Goal: Find specific page/section: Find specific page/section

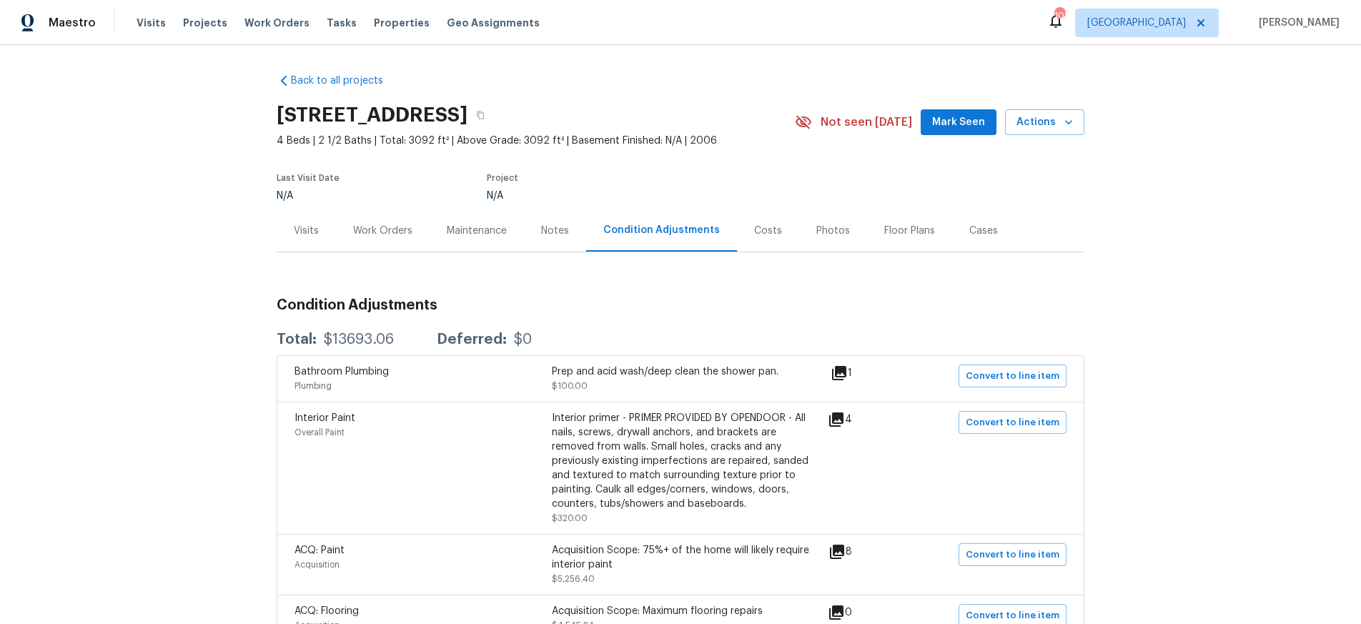
click at [761, 236] on div "Costs" at bounding box center [768, 231] width 28 height 14
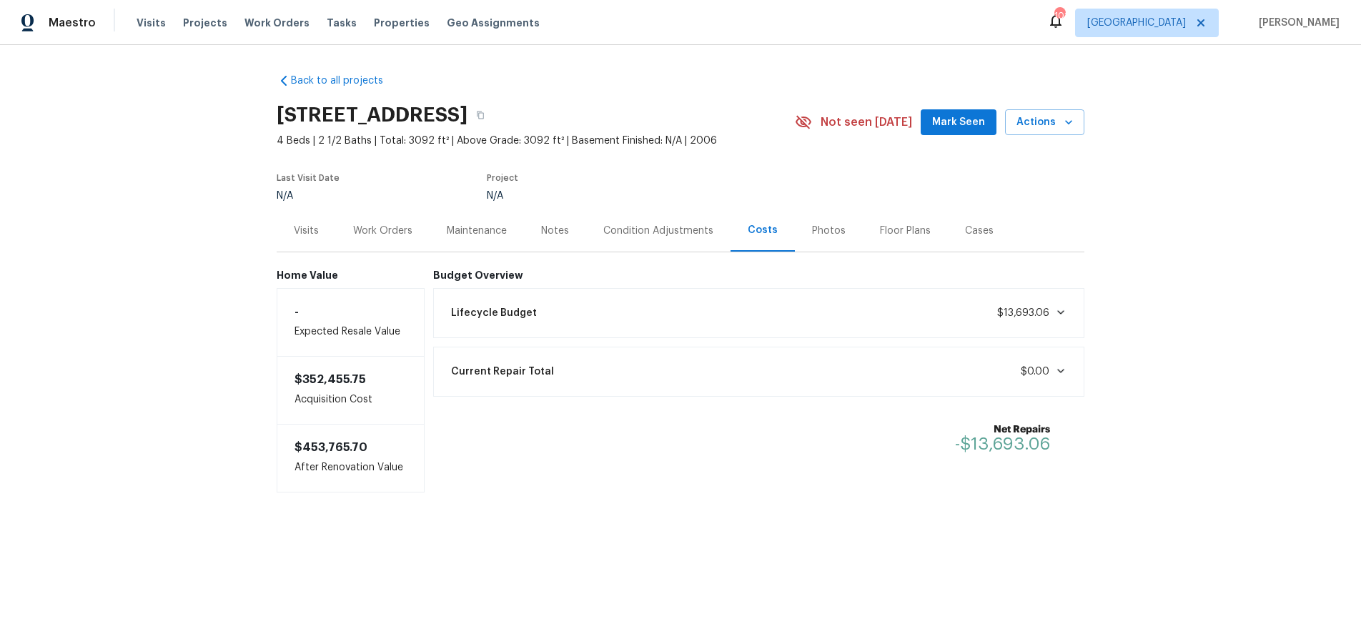
click at [236, 236] on div "Back to all projects 4445 Sundance Cir, Cumming, GA 30028 4 Beds | 2 1/2 Baths …" at bounding box center [680, 311] width 1361 height 533
click at [234, 234] on div "Back to all projects 4445 Sundance Cir, Cumming, GA 30028 4 Beds | 2 1/2 Baths …" at bounding box center [680, 311] width 1361 height 533
click at [189, 242] on div "Back to all projects 4445 Sundance Cir, Cumming, GA 30028 4 Beds | 2 1/2 Baths …" at bounding box center [680, 311] width 1361 height 533
click at [176, 236] on div "Back to all projects 4445 Sundance Cir, Cumming, GA 30028 4 Beds | 2 1/2 Baths …" at bounding box center [680, 311] width 1361 height 533
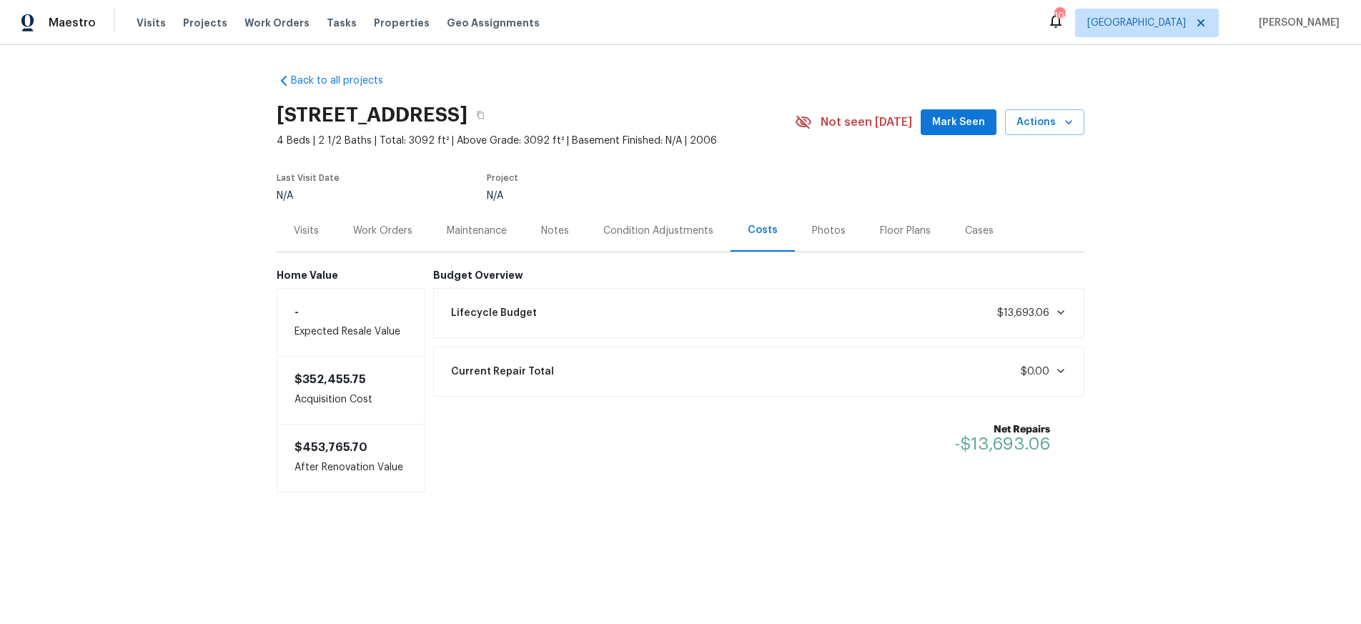
click at [1062, 315] on icon at bounding box center [1060, 312] width 11 height 11
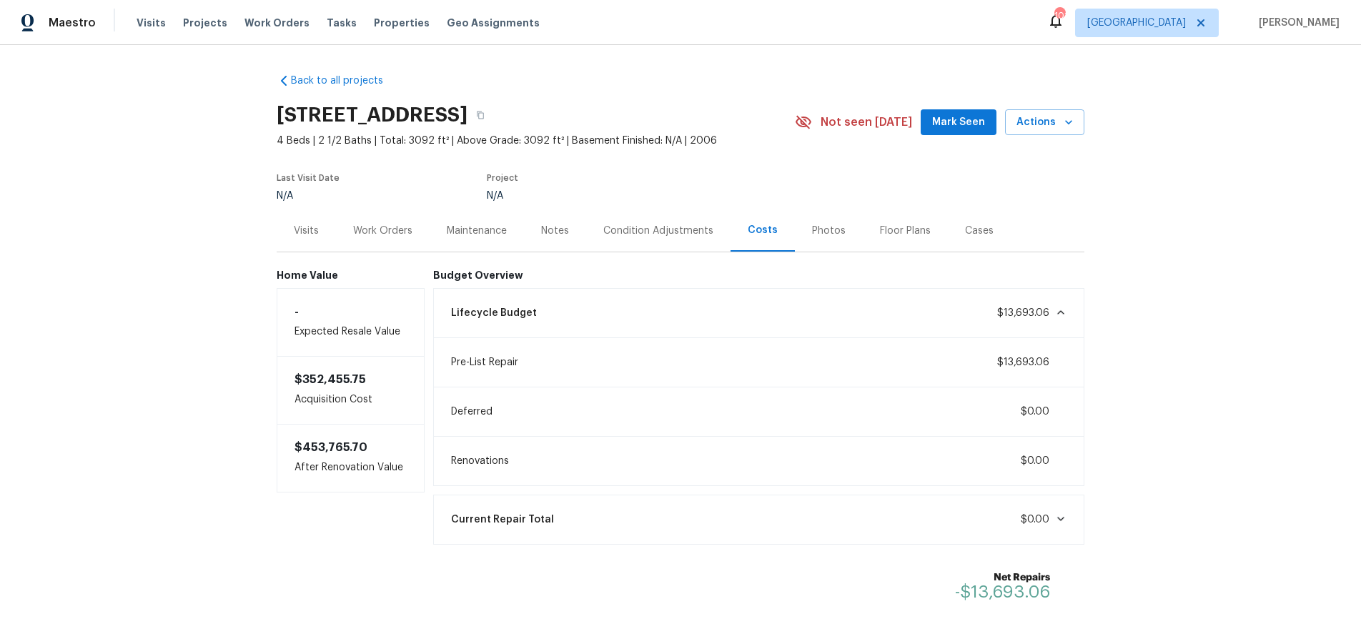
click at [1062, 315] on icon at bounding box center [1060, 312] width 11 height 11
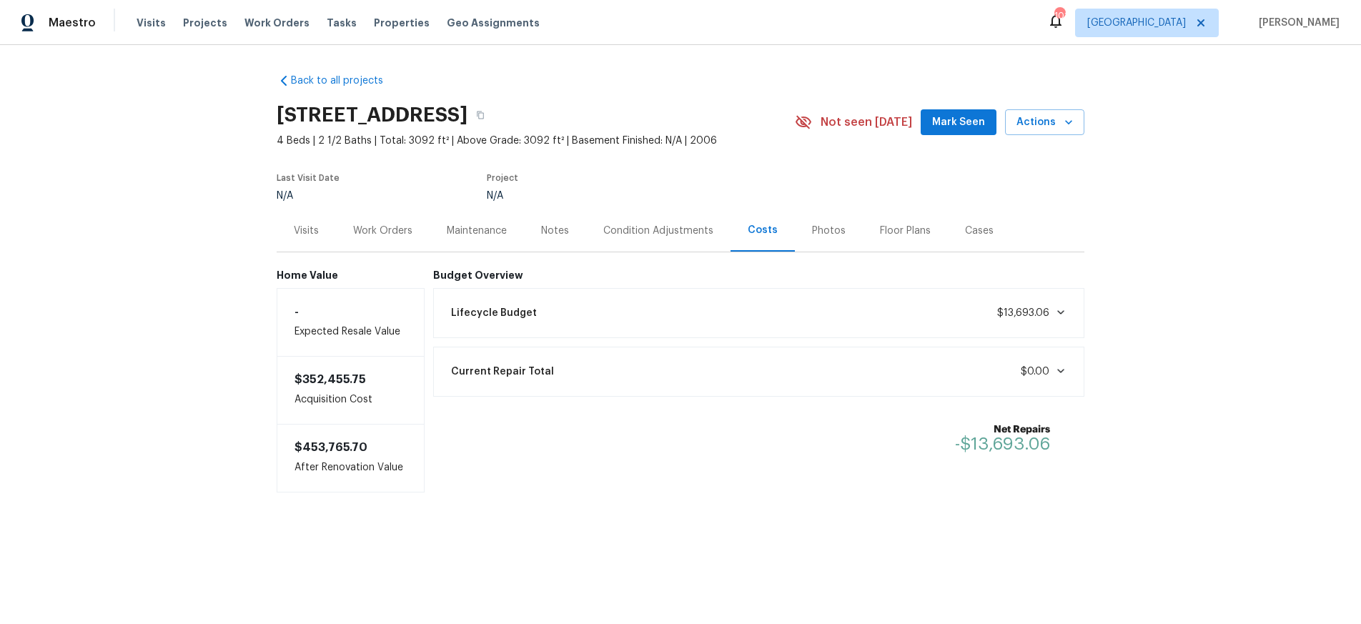
click at [1062, 315] on icon at bounding box center [1060, 312] width 11 height 11
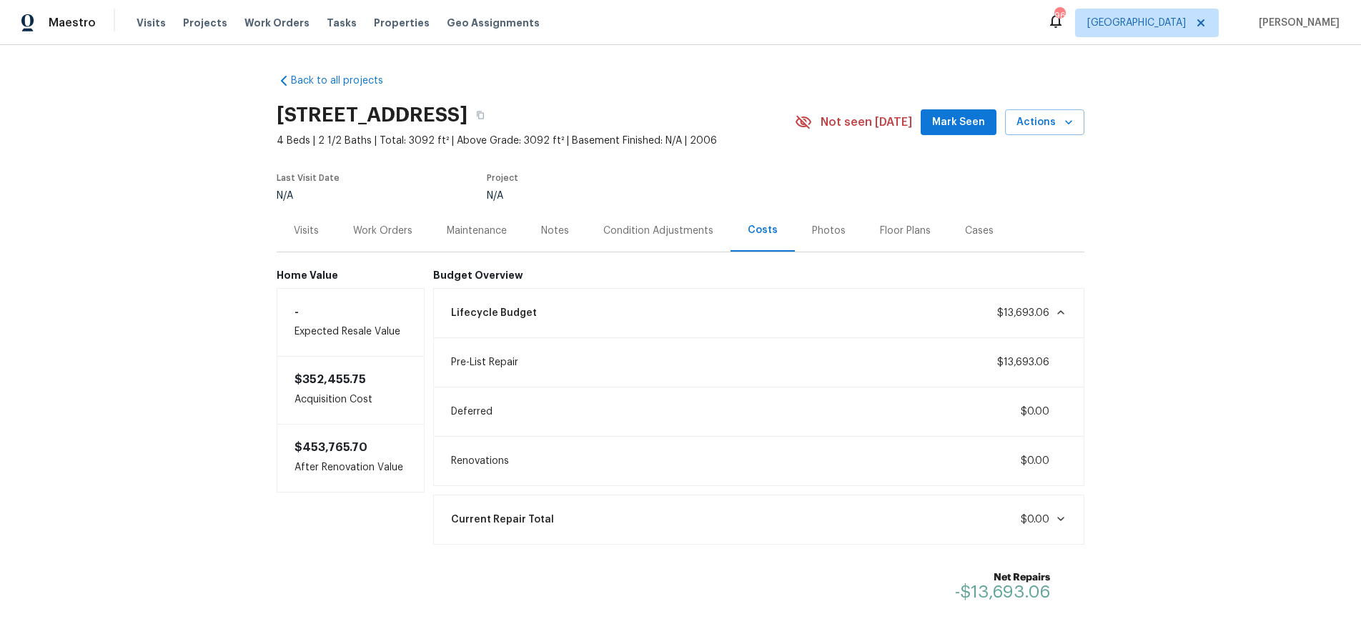
click at [648, 229] on div "Condition Adjustments" at bounding box center [658, 231] width 110 height 14
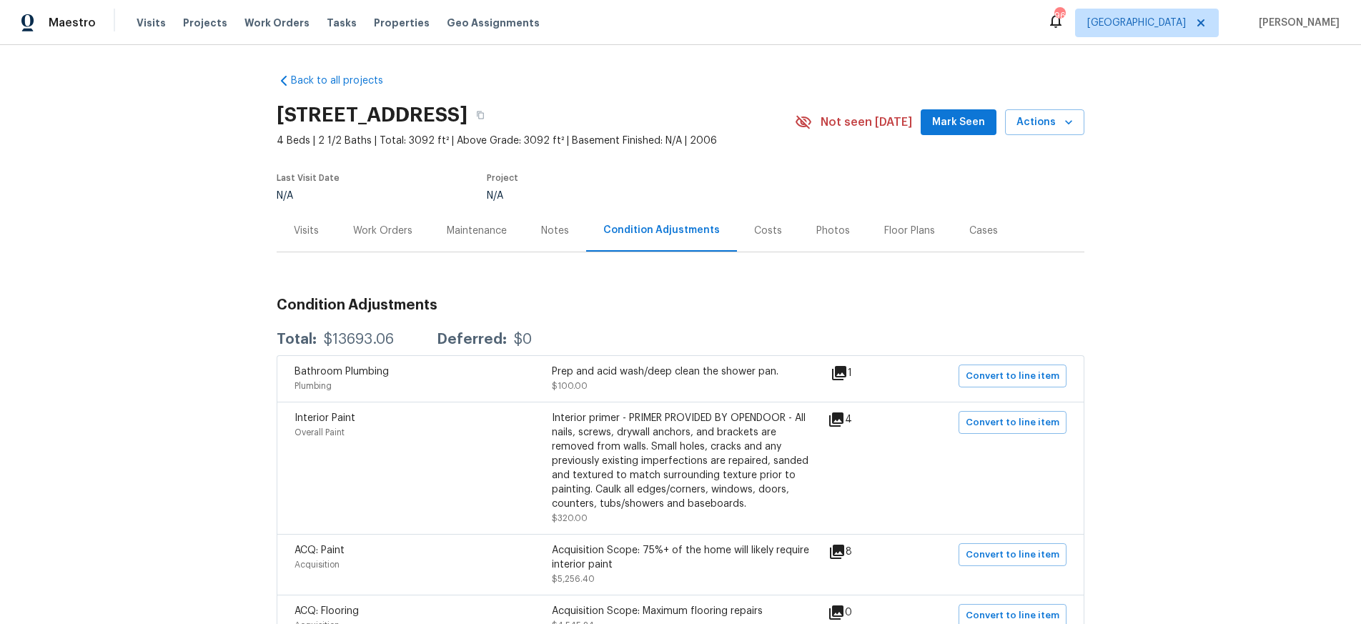
click at [186, 119] on div "Back to all projects 4445 Sundance Cir, Cumming, GA 30028 4 Beds | 2 1/2 Baths …" at bounding box center [680, 334] width 1361 height 579
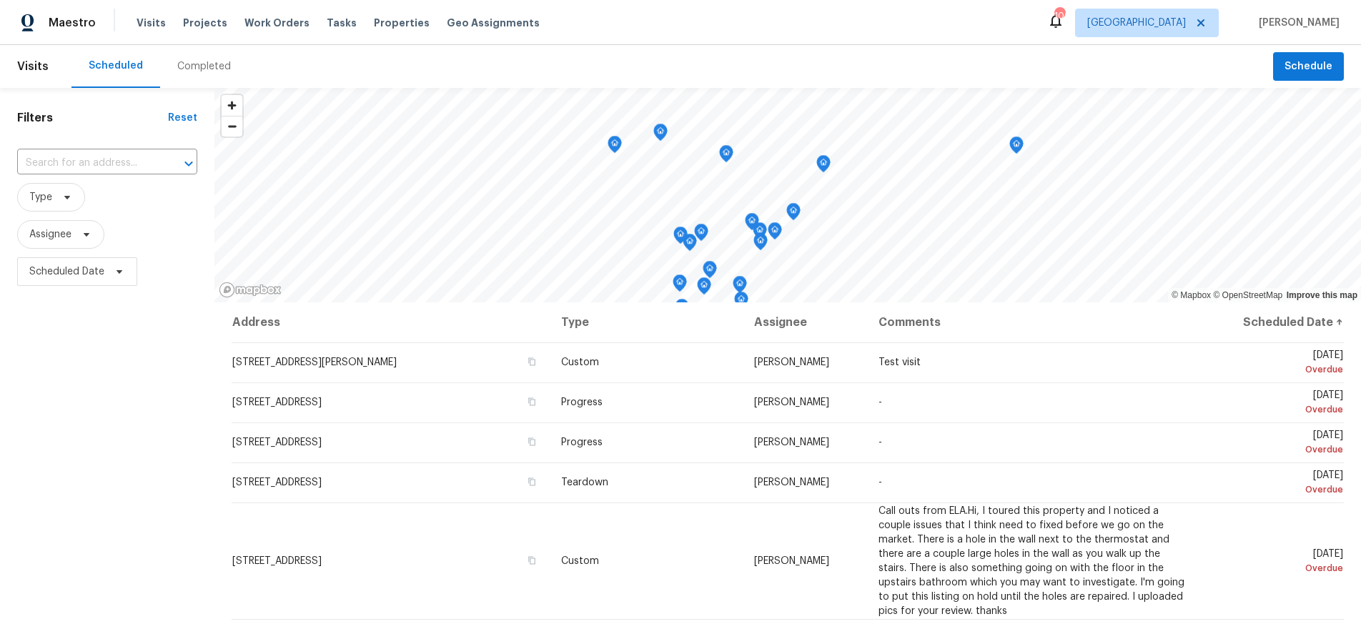
click at [618, 24] on div "Maestro Visits Projects Work Orders Tasks Properties Geo Assignments 106 Atlant…" at bounding box center [680, 22] width 1361 height 45
click at [374, 23] on span "Properties" at bounding box center [402, 23] width 56 height 14
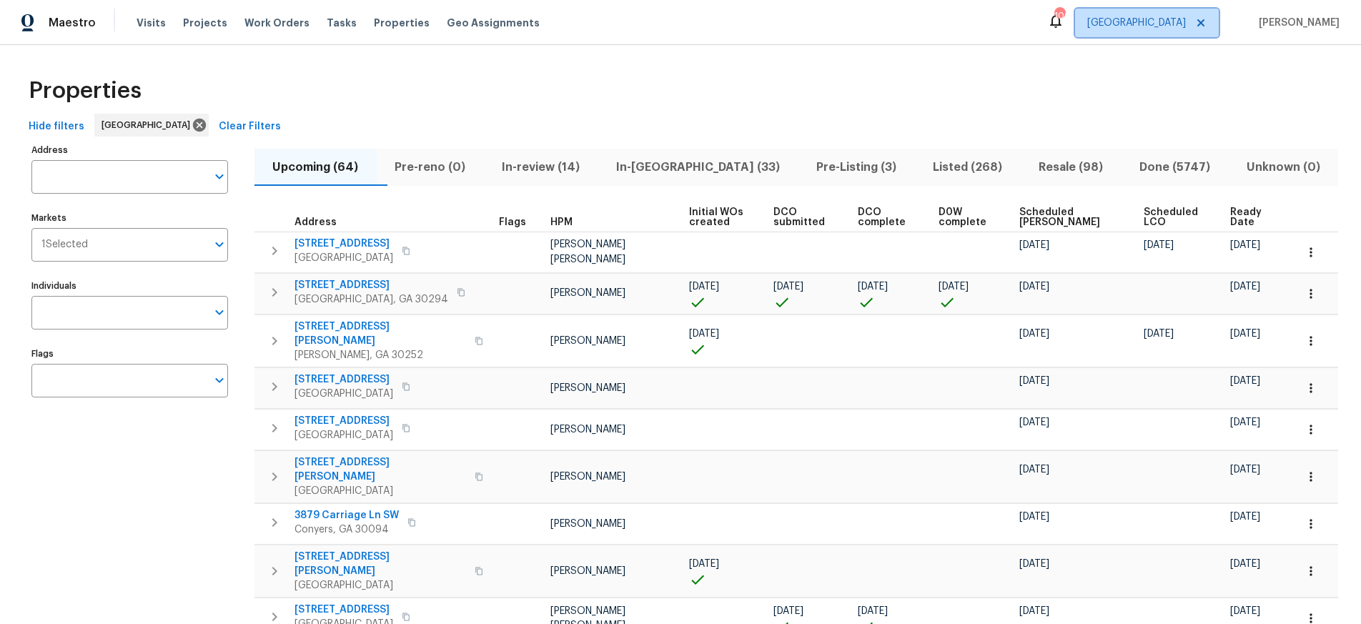
click at [1177, 26] on span "Atlanta" at bounding box center [1136, 23] width 99 height 14
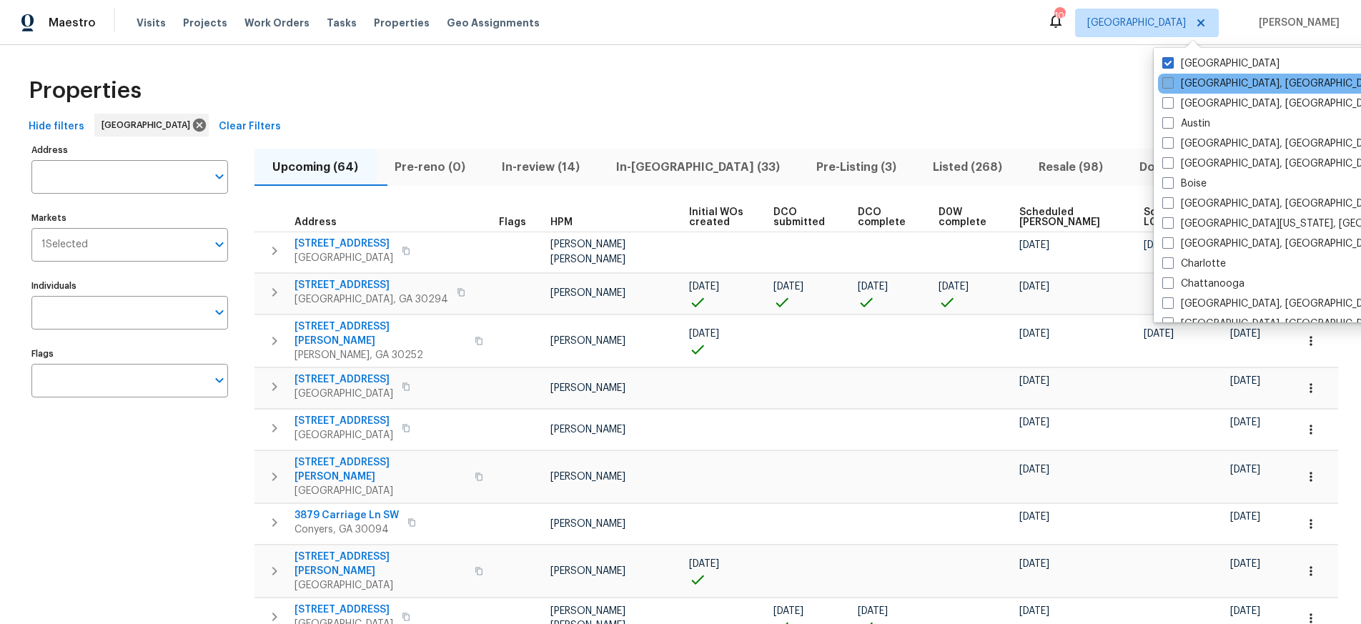
click at [1165, 86] on span at bounding box center [1167, 82] width 11 height 11
click at [1165, 86] on input "Albuquerque, NM" at bounding box center [1166, 80] width 9 height 9
checkbox input "true"
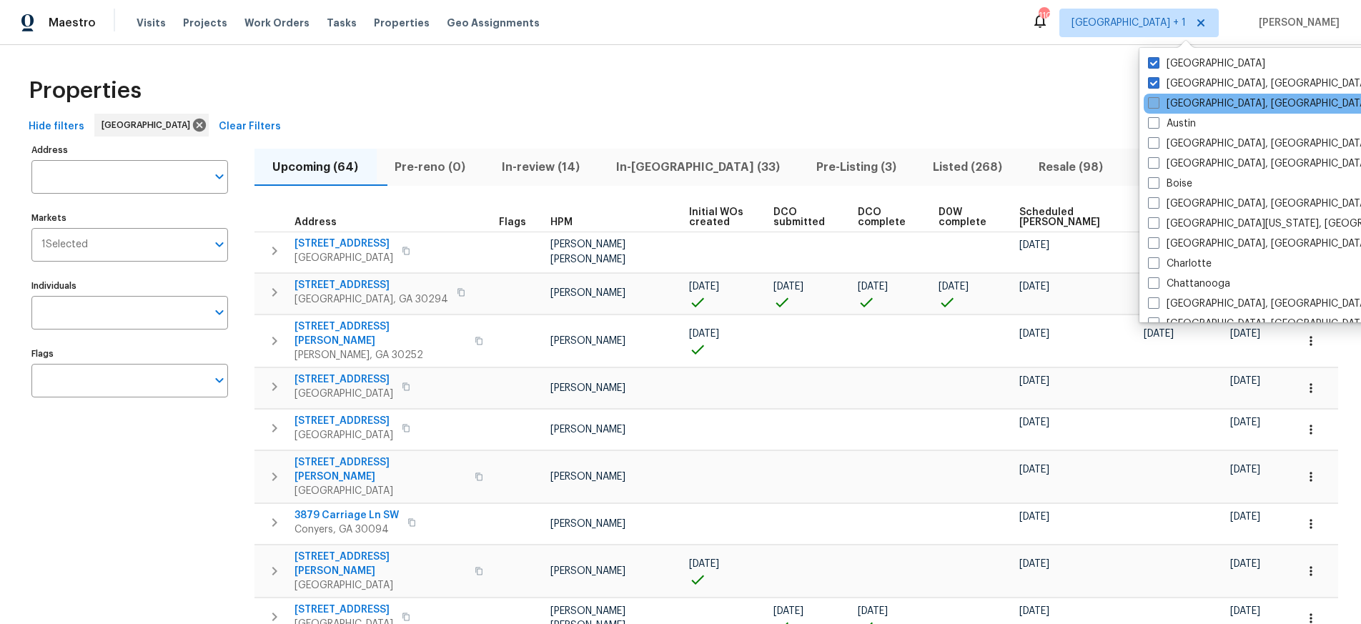
click at [1157, 106] on span at bounding box center [1153, 102] width 11 height 11
click at [1157, 106] on input "Asheville, NC" at bounding box center [1152, 101] width 9 height 9
checkbox input "true"
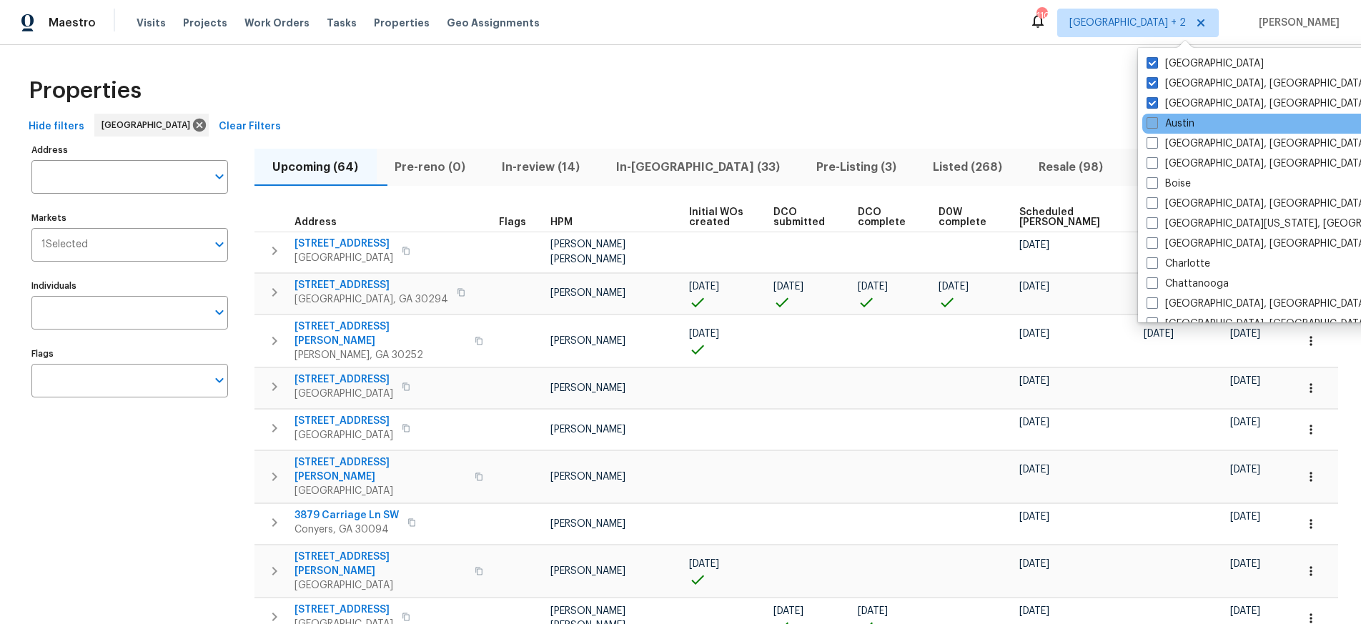
click at [1152, 118] on span at bounding box center [1152, 122] width 11 height 11
click at [1152, 118] on input "Austin" at bounding box center [1151, 121] width 9 height 9
checkbox input "true"
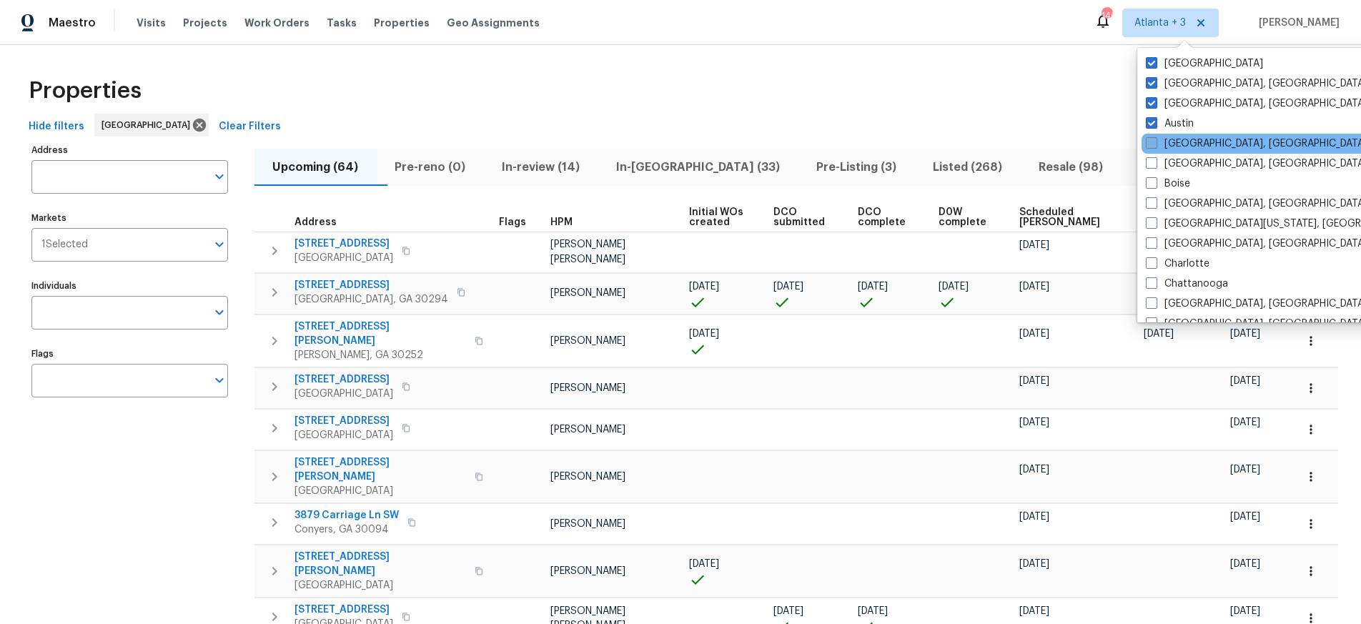
click at [1150, 139] on span at bounding box center [1151, 142] width 11 height 11
click at [1150, 139] on input "Baltimore, MD" at bounding box center [1150, 141] width 9 height 9
checkbox input "true"
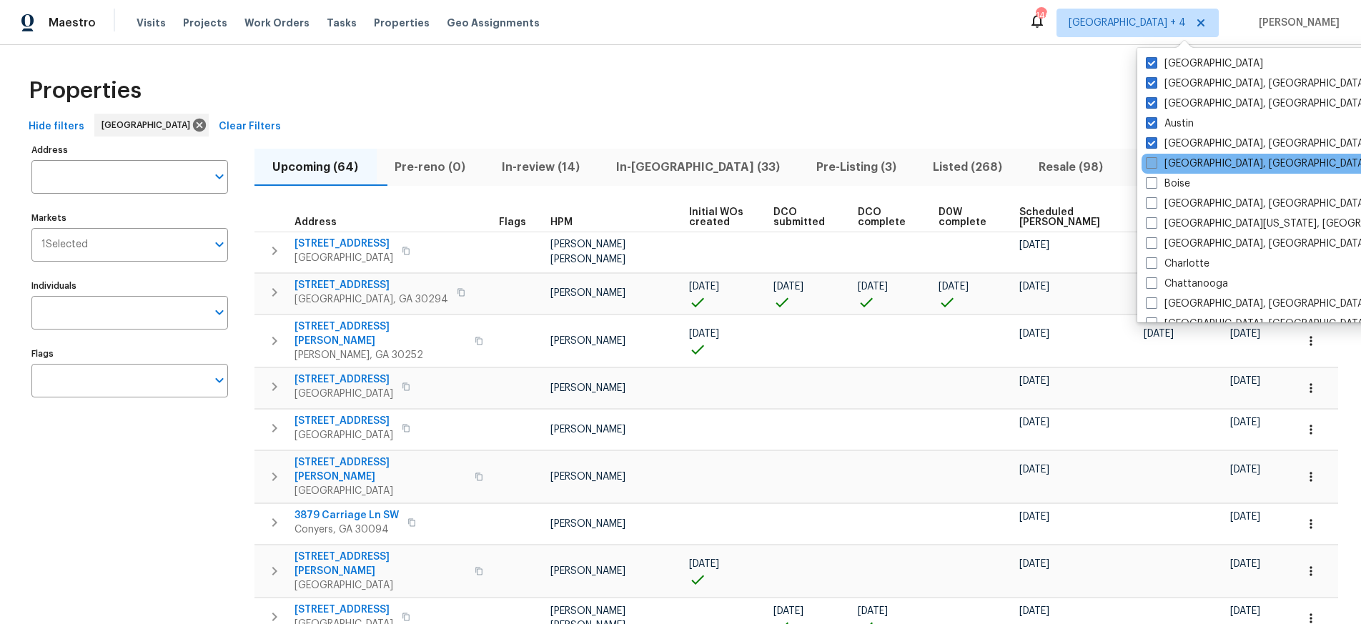
click at [1150, 158] on span at bounding box center [1151, 162] width 11 height 11
click at [1150, 158] on input "Birmingham, AL" at bounding box center [1150, 161] width 9 height 9
checkbox input "true"
click at [1152, 182] on span at bounding box center [1151, 182] width 11 height 11
click at [1152, 182] on input "Boise" at bounding box center [1150, 181] width 9 height 9
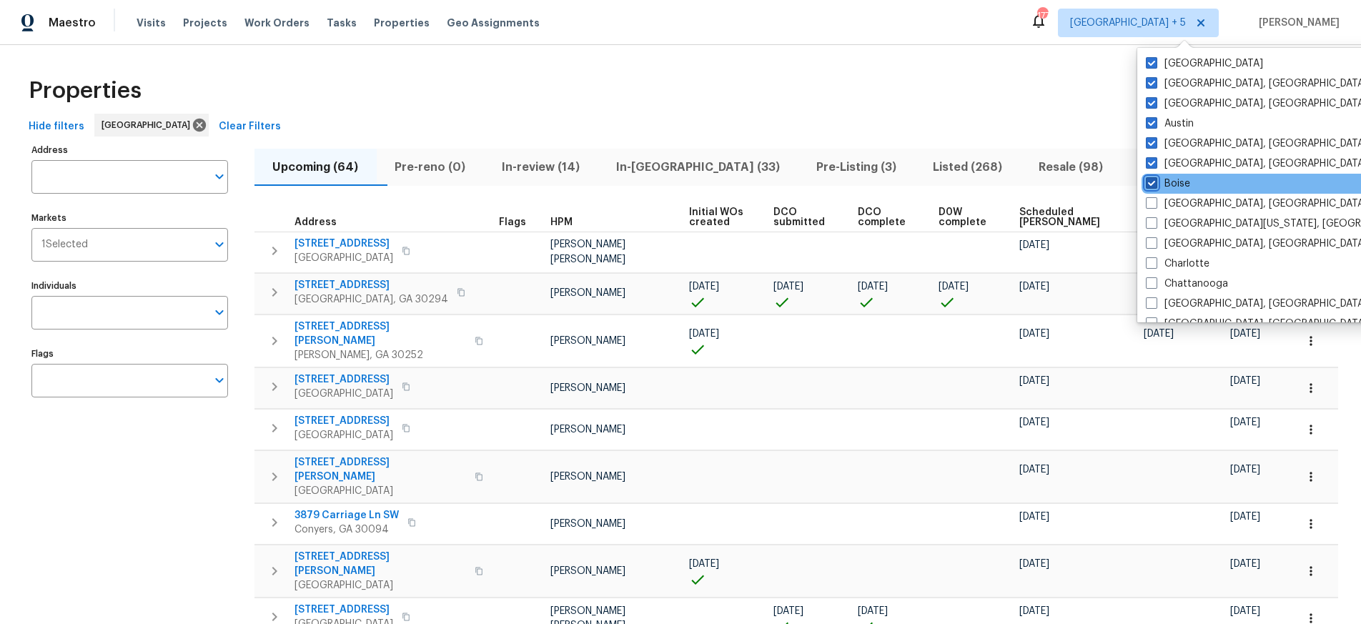
checkbox input "true"
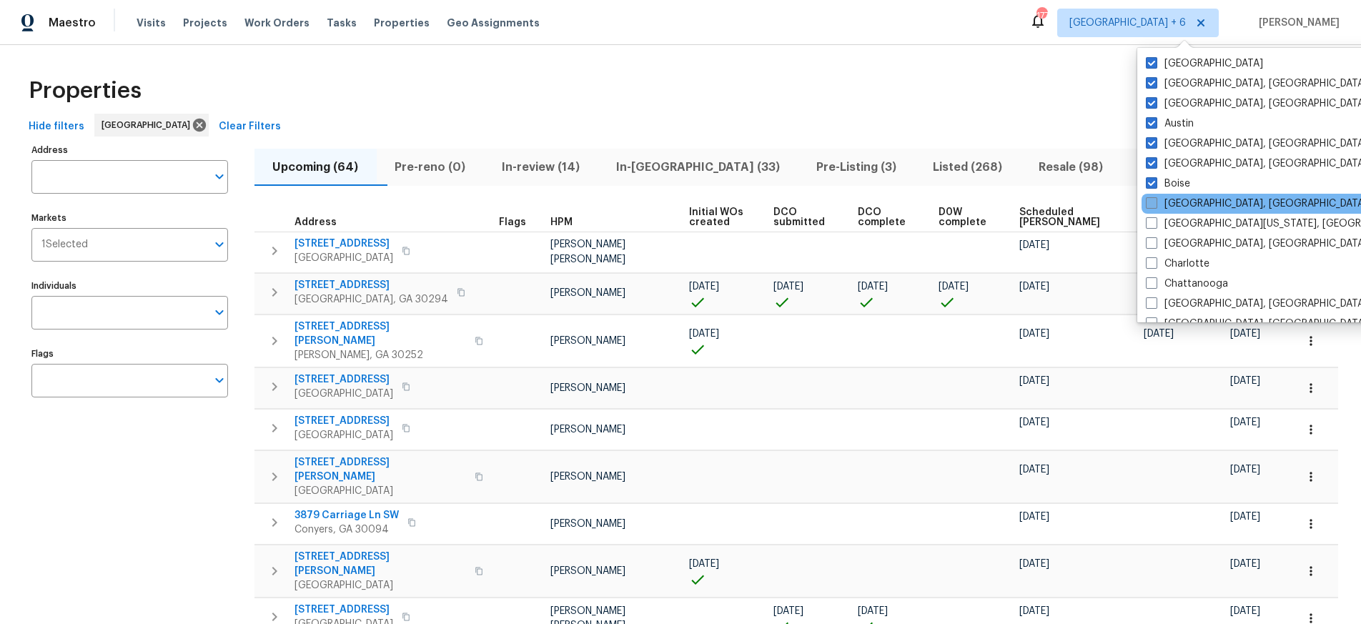
click at [1150, 204] on span at bounding box center [1151, 202] width 11 height 11
click at [1150, 204] on input "Boston, MA" at bounding box center [1150, 201] width 9 height 9
checkbox input "true"
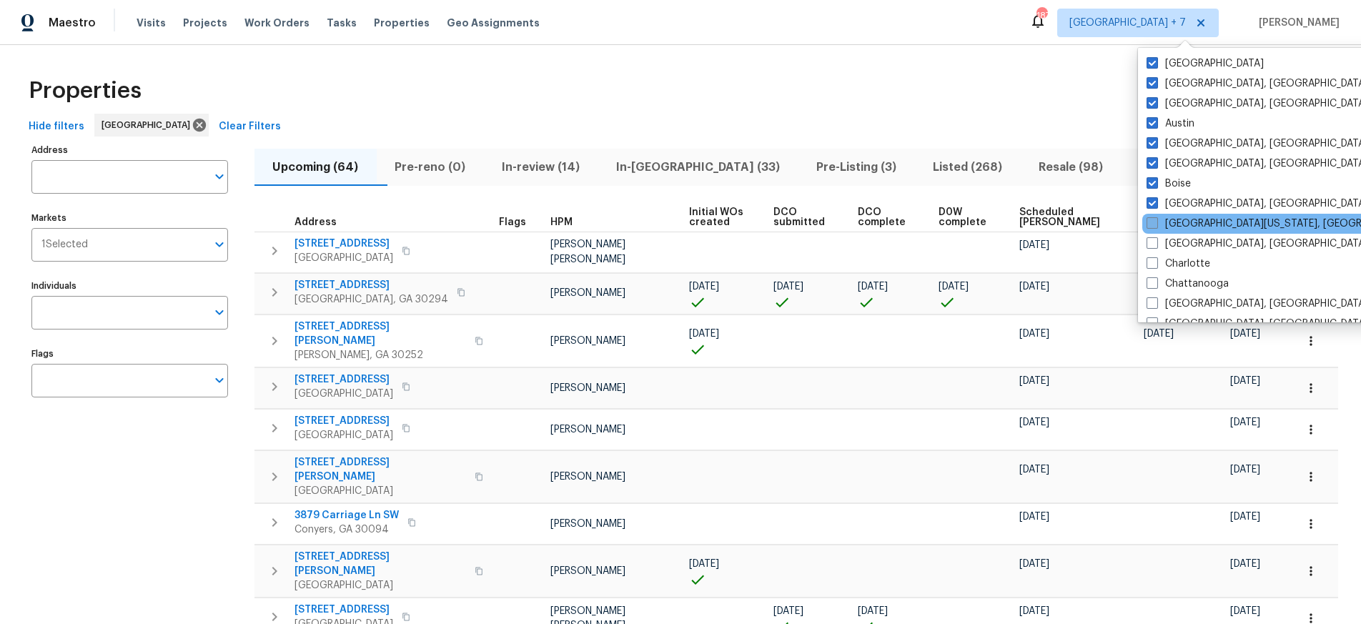
click at [1151, 223] on span at bounding box center [1152, 222] width 11 height 11
click at [1151, 223] on input "Central California, CA" at bounding box center [1151, 221] width 9 height 9
checkbox input "true"
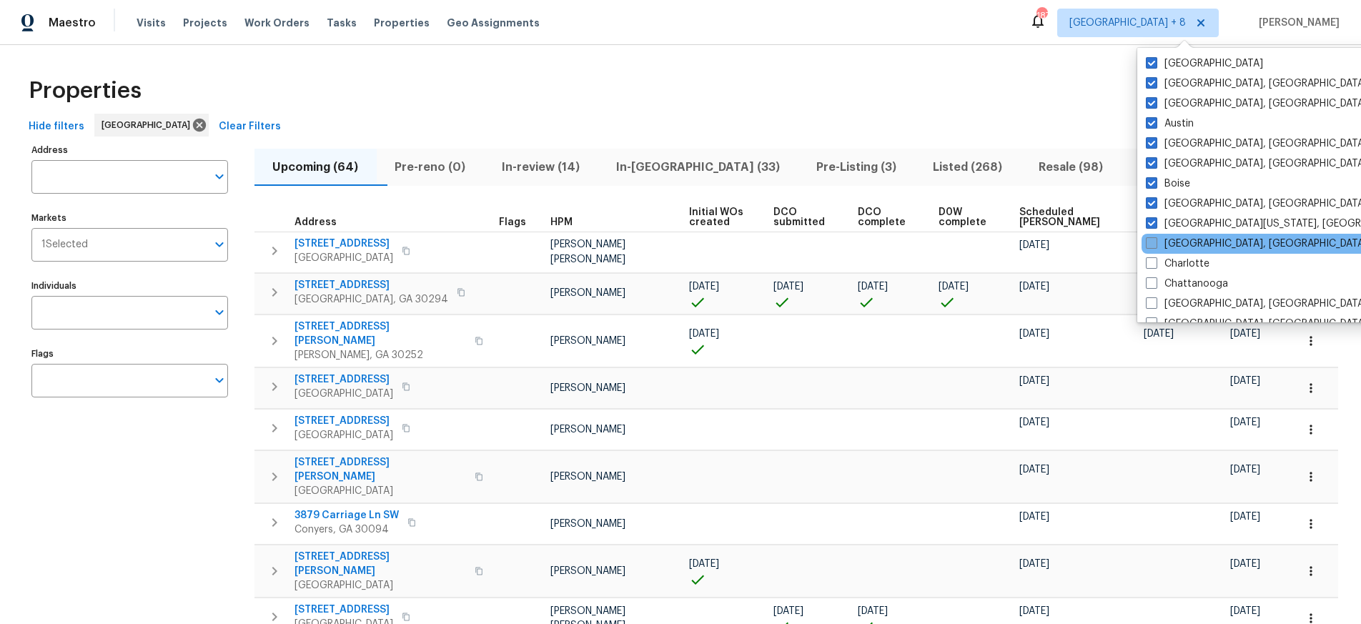
click at [1151, 238] on span at bounding box center [1151, 242] width 11 height 11
click at [1151, 238] on input "Charleston, SC" at bounding box center [1150, 241] width 9 height 9
checkbox input "true"
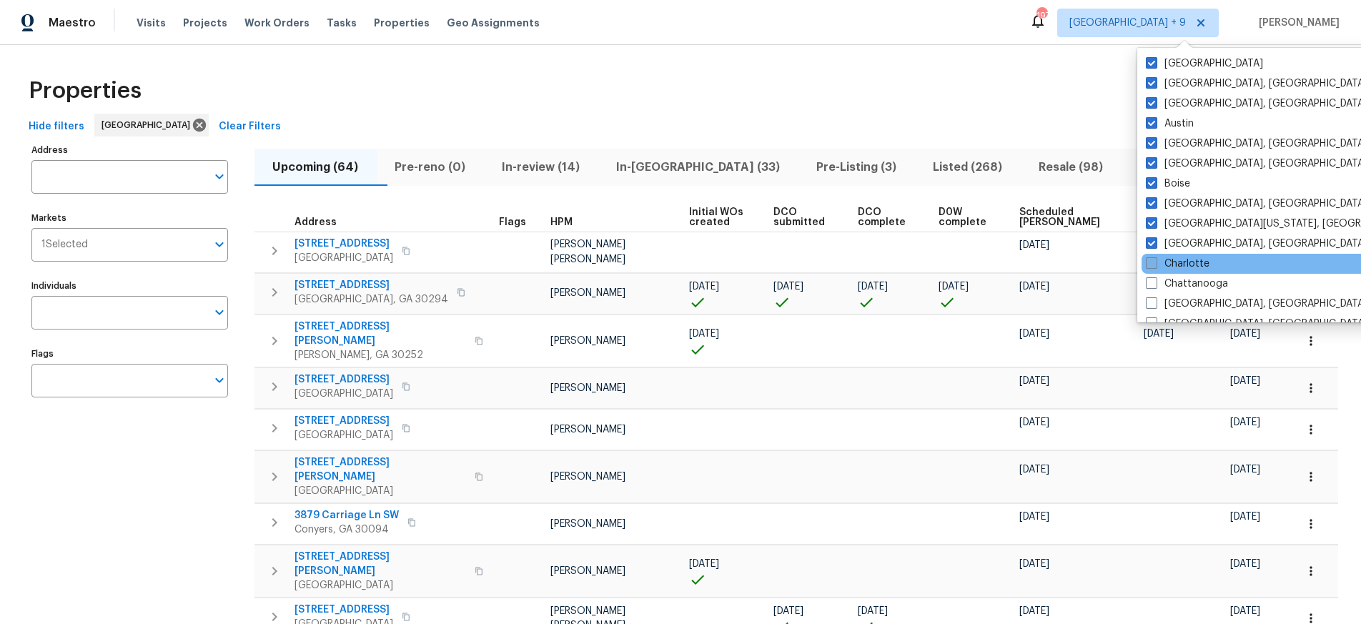
click at [1151, 262] on span at bounding box center [1151, 262] width 11 height 11
click at [1151, 262] on input "Charlotte" at bounding box center [1150, 261] width 9 height 9
checkbox input "true"
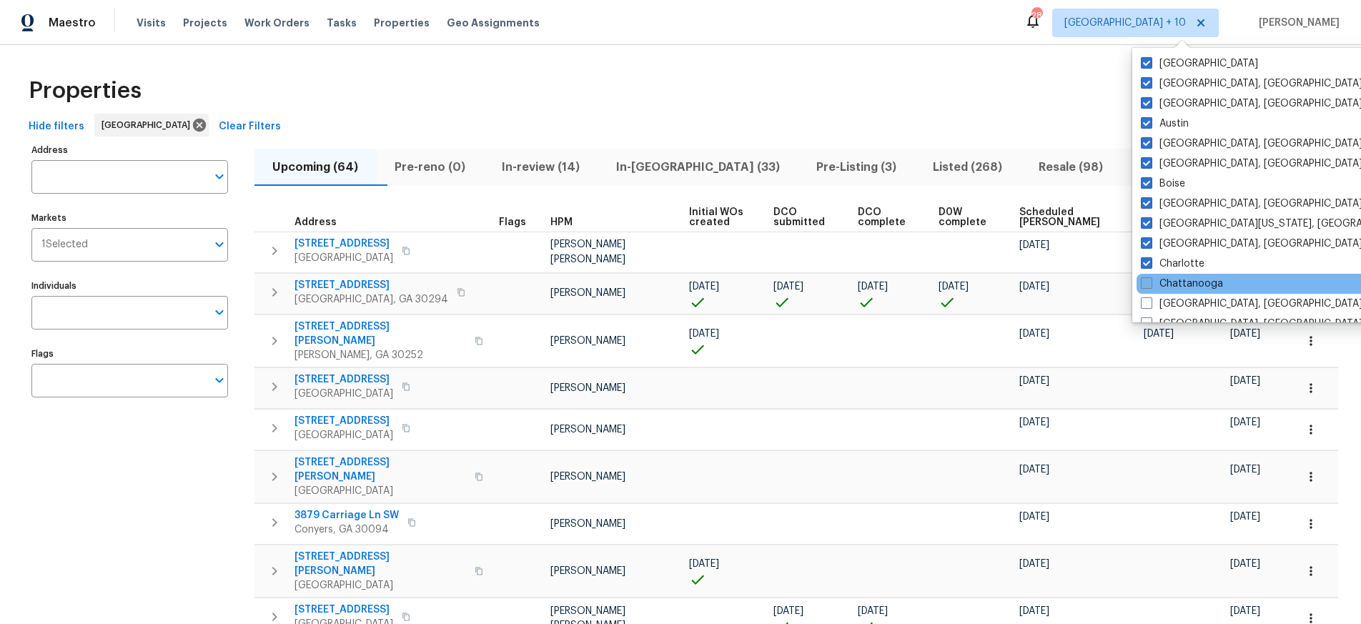
click at [1151, 277] on span at bounding box center [1146, 282] width 11 height 11
click at [1150, 277] on input "Chattanooga" at bounding box center [1145, 281] width 9 height 9
checkbox input "true"
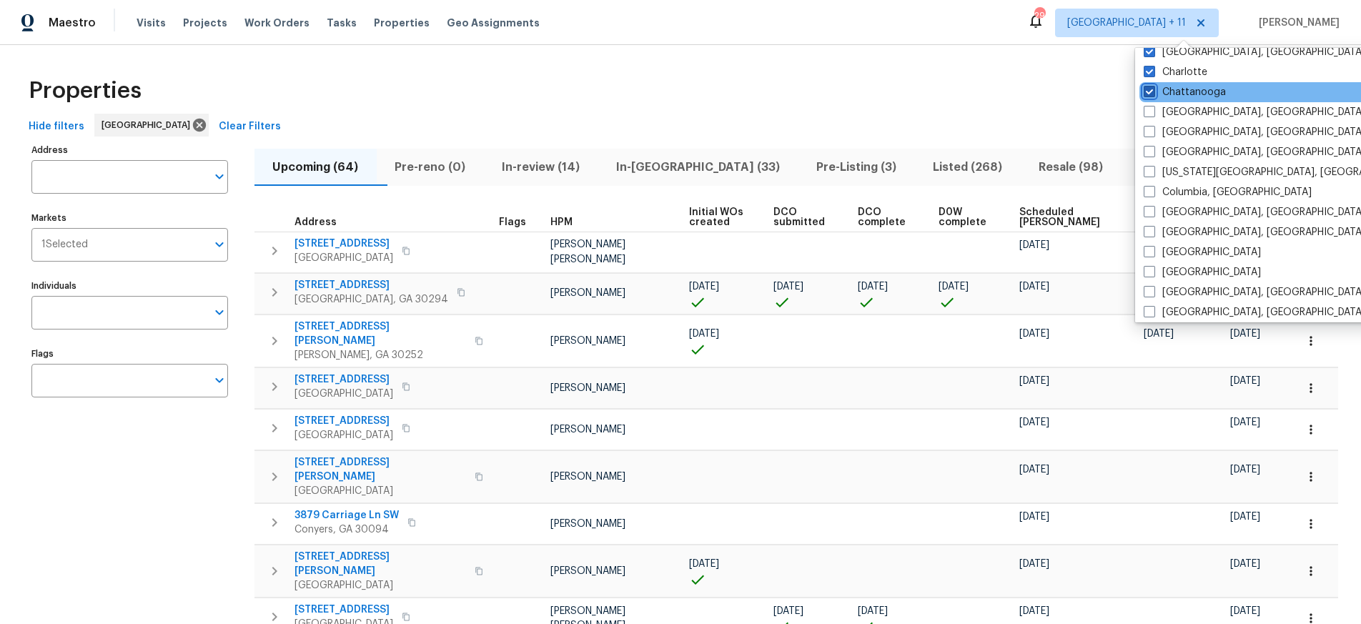
scroll to position [223, 0]
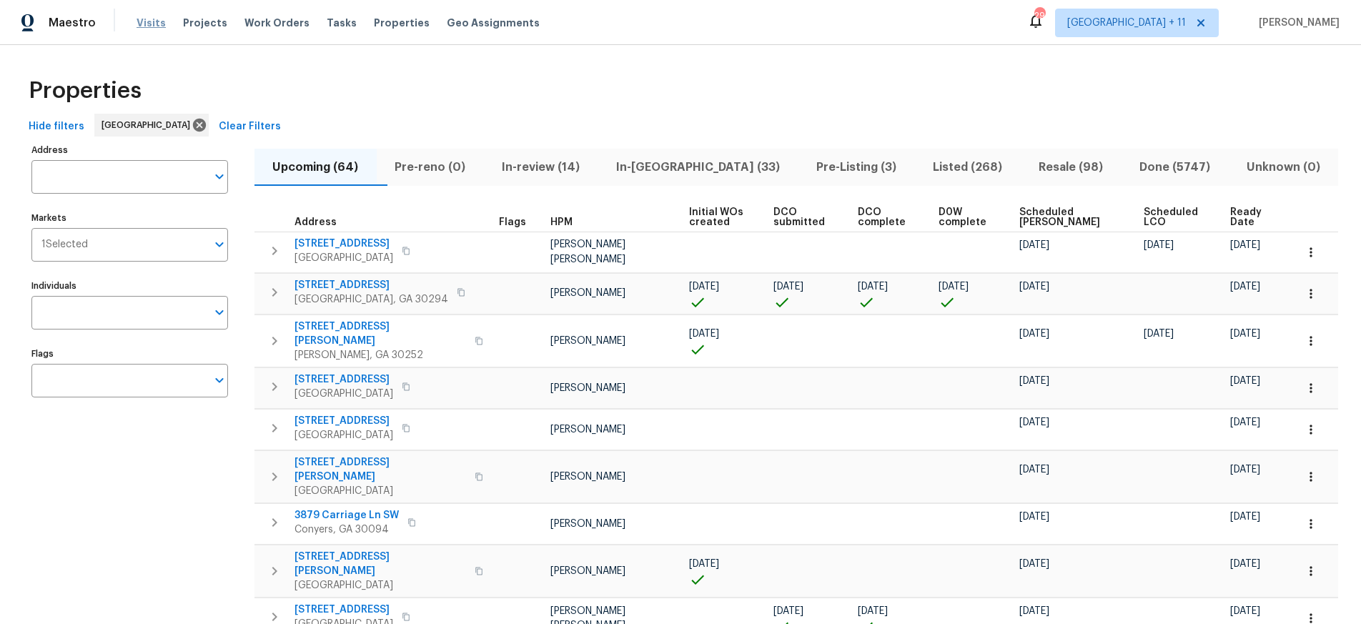
click at [156, 21] on span "Visits" at bounding box center [151, 23] width 29 height 14
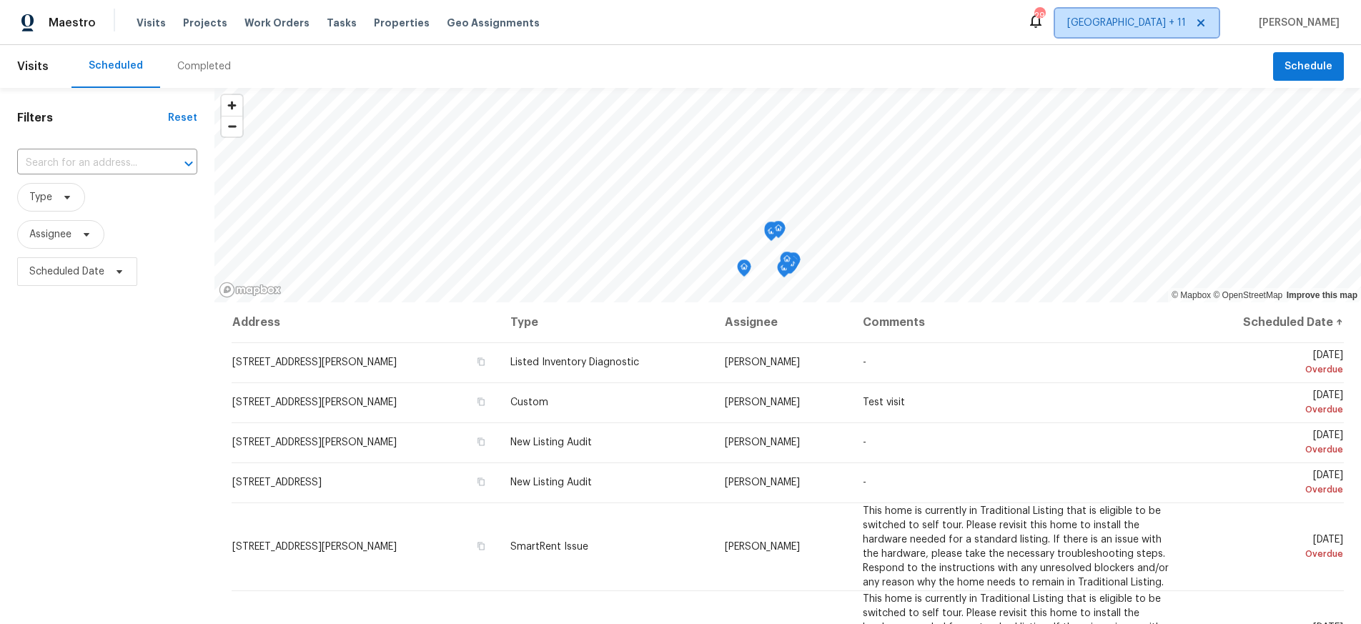
click at [1180, 24] on span "Atlanta + 11" at bounding box center [1126, 23] width 119 height 14
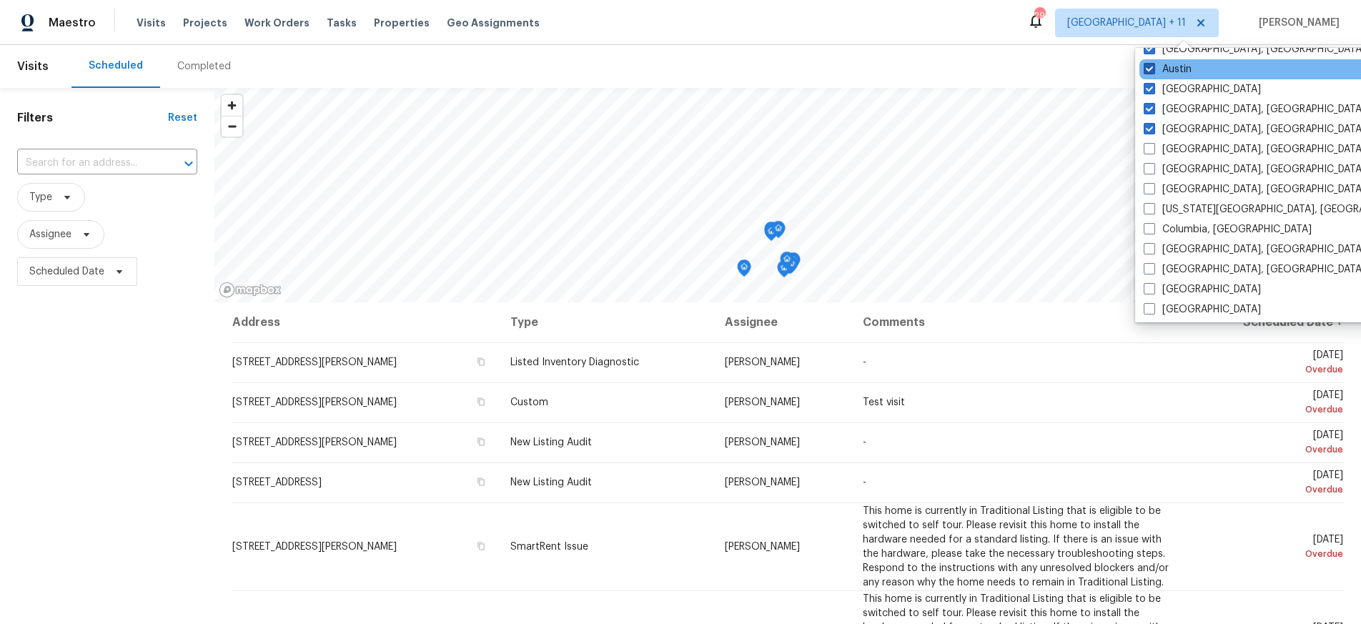
scroll to position [161, 0]
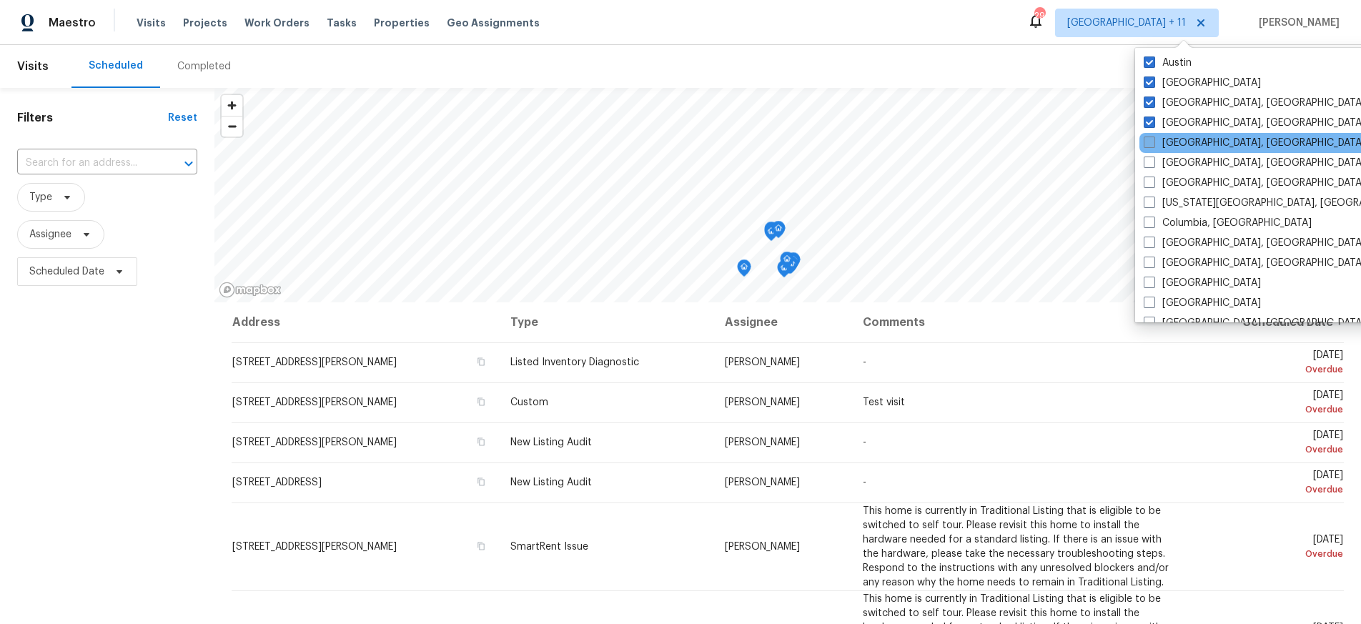
click at [1149, 149] on label "Chicago, IL" at bounding box center [1255, 143] width 222 height 14
click at [1149, 145] on input "Chicago, IL" at bounding box center [1148, 140] width 9 height 9
checkbox input "true"
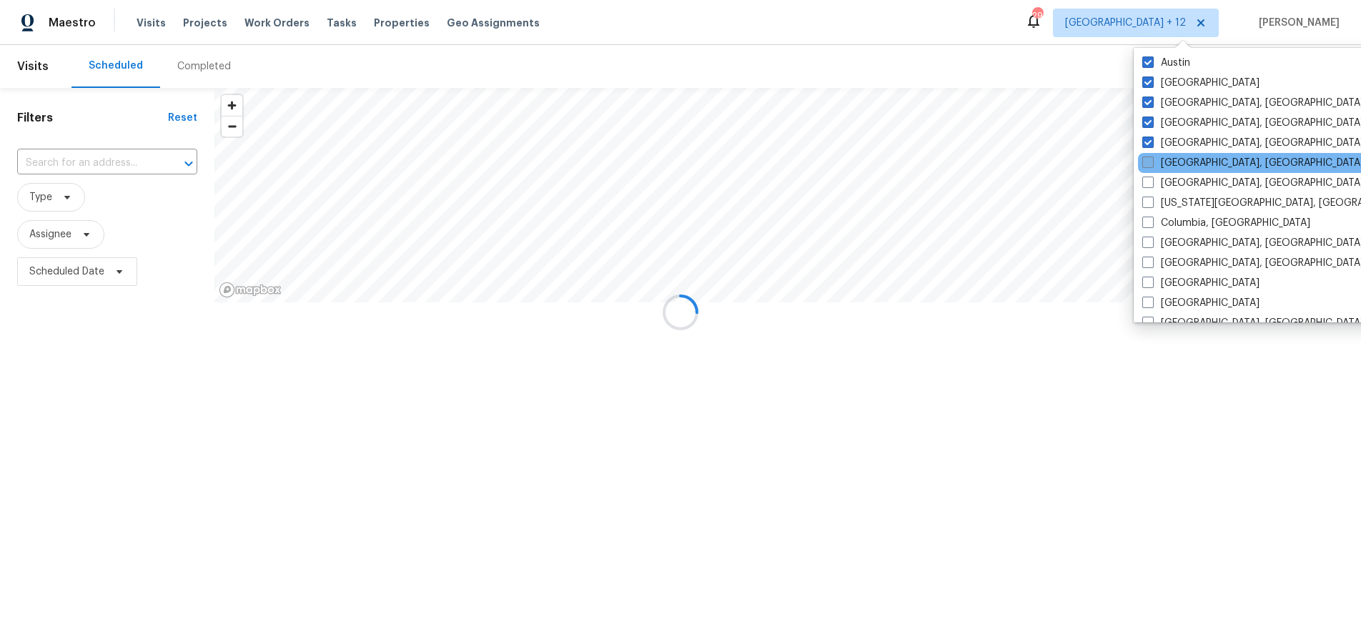
click at [1149, 161] on span at bounding box center [1147, 162] width 11 height 11
click at [1149, 161] on input "Cincinnati, OH" at bounding box center [1146, 160] width 9 height 9
checkbox input "true"
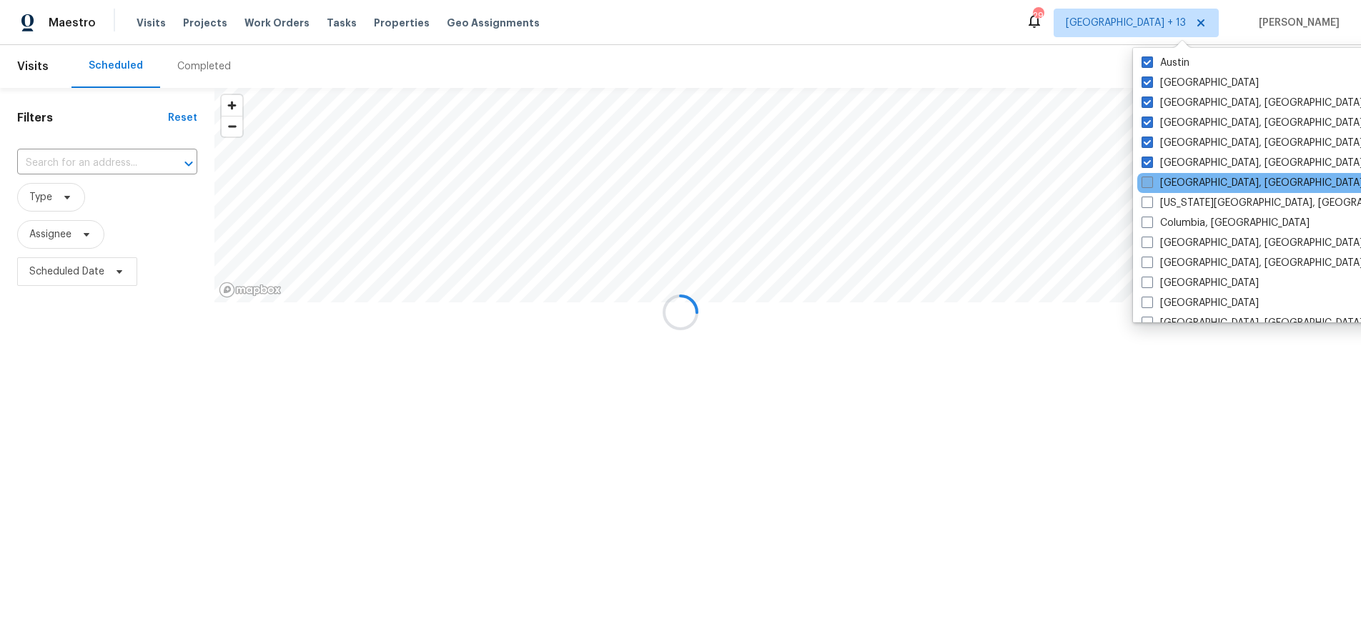
click at [1147, 179] on span at bounding box center [1147, 182] width 11 height 11
click at [1147, 179] on input "Cleveland, OH" at bounding box center [1146, 180] width 9 height 9
checkbox input "true"
click at [1147, 204] on span at bounding box center [1147, 202] width 11 height 11
click at [1147, 204] on input "Colorado Springs, CO" at bounding box center [1146, 200] width 9 height 9
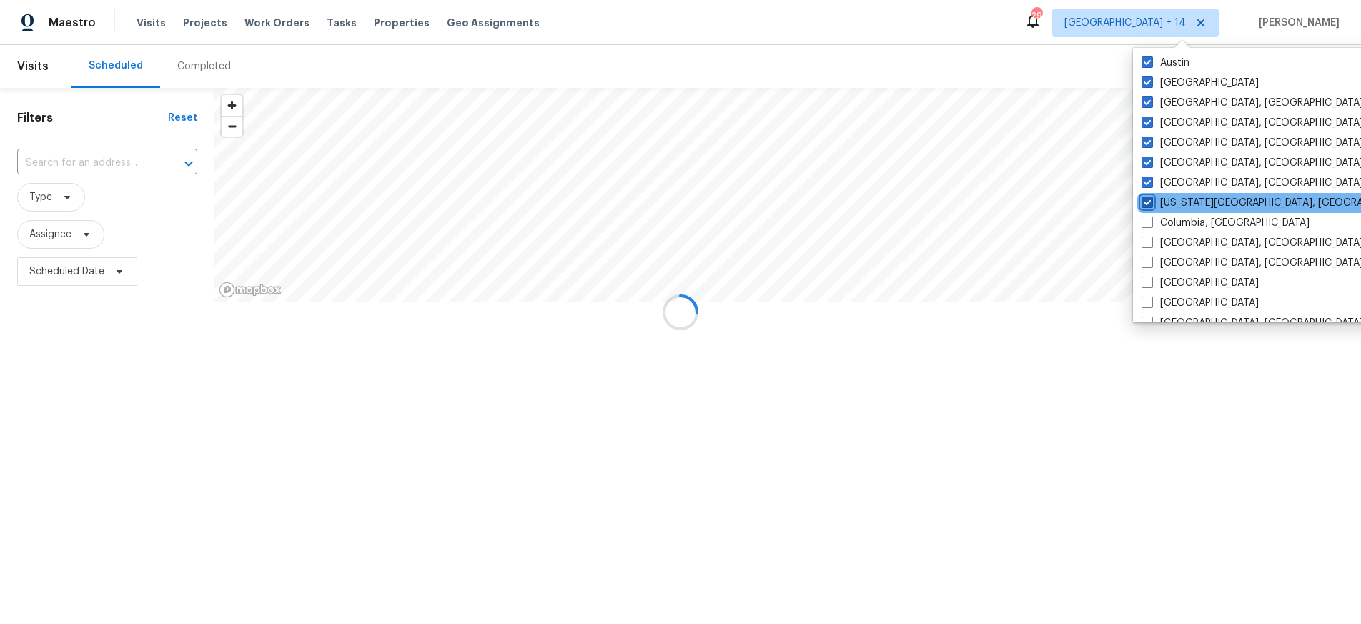
checkbox input "true"
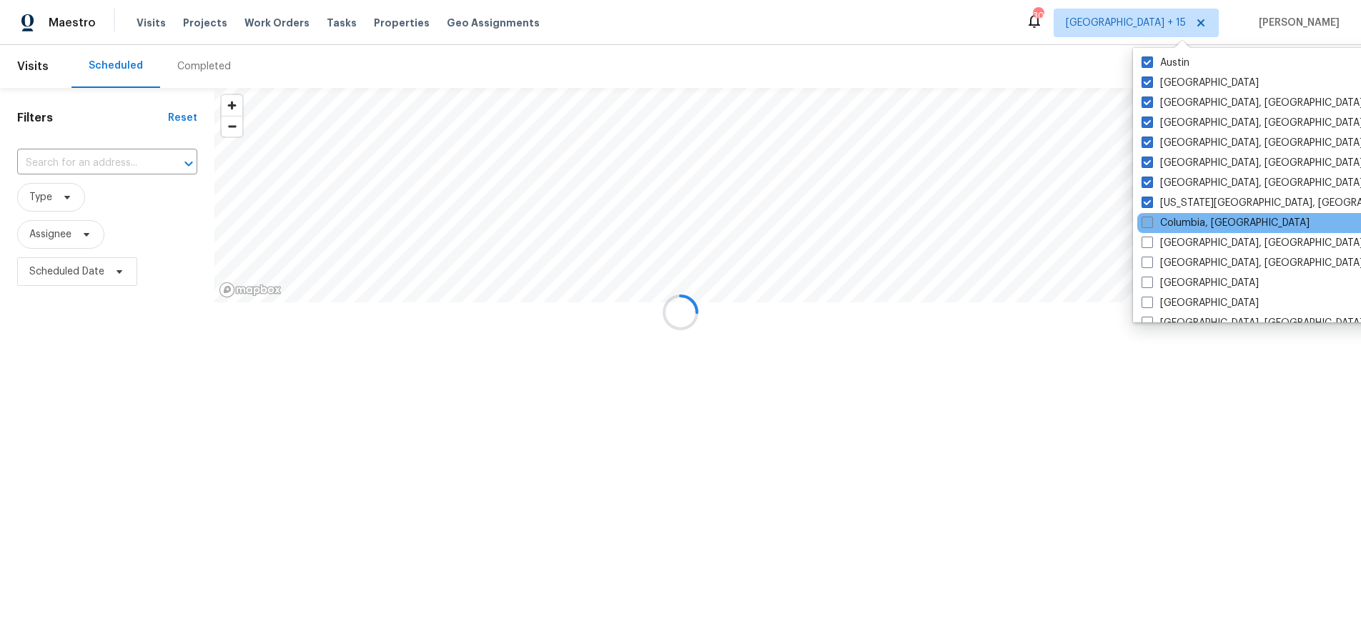
click at [1146, 227] on span at bounding box center [1147, 222] width 11 height 11
click at [1146, 225] on input "Columbia, SC" at bounding box center [1146, 220] width 9 height 9
checkbox input "true"
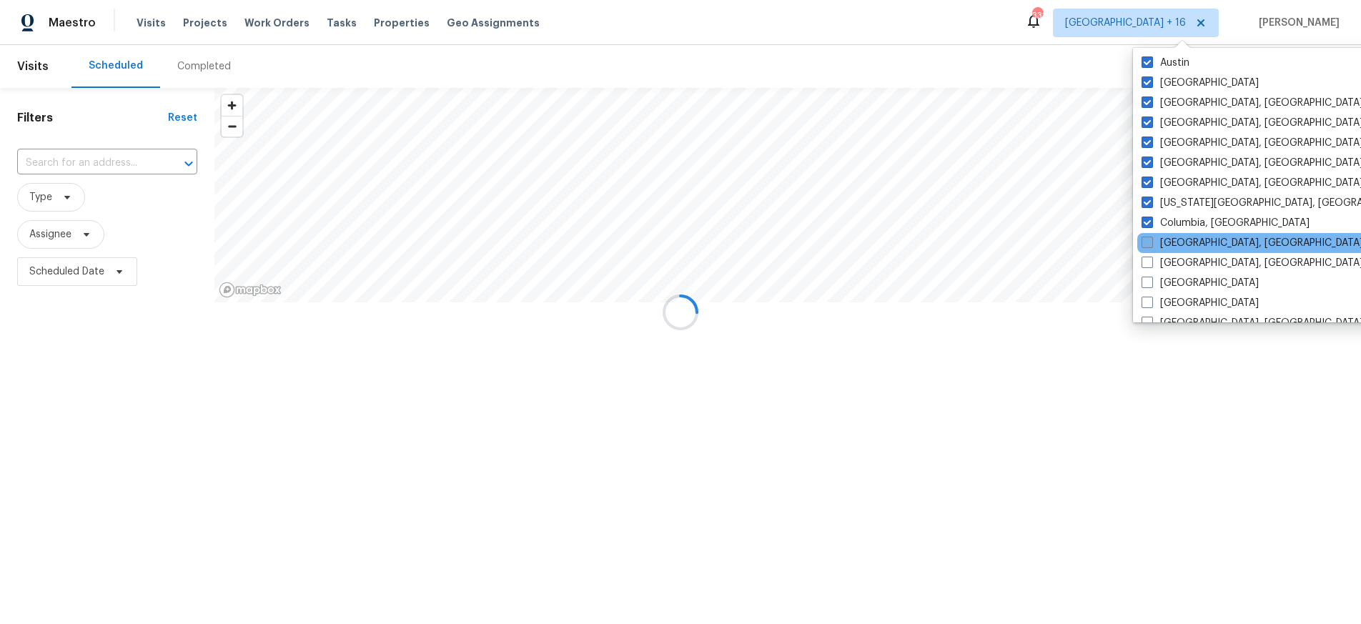
click at [1146, 238] on span at bounding box center [1147, 242] width 11 height 11
click at [1146, 238] on input "Columbus, OH" at bounding box center [1146, 240] width 9 height 9
checkbox input "true"
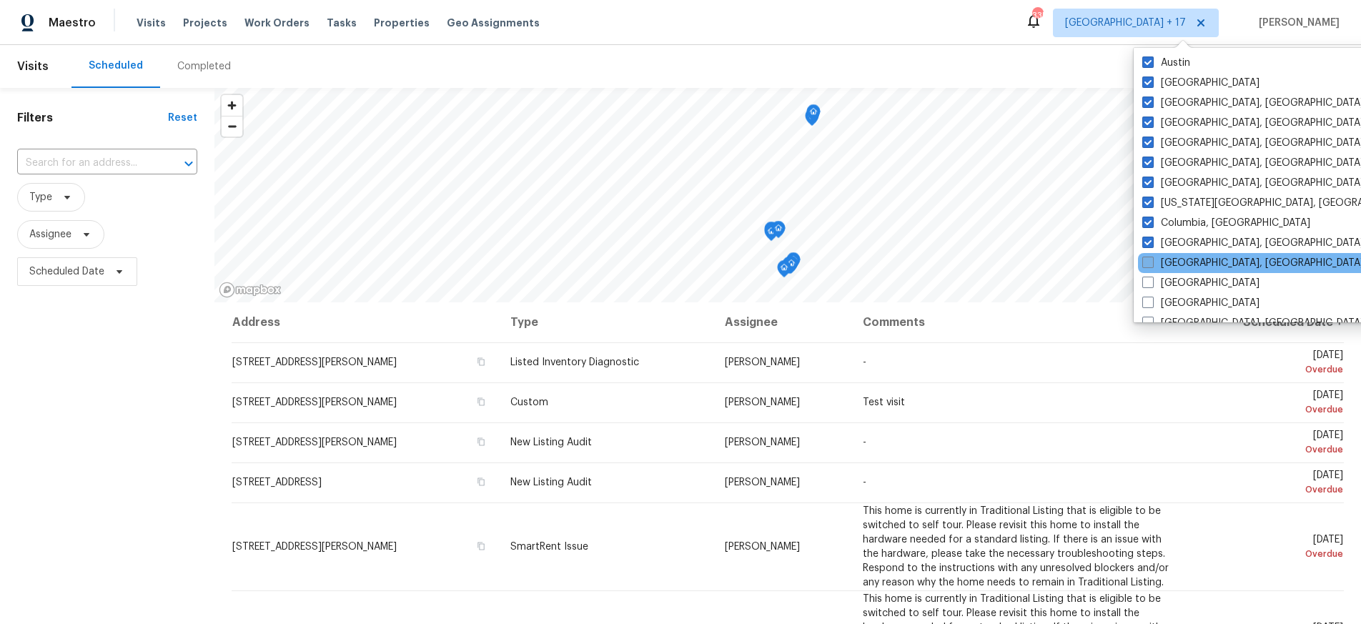
click at [1154, 259] on label "Corpus Christi, TX" at bounding box center [1253, 263] width 222 height 14
click at [1152, 259] on input "Corpus Christi, TX" at bounding box center [1146, 260] width 9 height 9
checkbox input "true"
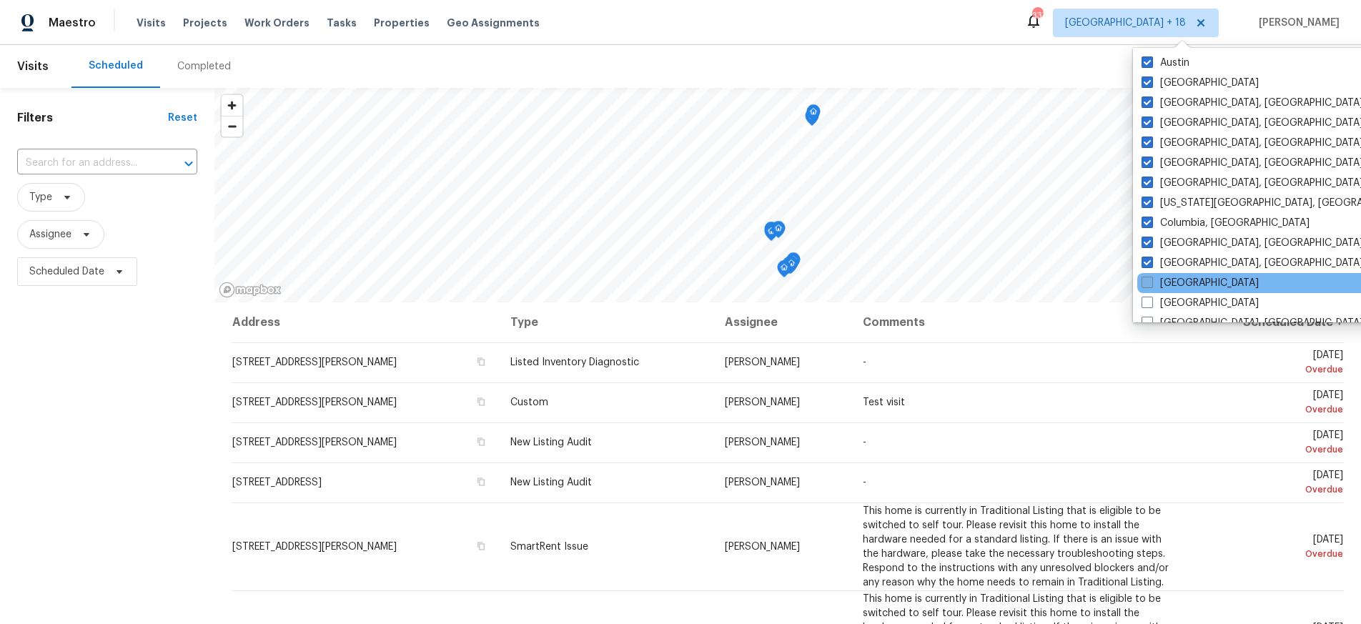
click at [1152, 283] on span at bounding box center [1147, 282] width 11 height 11
click at [1151, 283] on input "Dallas" at bounding box center [1146, 280] width 9 height 9
checkbox input "true"
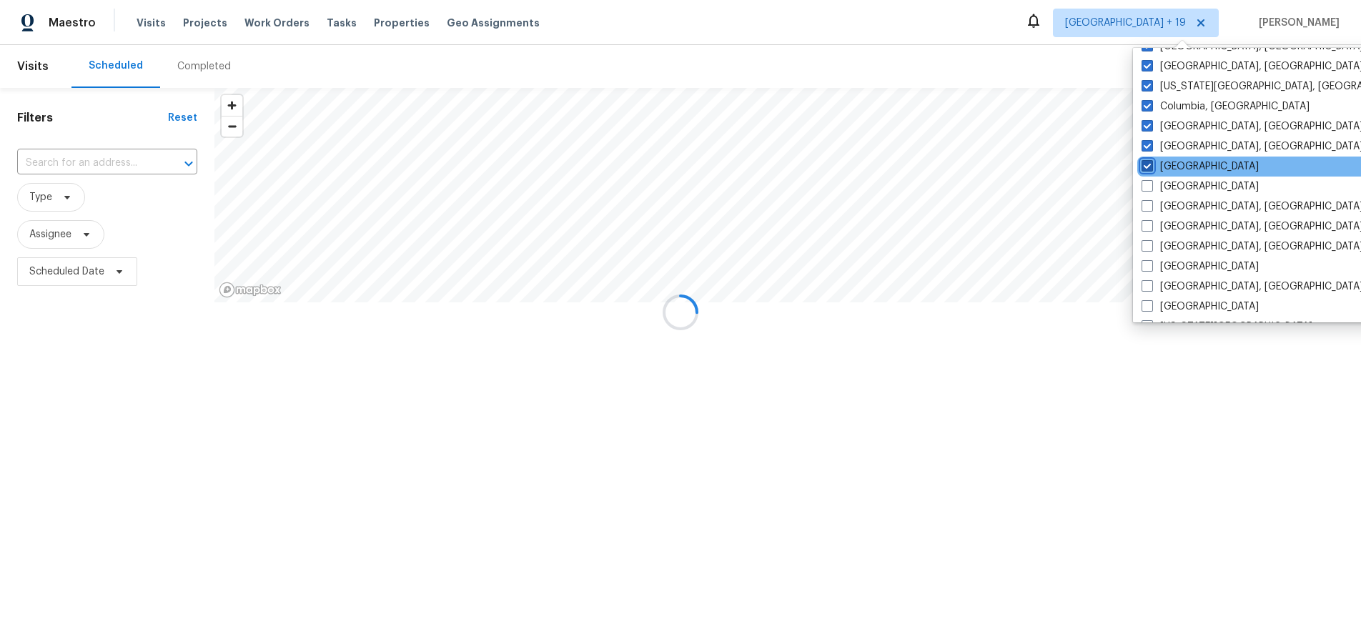
scroll to position [307, 0]
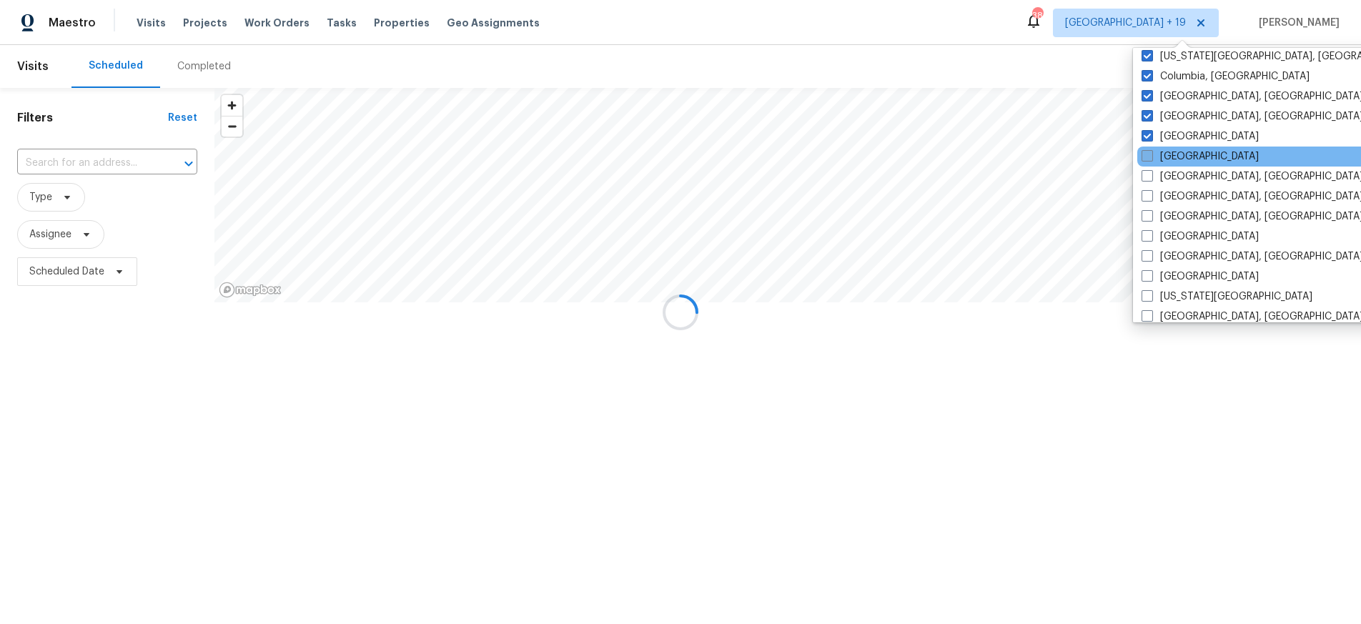
click at [1154, 157] on label "Denver" at bounding box center [1200, 156] width 117 height 14
click at [1151, 157] on input "Denver" at bounding box center [1146, 153] width 9 height 9
checkbox input "true"
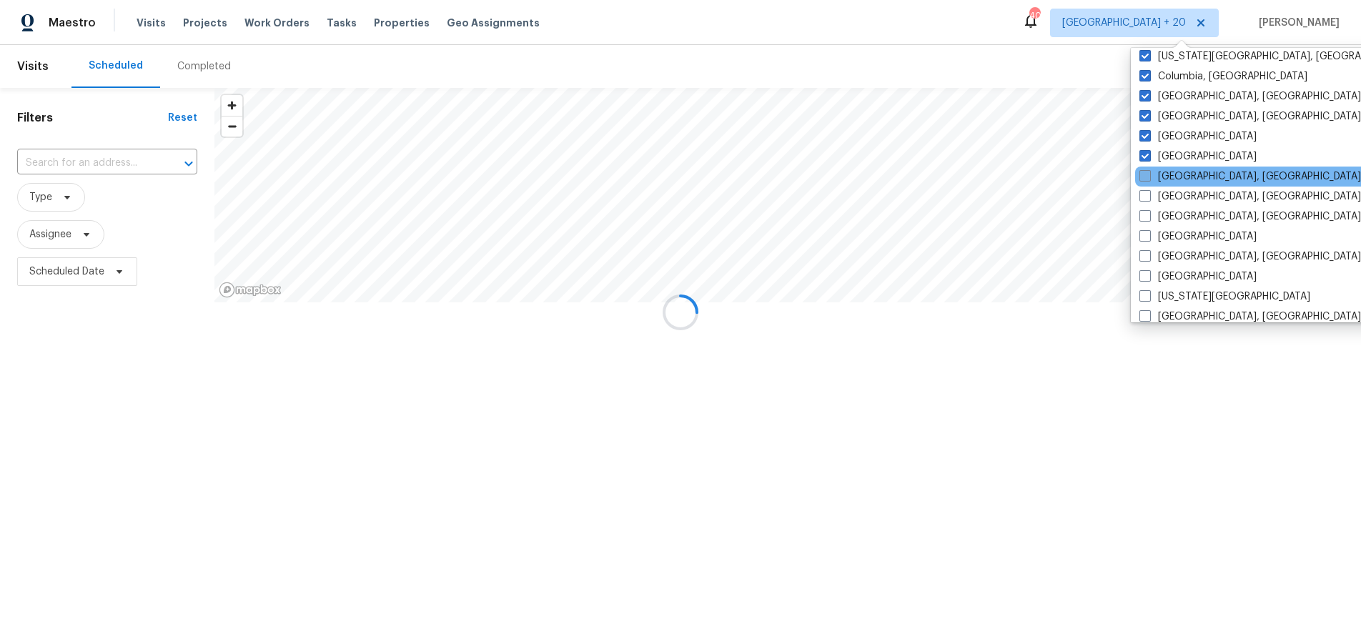
click at [1144, 179] on span at bounding box center [1144, 175] width 11 height 11
click at [1144, 179] on input "Detroit, MI" at bounding box center [1143, 173] width 9 height 9
checkbox input "true"
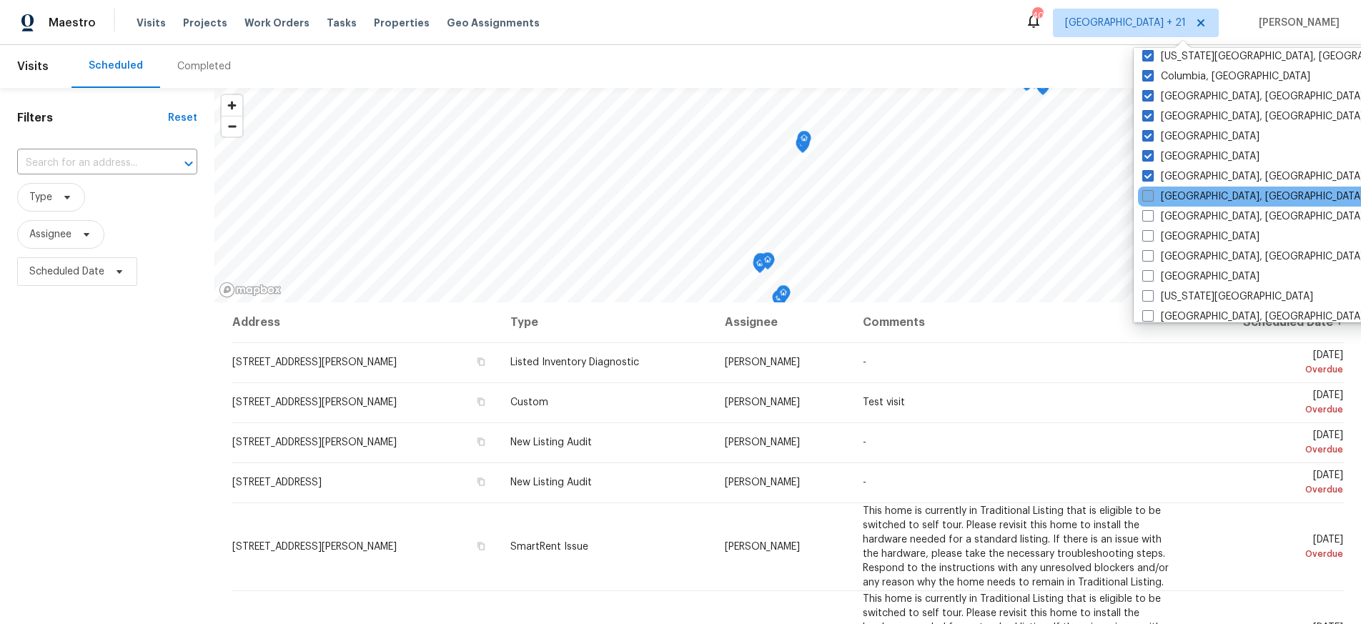
click at [1147, 194] on span at bounding box center [1147, 195] width 11 height 11
click at [1147, 194] on input "Greensboro, NC" at bounding box center [1146, 193] width 9 height 9
checkbox input "true"
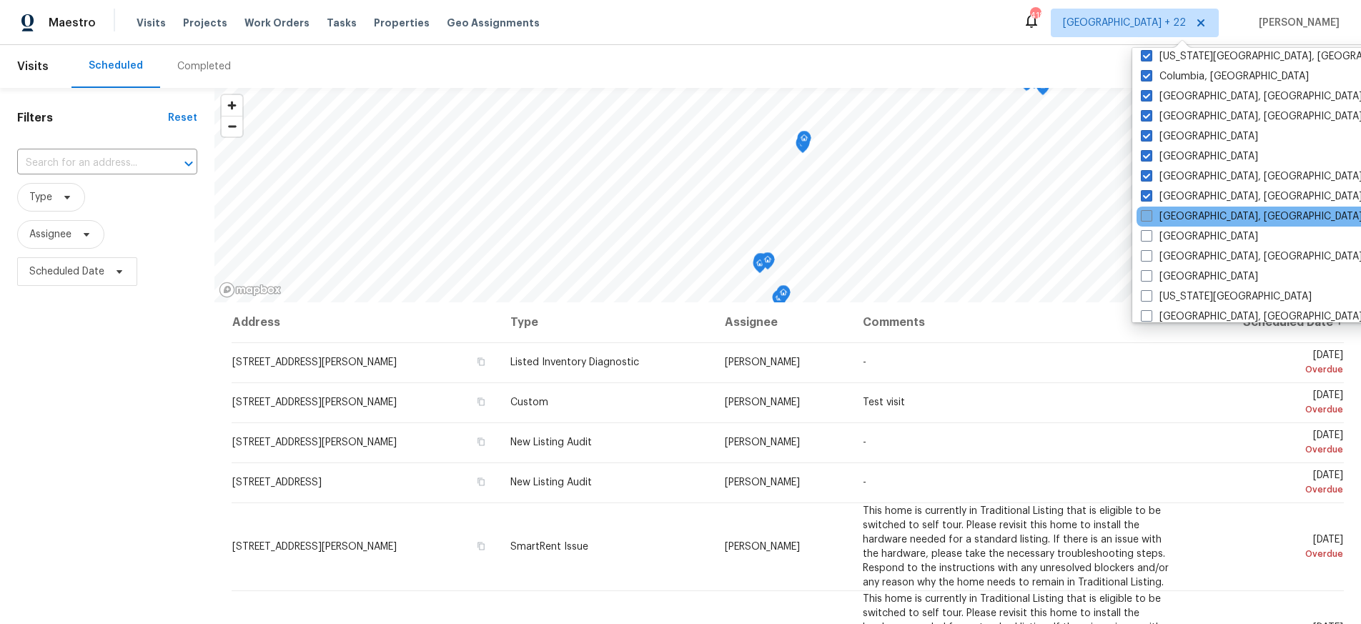
click at [1147, 213] on span at bounding box center [1146, 215] width 11 height 11
click at [1147, 213] on input "Greenville, SC" at bounding box center [1145, 213] width 9 height 9
checkbox input "true"
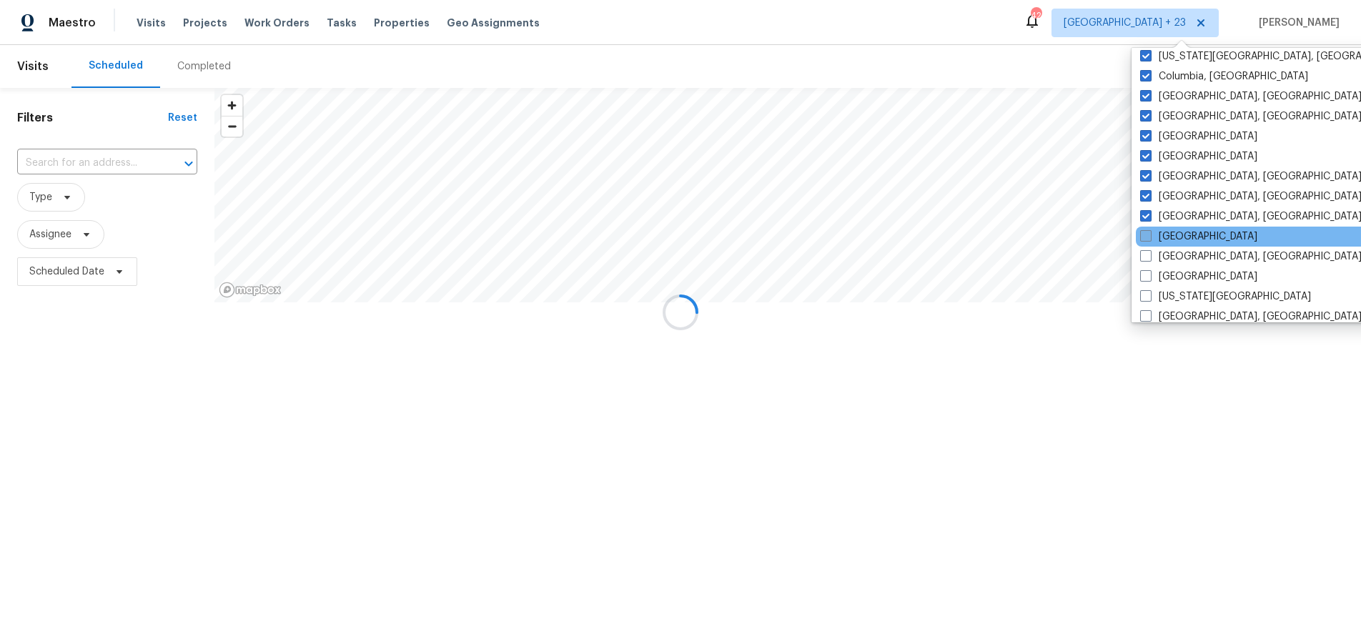
click at [1145, 241] on span at bounding box center [1145, 235] width 11 height 11
click at [1145, 239] on input "Houston" at bounding box center [1144, 233] width 9 height 9
checkbox input "true"
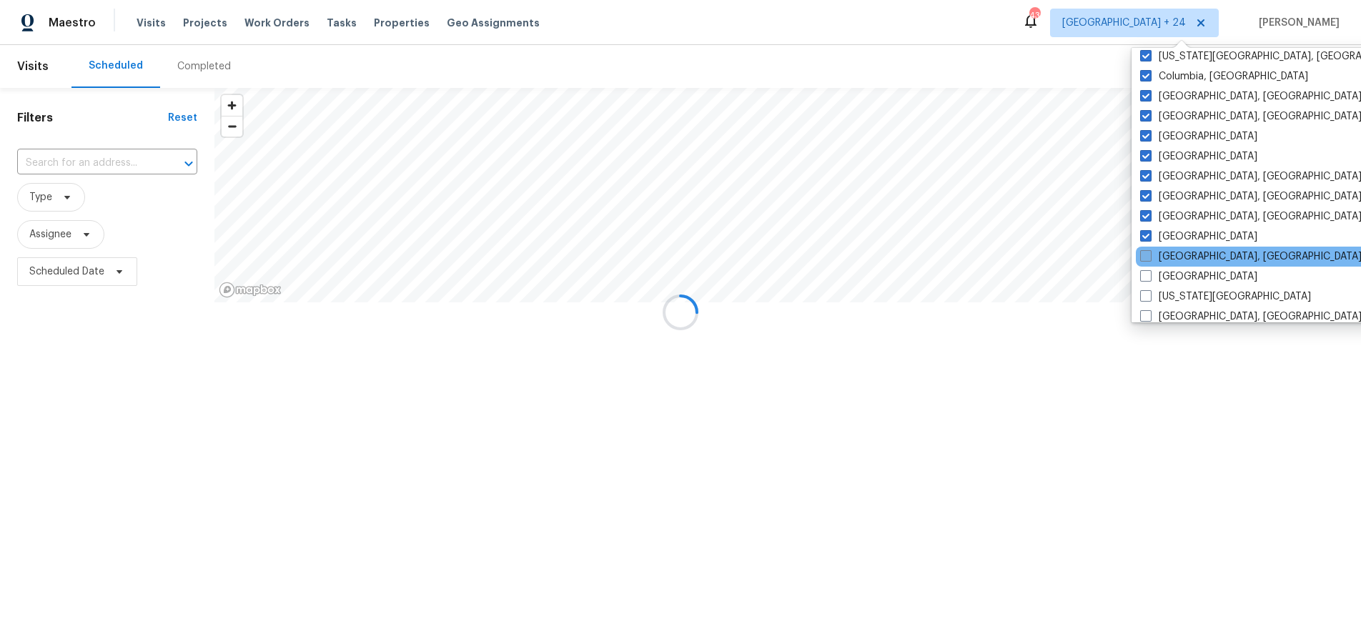
click at [1149, 254] on span at bounding box center [1145, 255] width 11 height 11
click at [1149, 254] on input "Indianapolis, IN" at bounding box center [1144, 253] width 9 height 9
checkbox input "true"
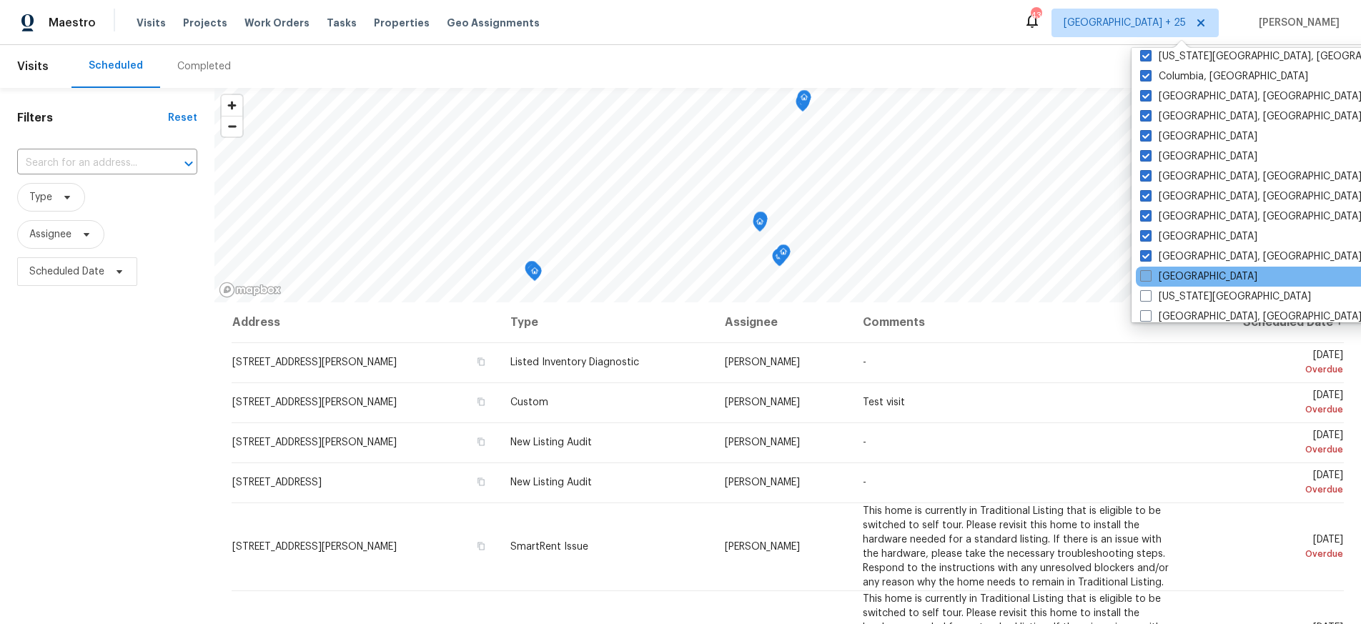
click at [1147, 273] on span at bounding box center [1145, 275] width 11 height 11
click at [1147, 273] on input "Jacksonville" at bounding box center [1144, 273] width 9 height 9
checkbox input "true"
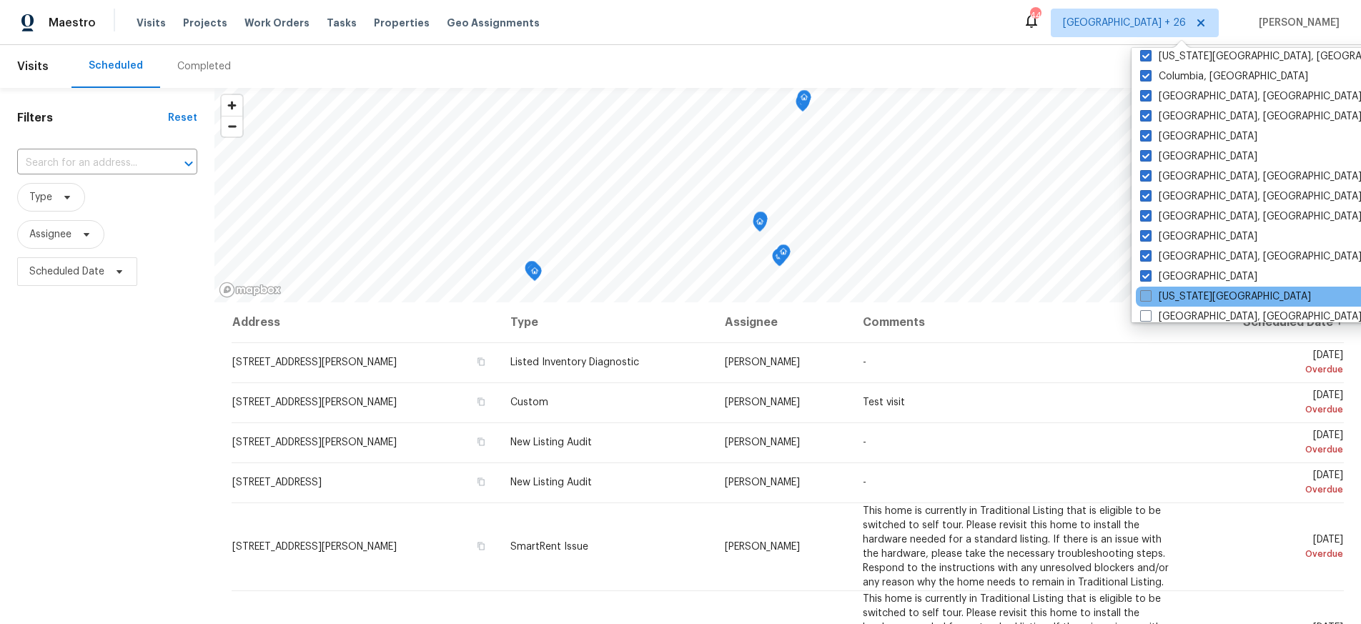
click at [1145, 292] on span at bounding box center [1145, 295] width 11 height 11
click at [1145, 292] on input "Kansas City" at bounding box center [1144, 294] width 9 height 9
checkbox input "true"
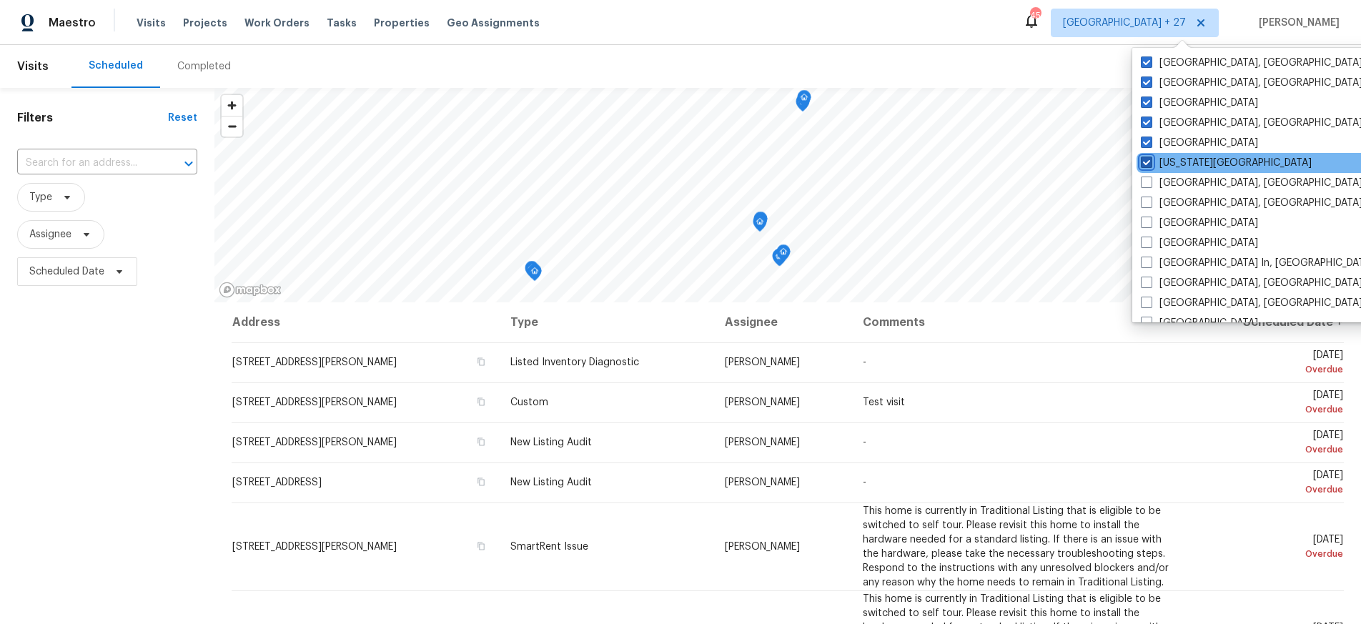
scroll to position [465, 0]
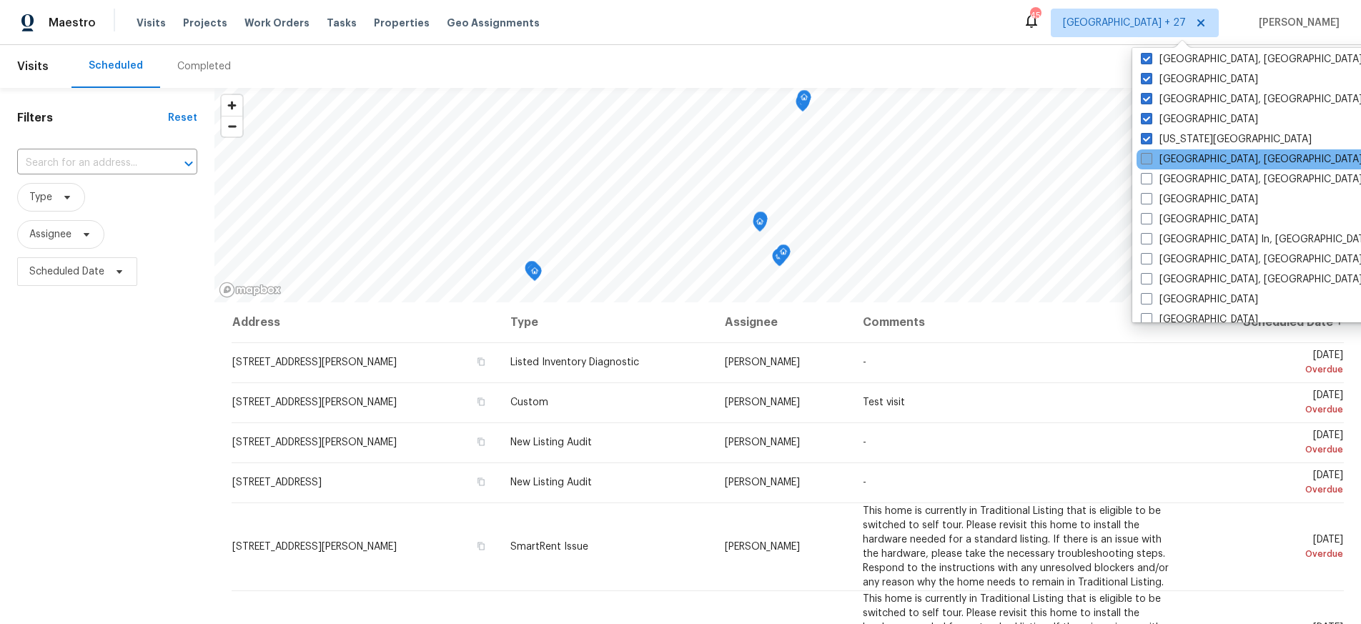
click at [1149, 157] on span at bounding box center [1146, 158] width 11 height 11
click at [1149, 157] on input "Killeen, TX" at bounding box center [1145, 156] width 9 height 9
checkbox input "true"
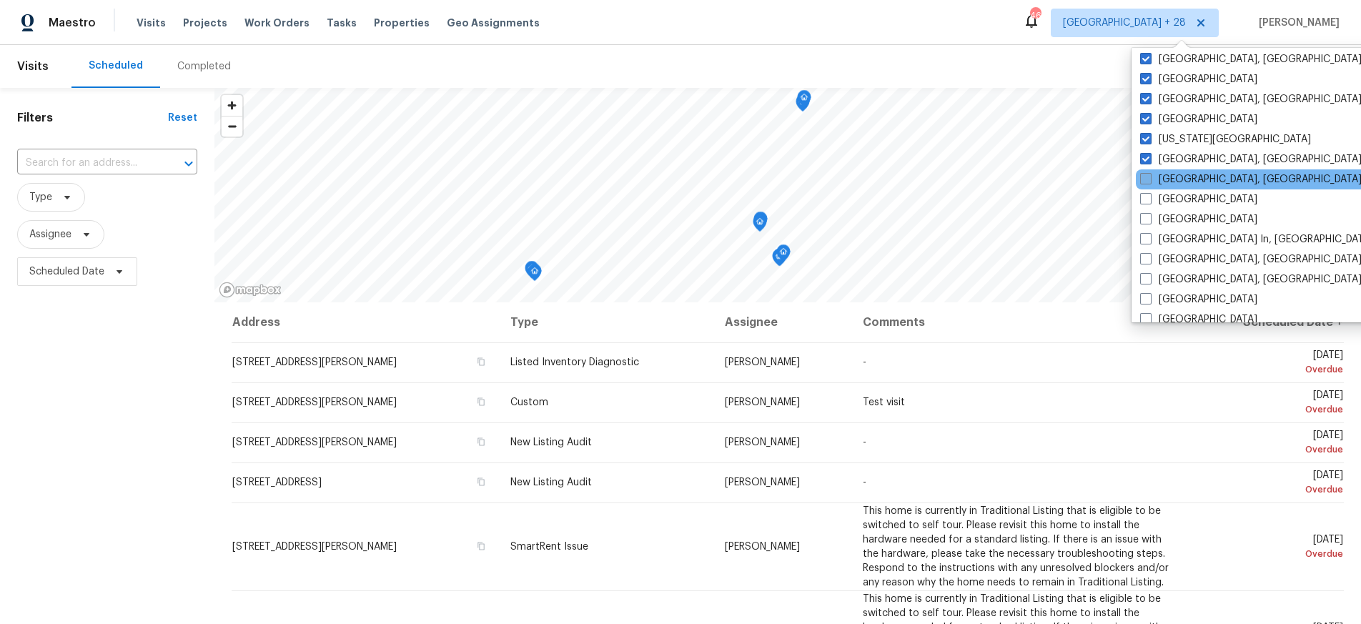
click at [1154, 178] on label "Knoxville, TN" at bounding box center [1251, 179] width 222 height 14
click at [1149, 178] on input "Knoxville, TN" at bounding box center [1144, 176] width 9 height 9
checkbox input "true"
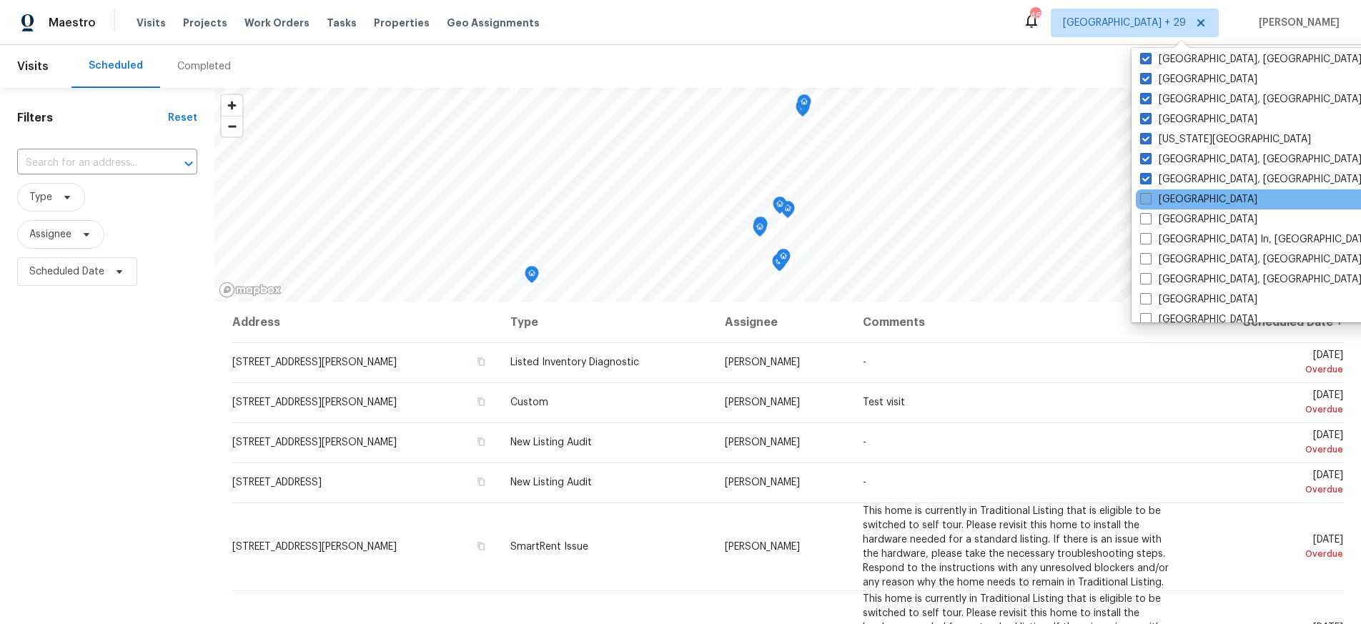
click at [1149, 193] on span at bounding box center [1145, 198] width 11 height 11
click at [1149, 193] on input "Las Vegas" at bounding box center [1144, 196] width 9 height 9
checkbox input "true"
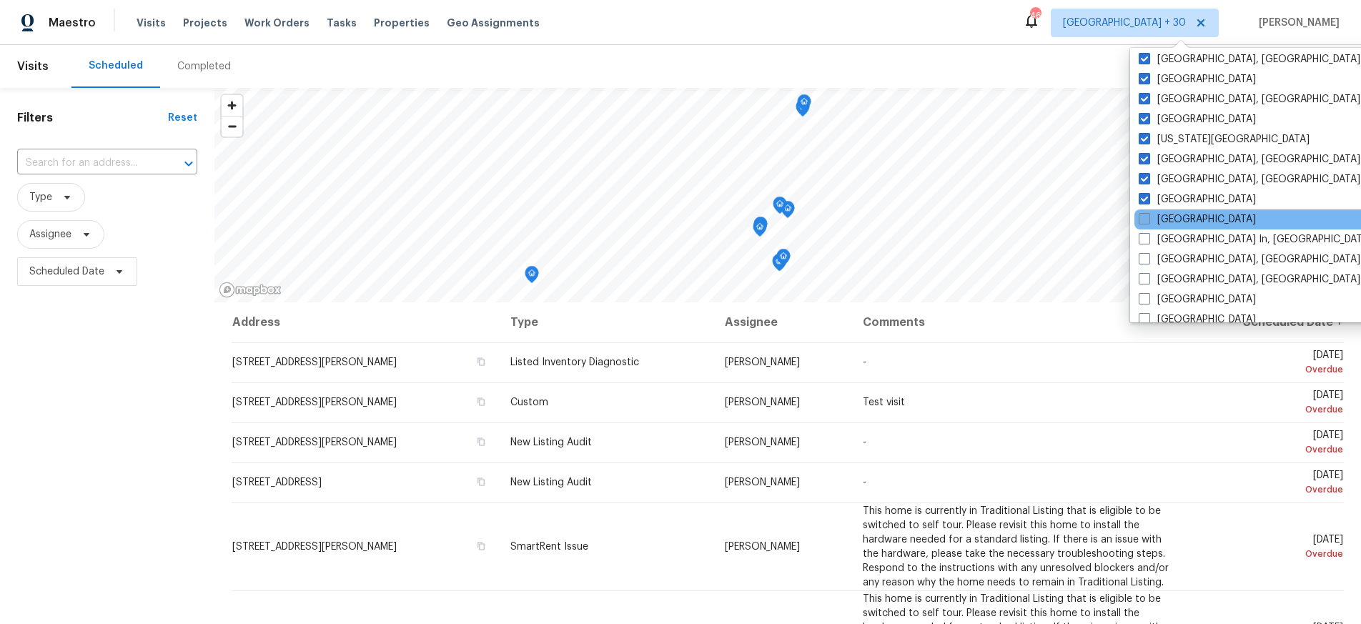
click at [1147, 213] on span at bounding box center [1144, 218] width 11 height 11
click at [1147, 213] on input "Los Angeles" at bounding box center [1143, 216] width 9 height 9
checkbox input "true"
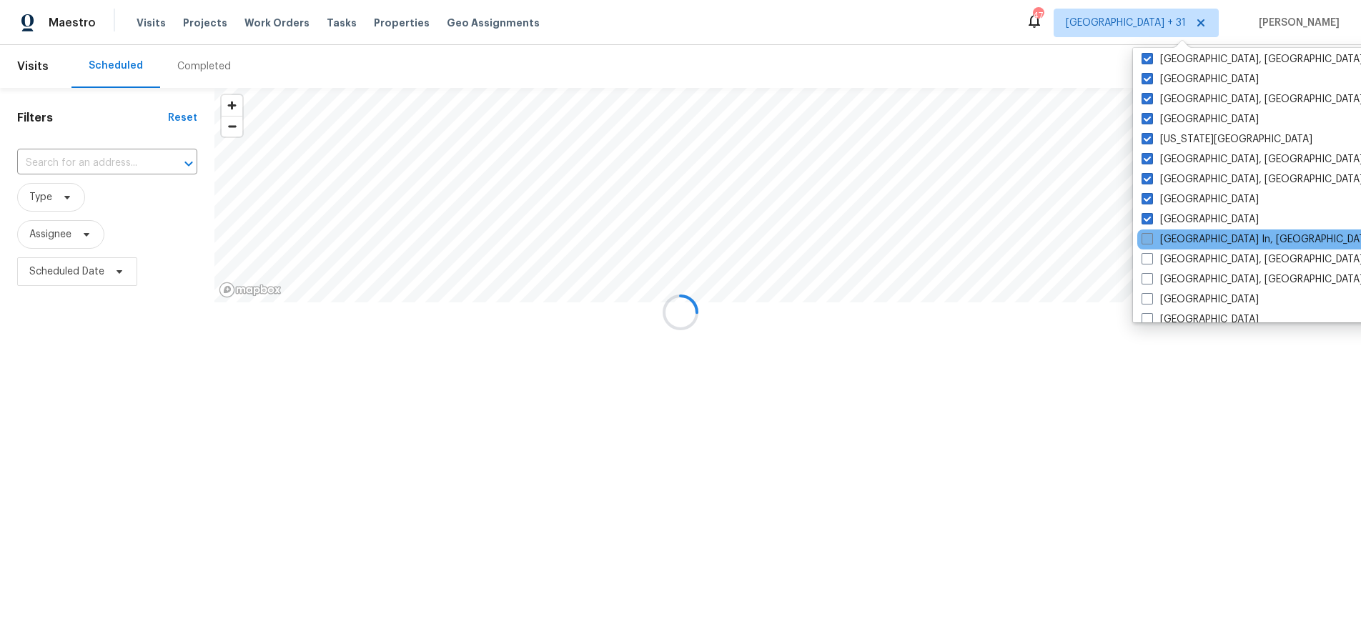
click at [1149, 239] on span at bounding box center [1147, 238] width 11 height 11
click at [1149, 239] on input "Louisville In, KY" at bounding box center [1146, 236] width 9 height 9
checkbox input "true"
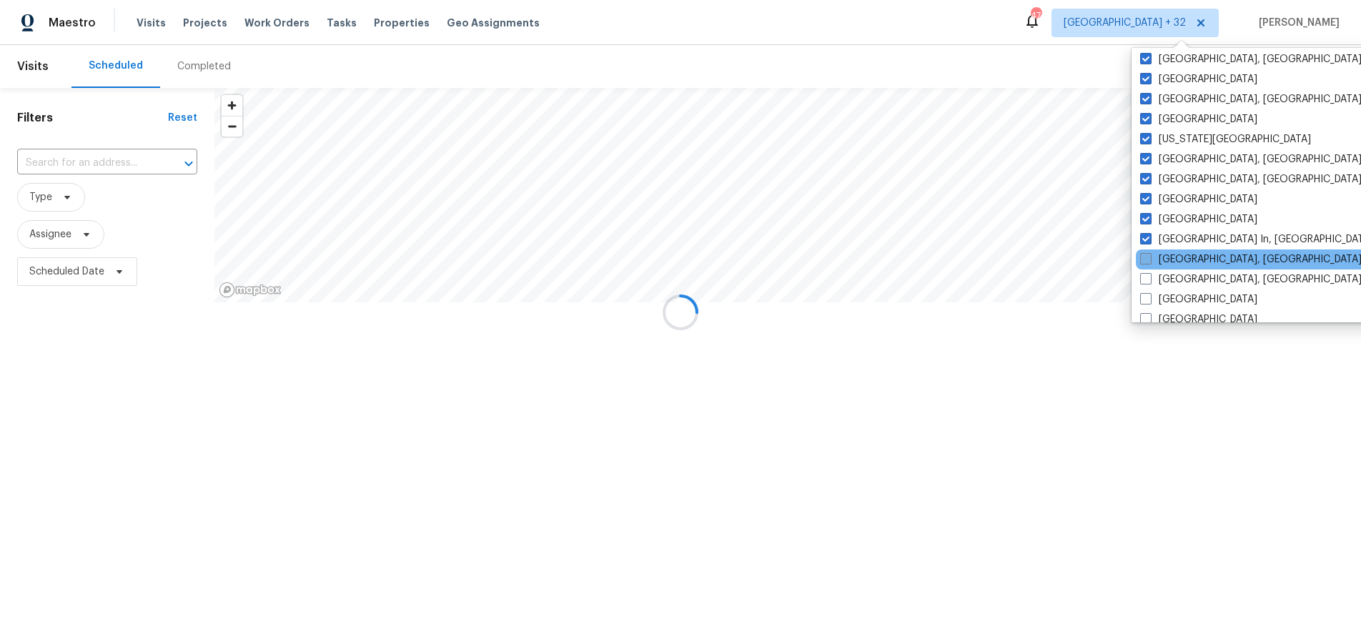
click at [1153, 254] on label "Memphis, TN" at bounding box center [1251, 259] width 222 height 14
click at [1149, 254] on input "Memphis, TN" at bounding box center [1144, 256] width 9 height 9
checkbox input "true"
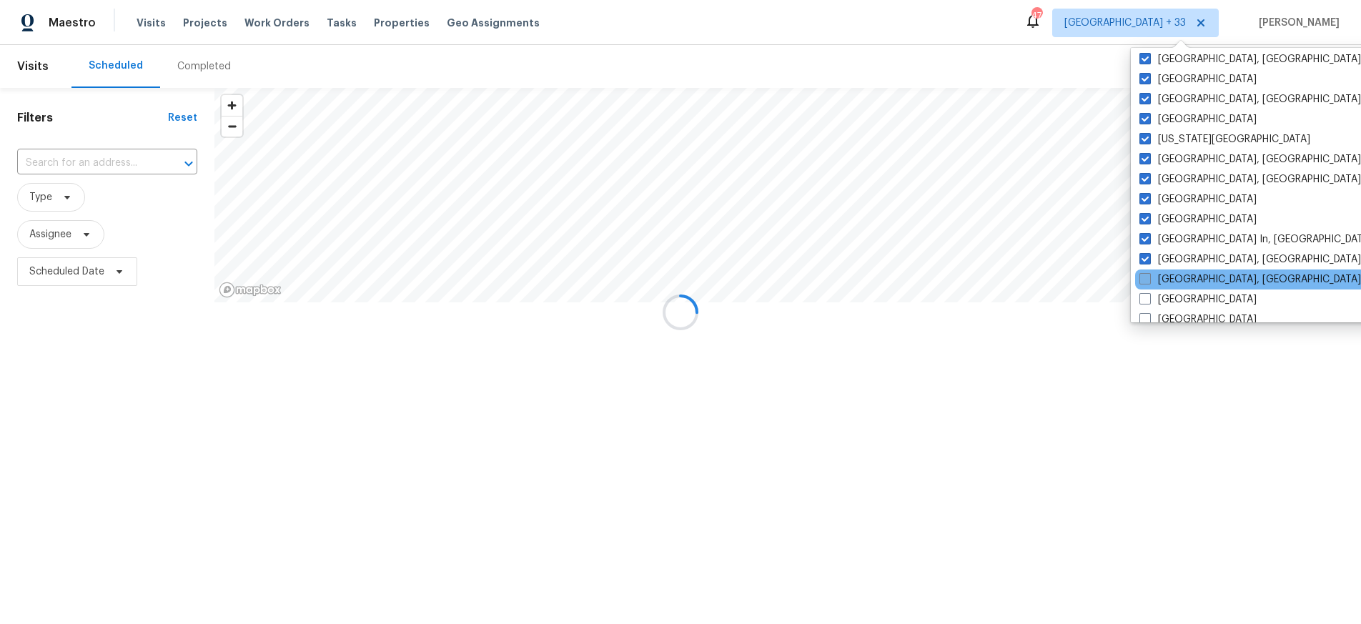
click at [1145, 279] on span at bounding box center [1144, 278] width 11 height 11
click at [1145, 279] on input "Miami, FL" at bounding box center [1143, 276] width 9 height 9
checkbox input "true"
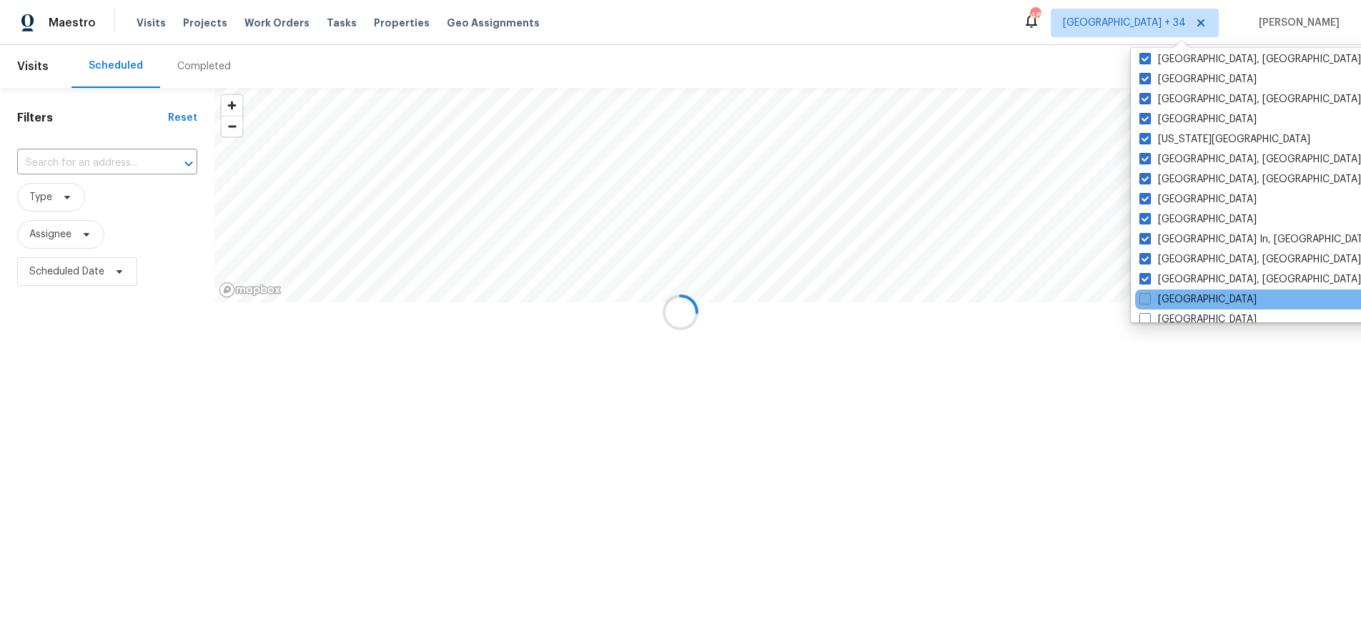
click at [1145, 298] on span at bounding box center [1144, 298] width 11 height 11
click at [1145, 298] on input "Minneapolis" at bounding box center [1143, 296] width 9 height 9
checkbox input "true"
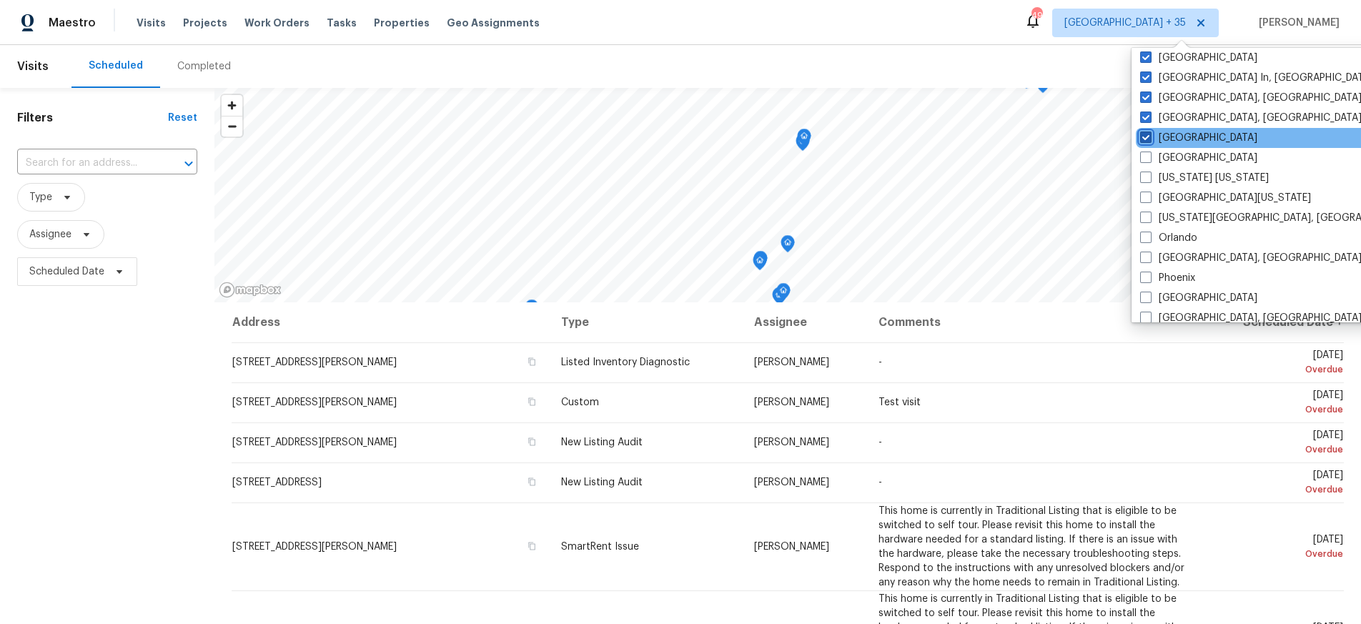
scroll to position [630, 0]
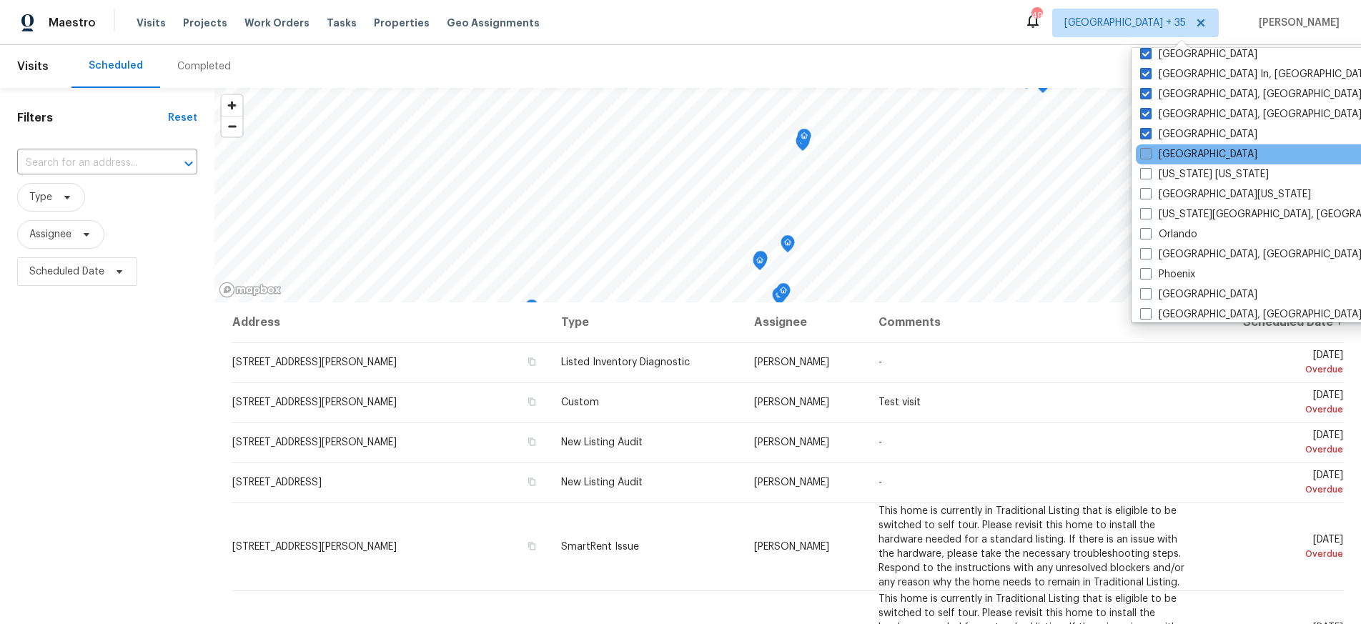
click at [1143, 157] on span at bounding box center [1145, 153] width 11 height 11
click at [1143, 157] on input "Nashville" at bounding box center [1144, 151] width 9 height 9
checkbox input "true"
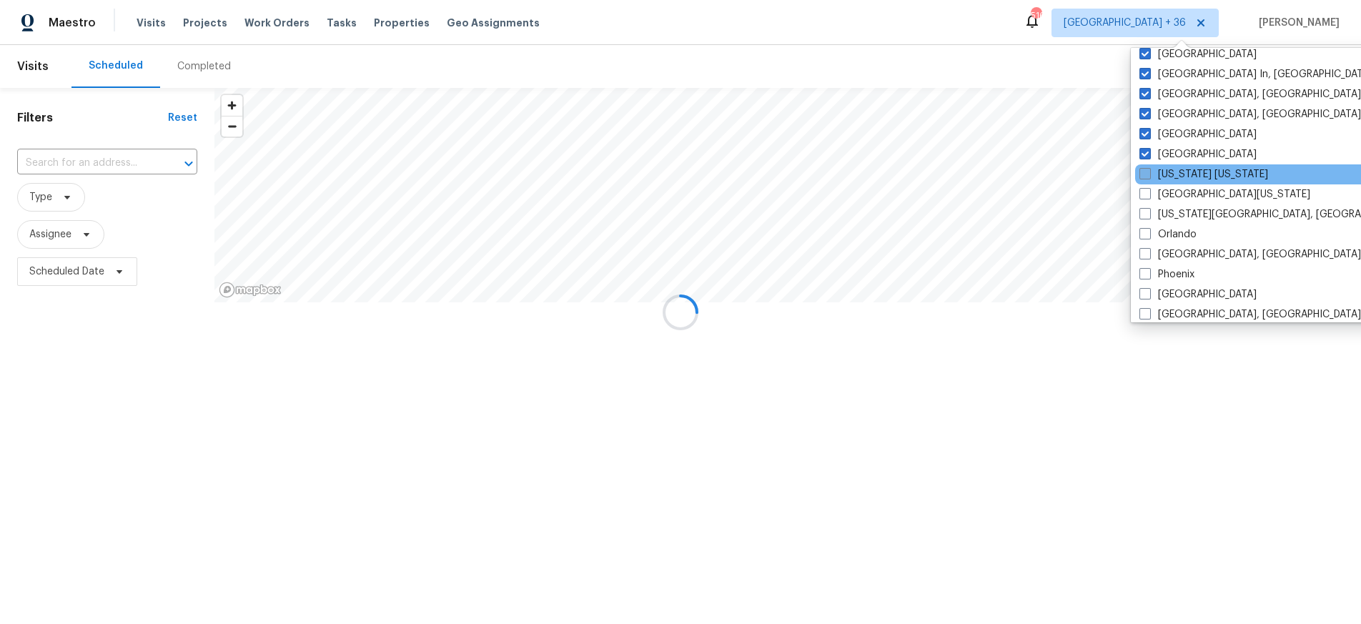
click at [1143, 172] on span at bounding box center [1144, 173] width 11 height 11
click at [1143, 172] on input "New York New Jersey" at bounding box center [1143, 171] width 9 height 9
checkbox input "true"
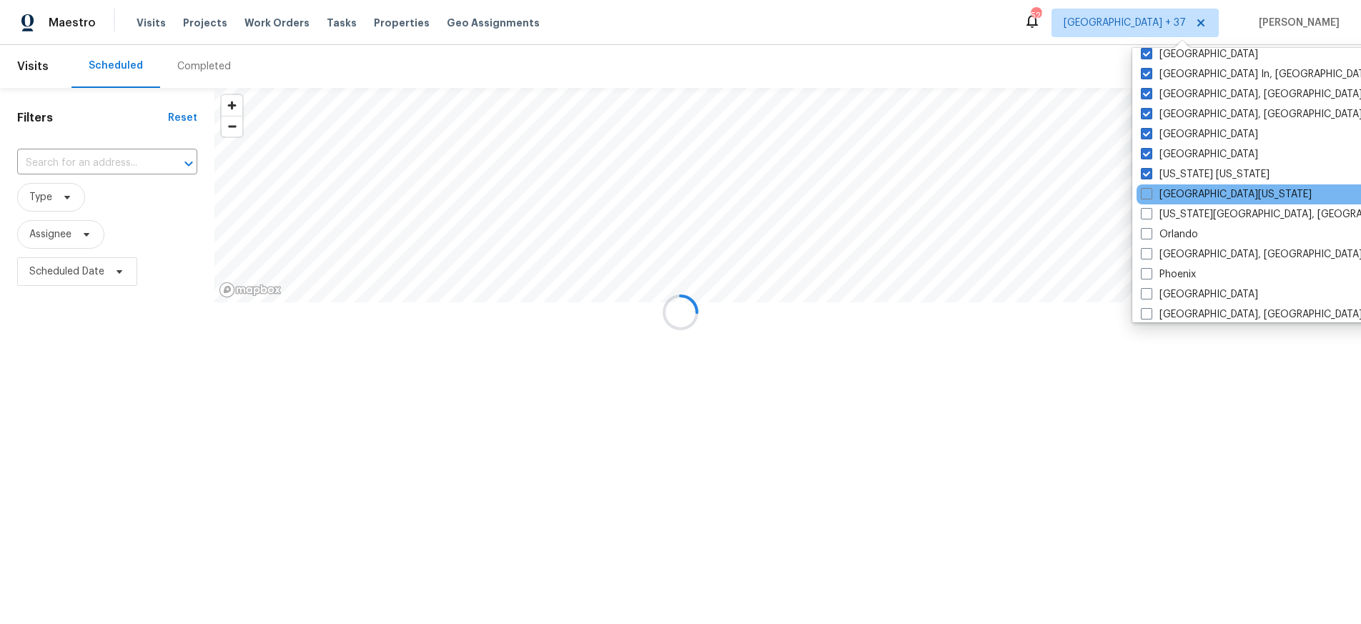
click at [1151, 185] on div "Northern Colorado" at bounding box center [1281, 194] width 288 height 20
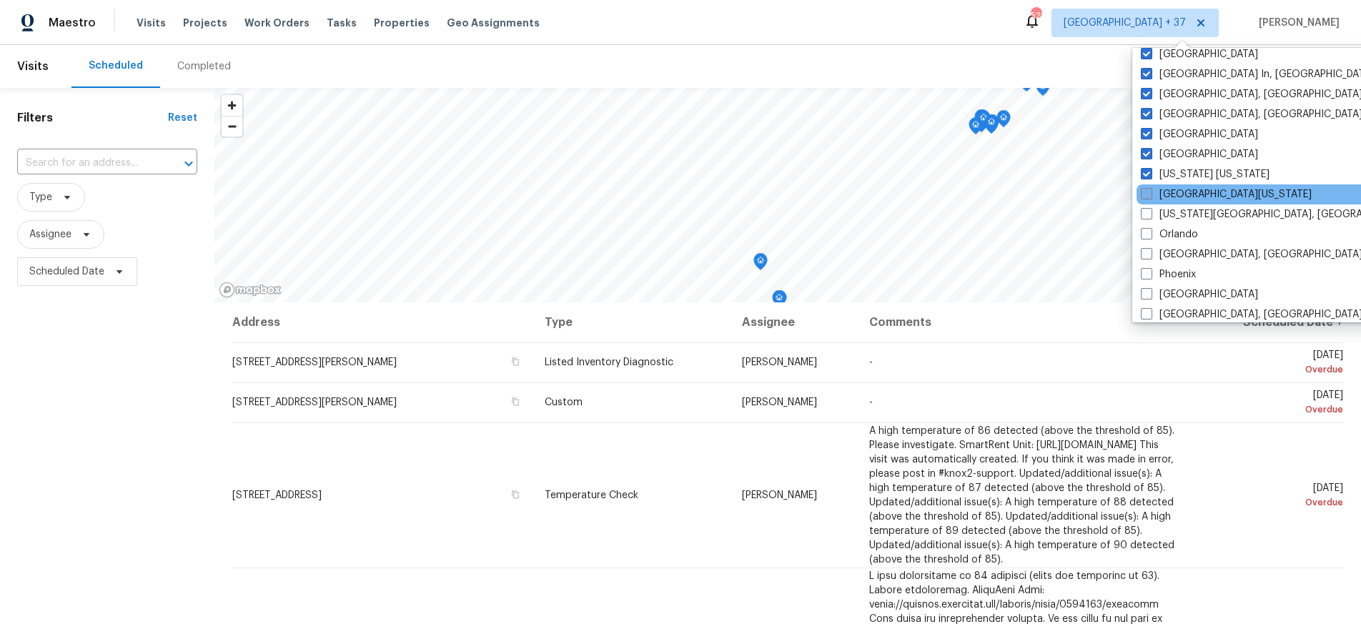
click at [1145, 198] on span at bounding box center [1146, 193] width 11 height 11
click at [1145, 197] on input "Northern Colorado" at bounding box center [1145, 191] width 9 height 9
checkbox input "true"
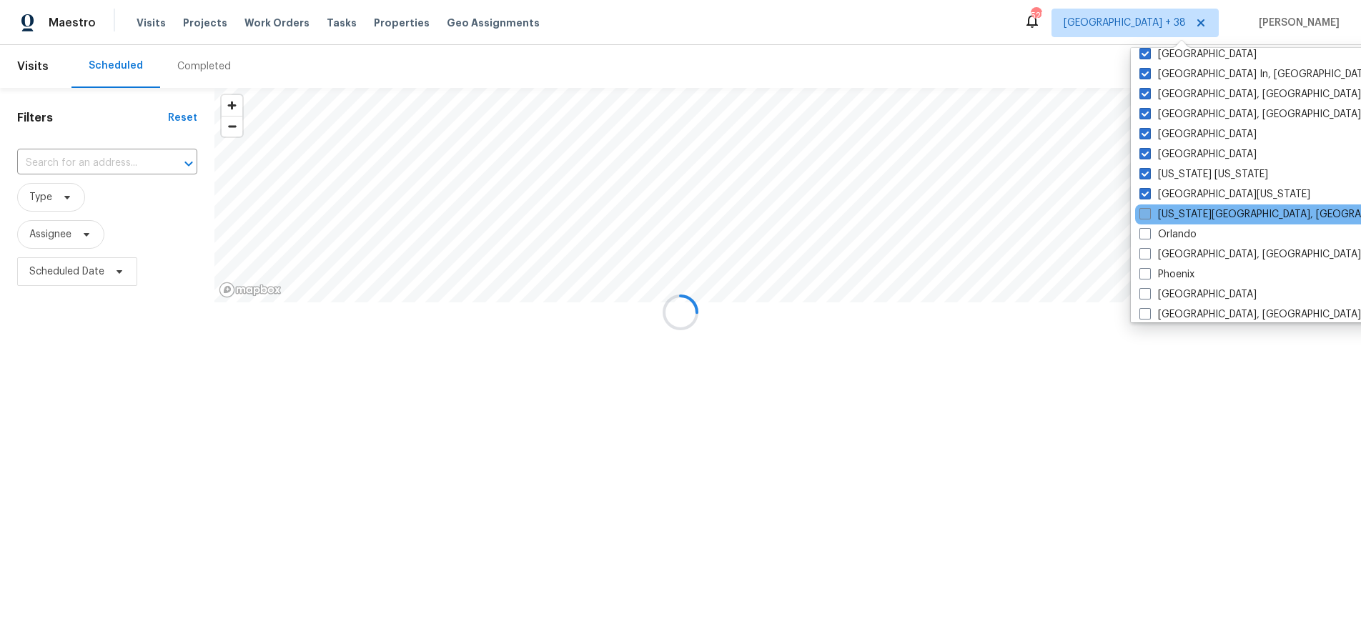
click at [1144, 217] on span at bounding box center [1144, 213] width 11 height 11
click at [1144, 217] on input "Oklahoma City, OK" at bounding box center [1143, 211] width 9 height 9
checkbox input "true"
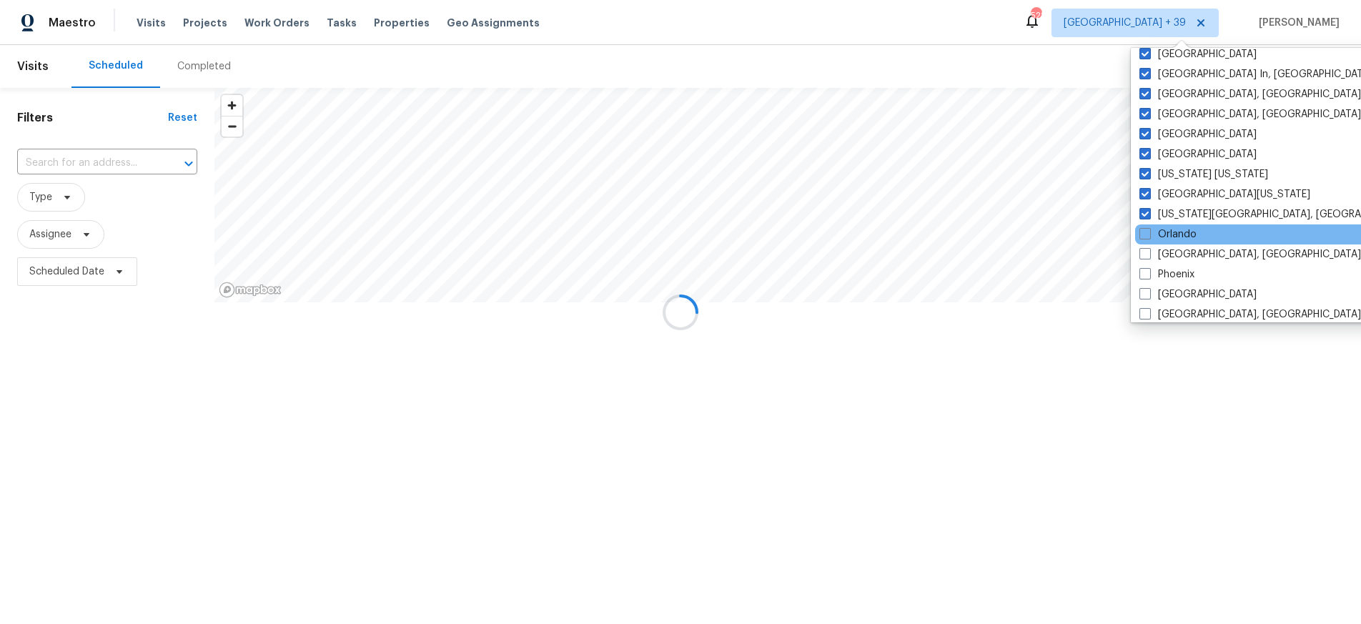
click at [1143, 242] on div "Orlando" at bounding box center [1279, 234] width 288 height 20
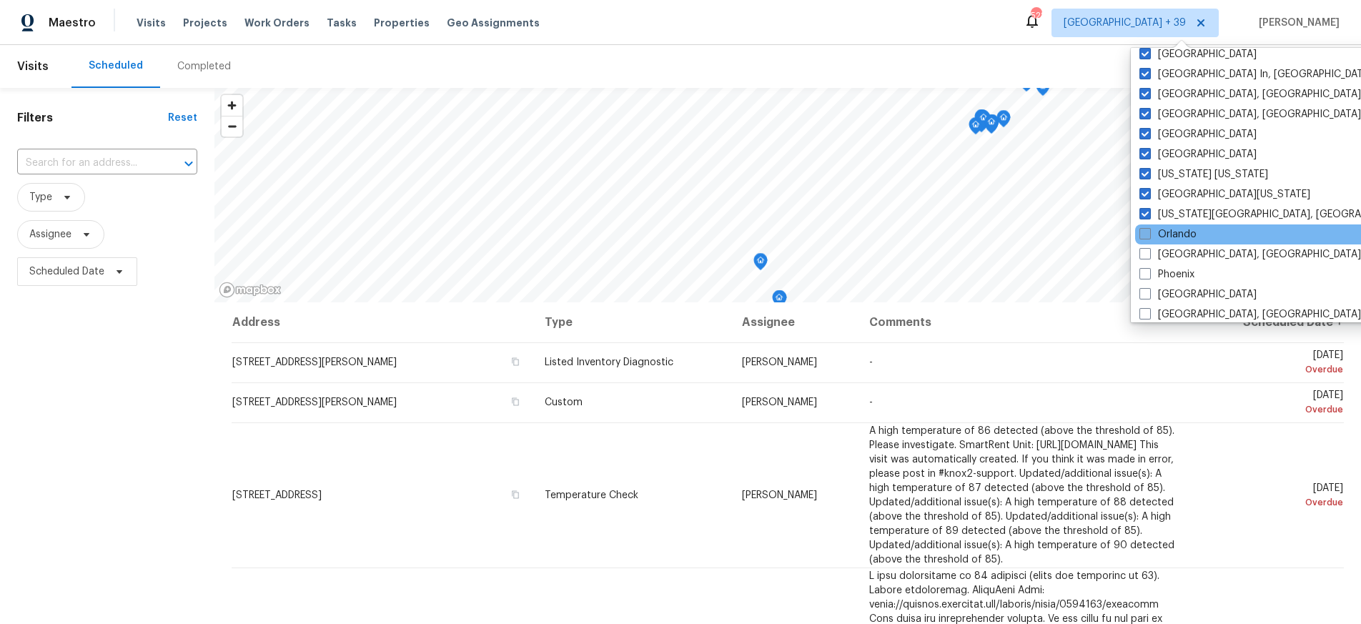
click at [1144, 232] on span at bounding box center [1144, 233] width 11 height 11
click at [1144, 232] on input "Orlando" at bounding box center [1143, 231] width 9 height 9
checkbox input "true"
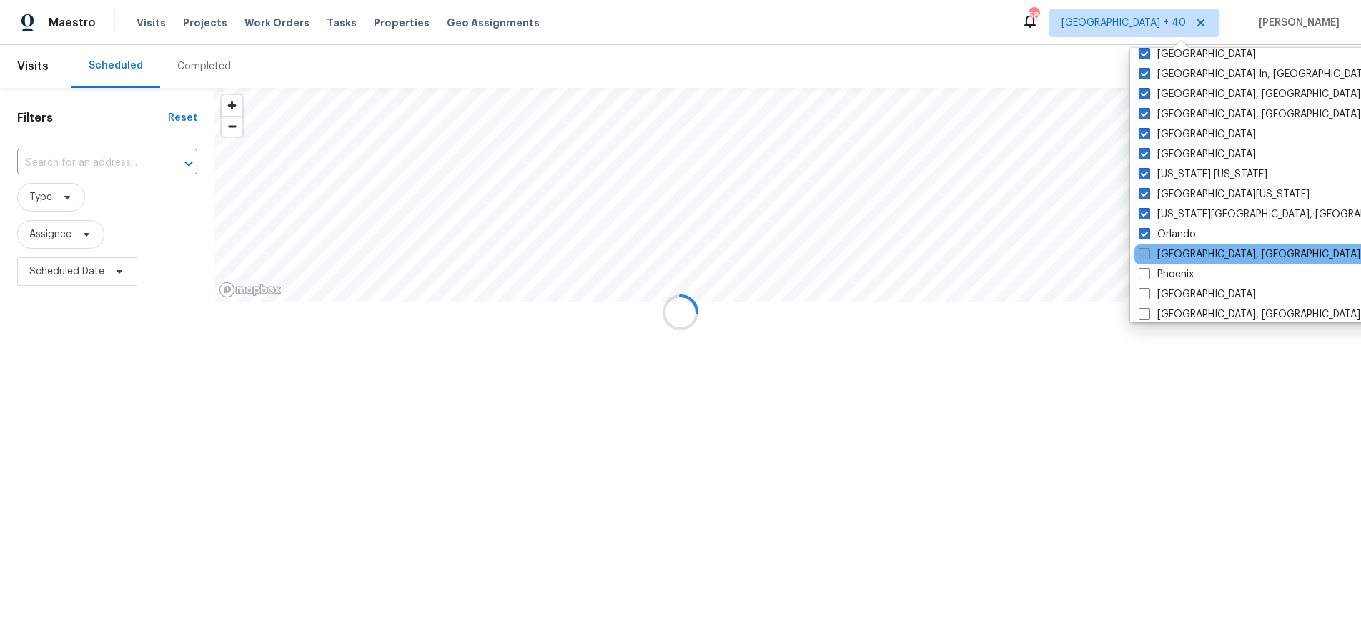
click at [1144, 257] on span at bounding box center [1144, 253] width 11 height 11
click at [1144, 257] on input "Philadelphia, PA" at bounding box center [1143, 251] width 9 height 9
checkbox input "true"
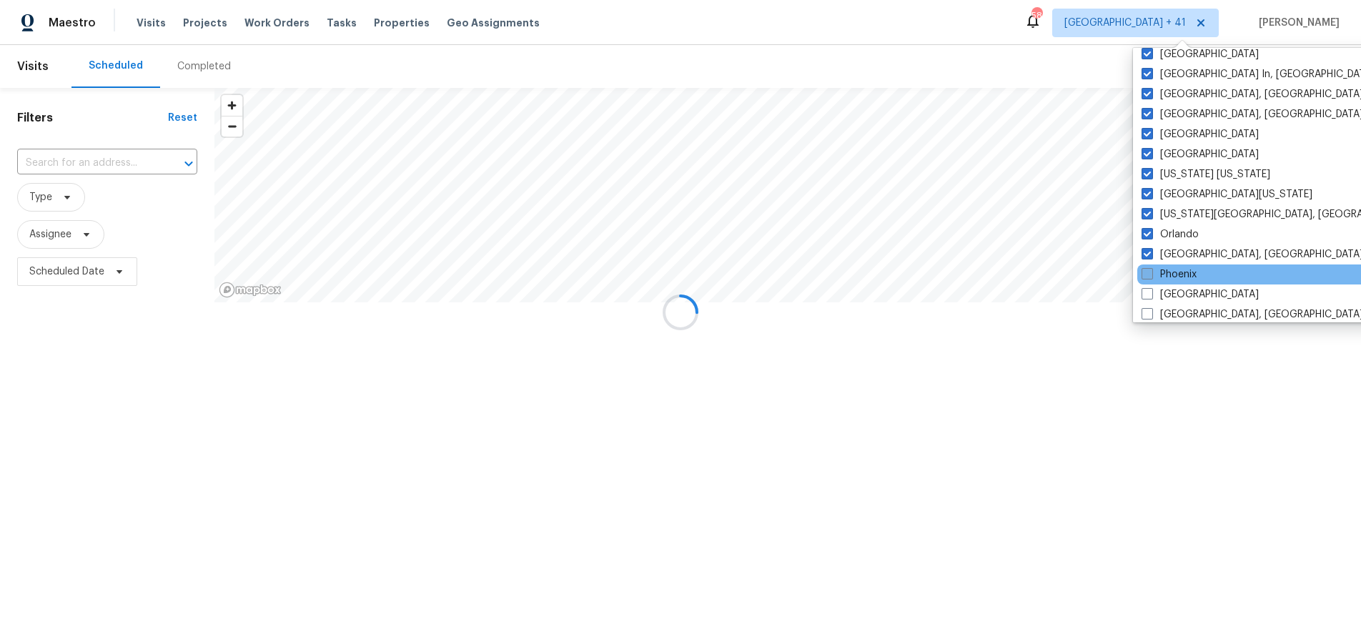
click at [1142, 274] on span at bounding box center [1147, 273] width 11 height 11
click at [1142, 274] on input "Phoenix" at bounding box center [1146, 271] width 9 height 9
checkbox input "true"
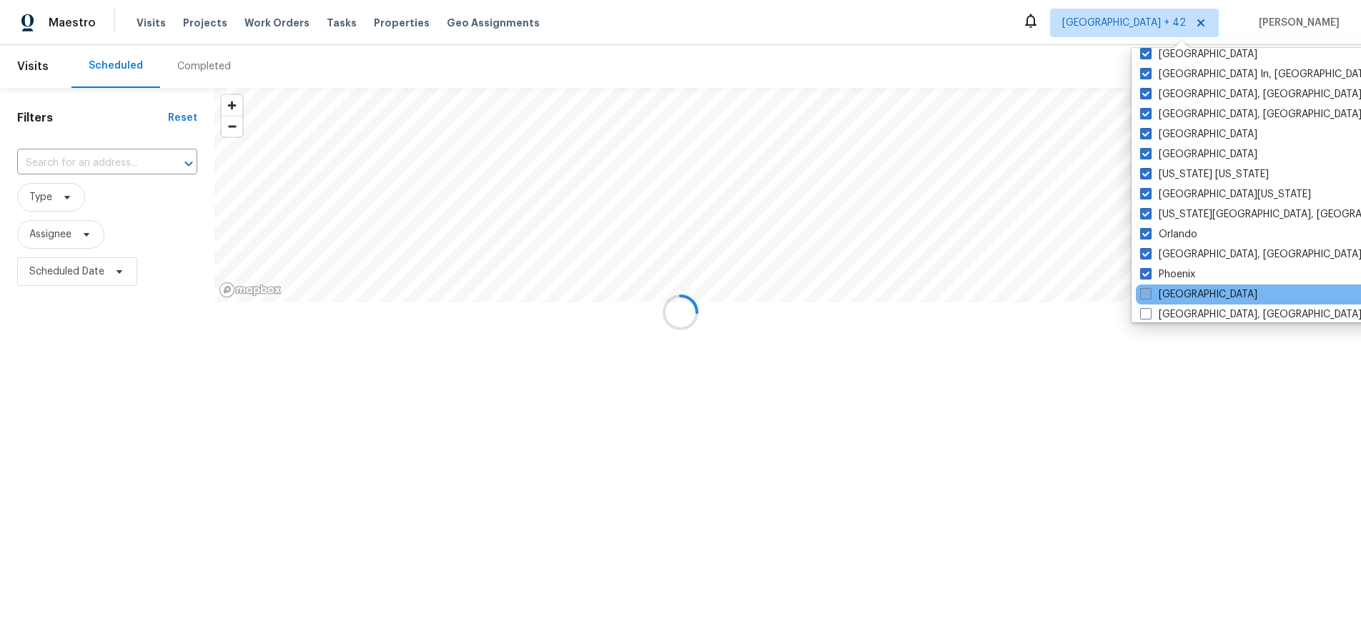
click at [1149, 287] on label "Portland" at bounding box center [1198, 294] width 117 height 14
click at [1149, 287] on input "Portland" at bounding box center [1144, 291] width 9 height 9
checkbox input "true"
click at [1149, 305] on div "Prescott, AZ" at bounding box center [1279, 315] width 288 height 20
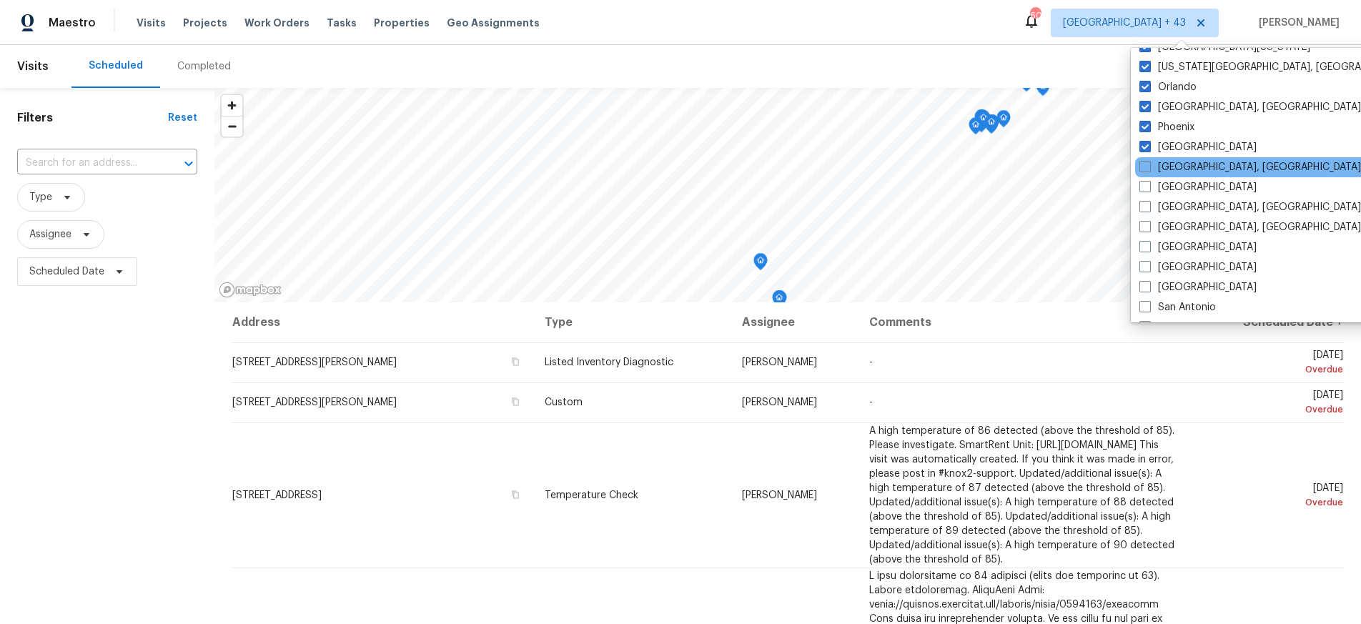
scroll to position [778, 0]
click at [1146, 167] on span at bounding box center [1144, 164] width 11 height 11
click at [1146, 167] on input "Prescott, AZ" at bounding box center [1143, 163] width 9 height 9
checkbox input "true"
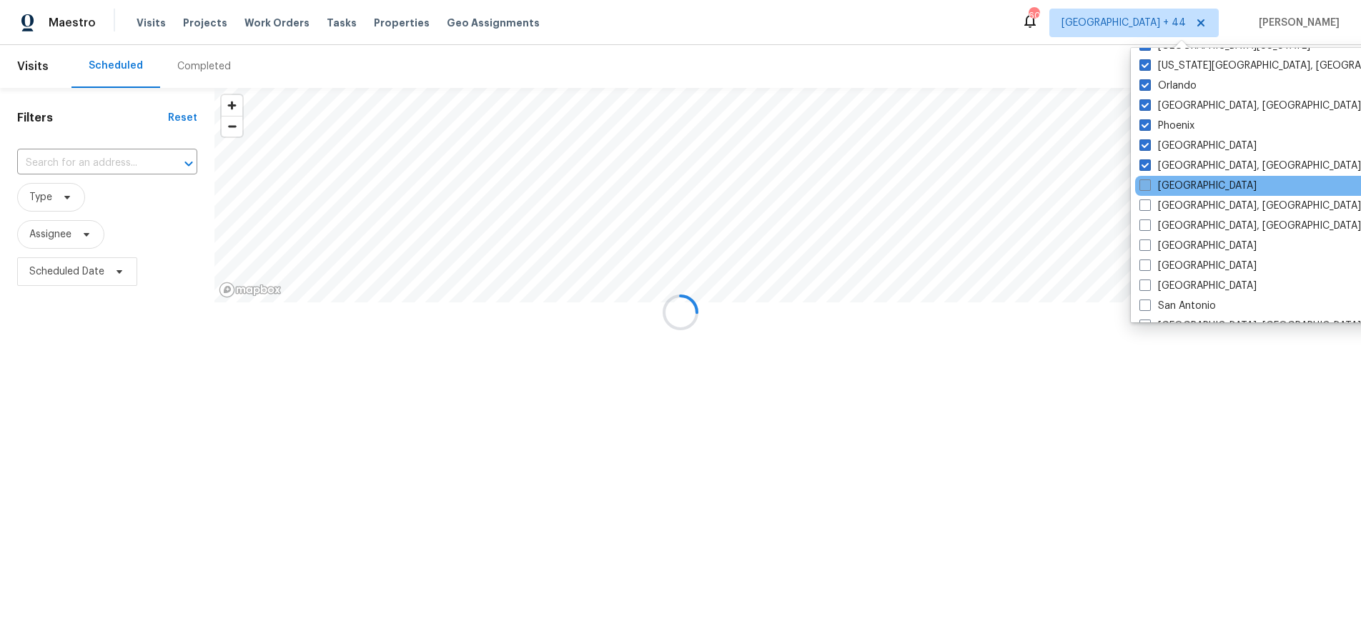
click at [1146, 185] on span at bounding box center [1144, 184] width 11 height 11
click at [1146, 185] on input "Raleigh" at bounding box center [1143, 183] width 9 height 9
checkbox input "true"
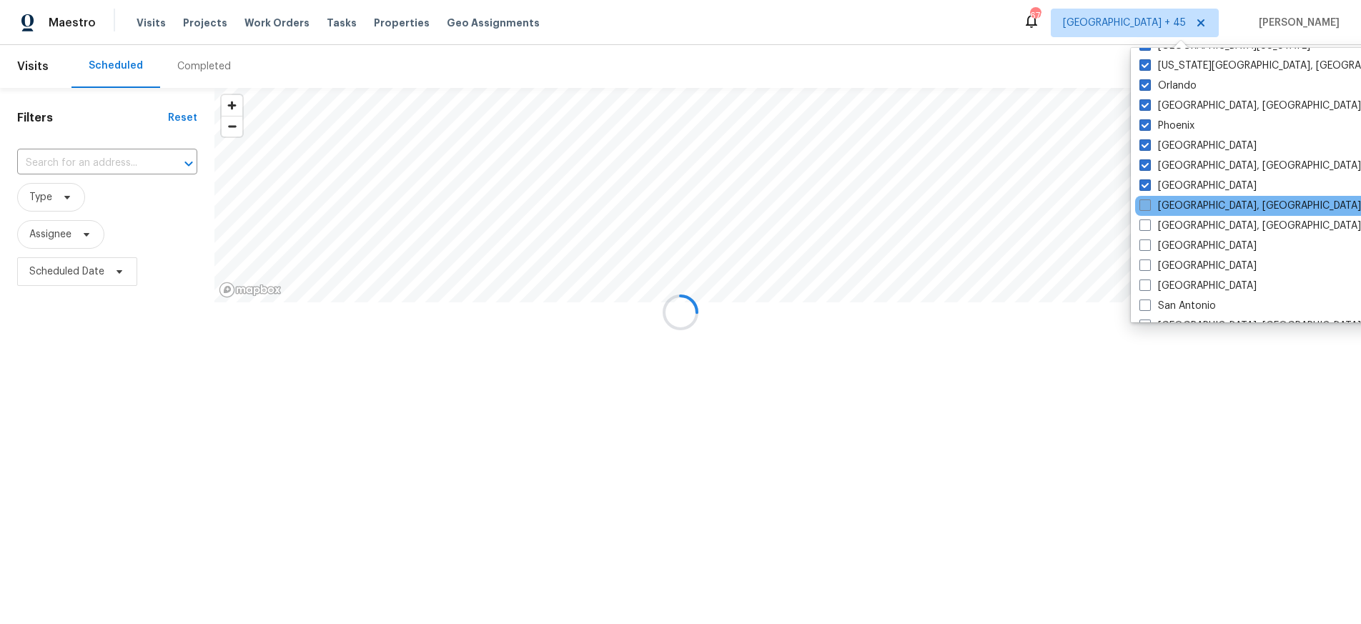
click at [1144, 204] on span at bounding box center [1144, 204] width 11 height 11
click at [1144, 204] on input "Reno, NV" at bounding box center [1143, 203] width 9 height 9
checkbox input "true"
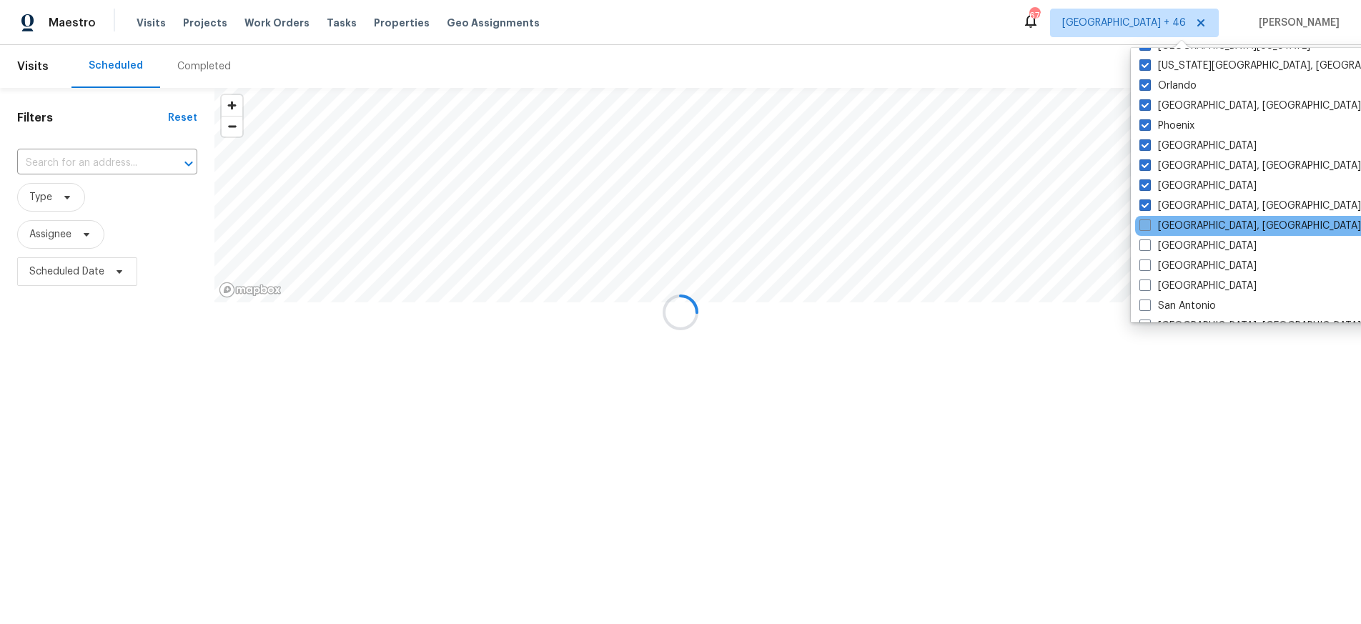
click at [1144, 226] on span at bounding box center [1144, 224] width 11 height 11
click at [1144, 226] on input "Richmond, VA" at bounding box center [1143, 223] width 9 height 9
checkbox input "true"
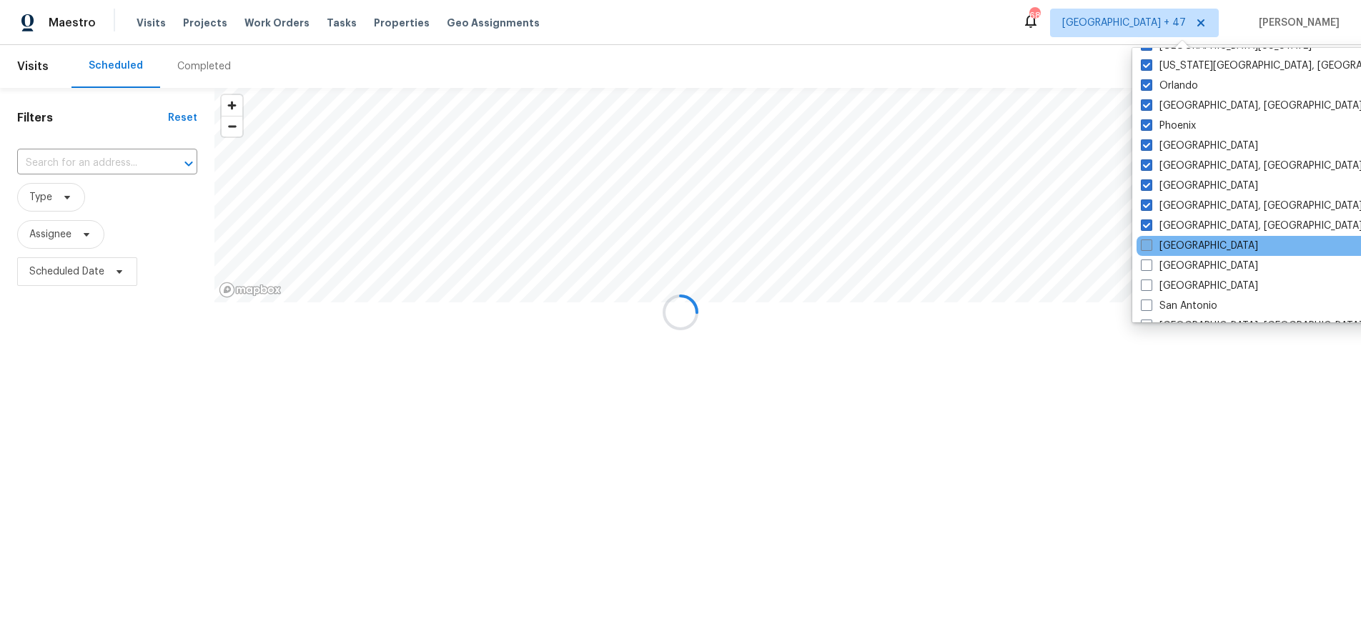
click at [1144, 248] on span at bounding box center [1146, 244] width 11 height 11
click at [1144, 248] on input "Riverside" at bounding box center [1145, 243] width 9 height 9
checkbox input "true"
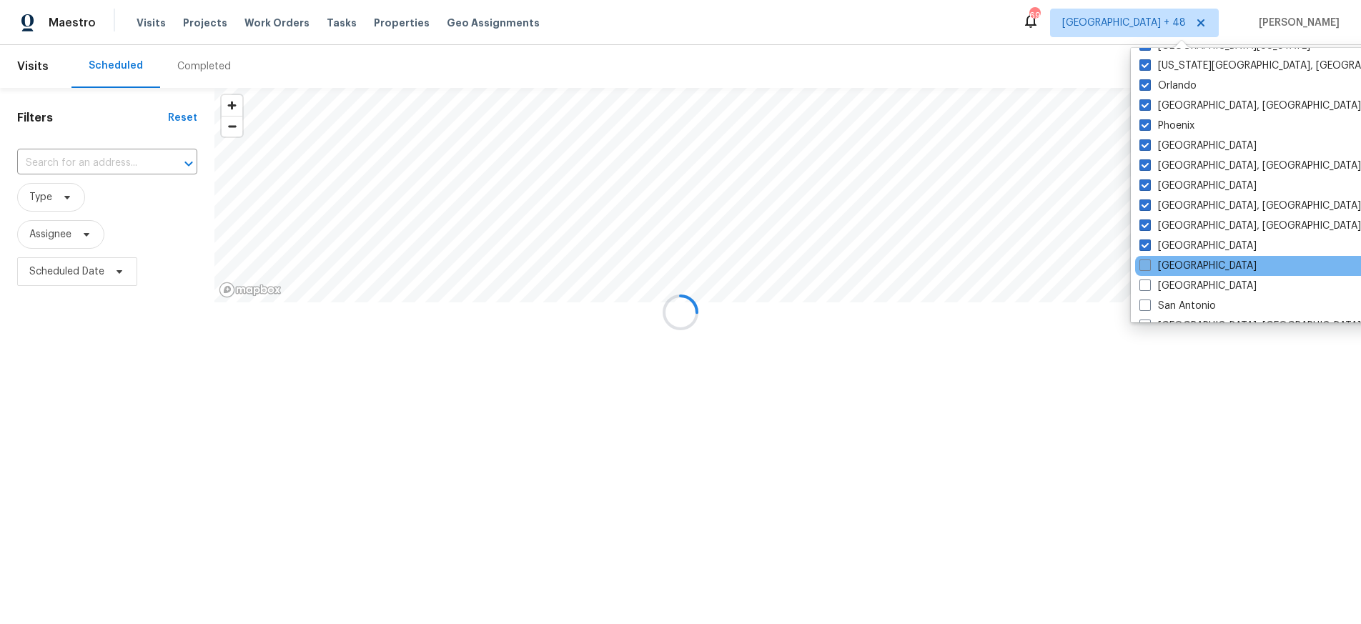
click at [1145, 268] on span at bounding box center [1144, 264] width 11 height 11
click at [1145, 268] on input "Sacramento" at bounding box center [1143, 263] width 9 height 9
checkbox input "true"
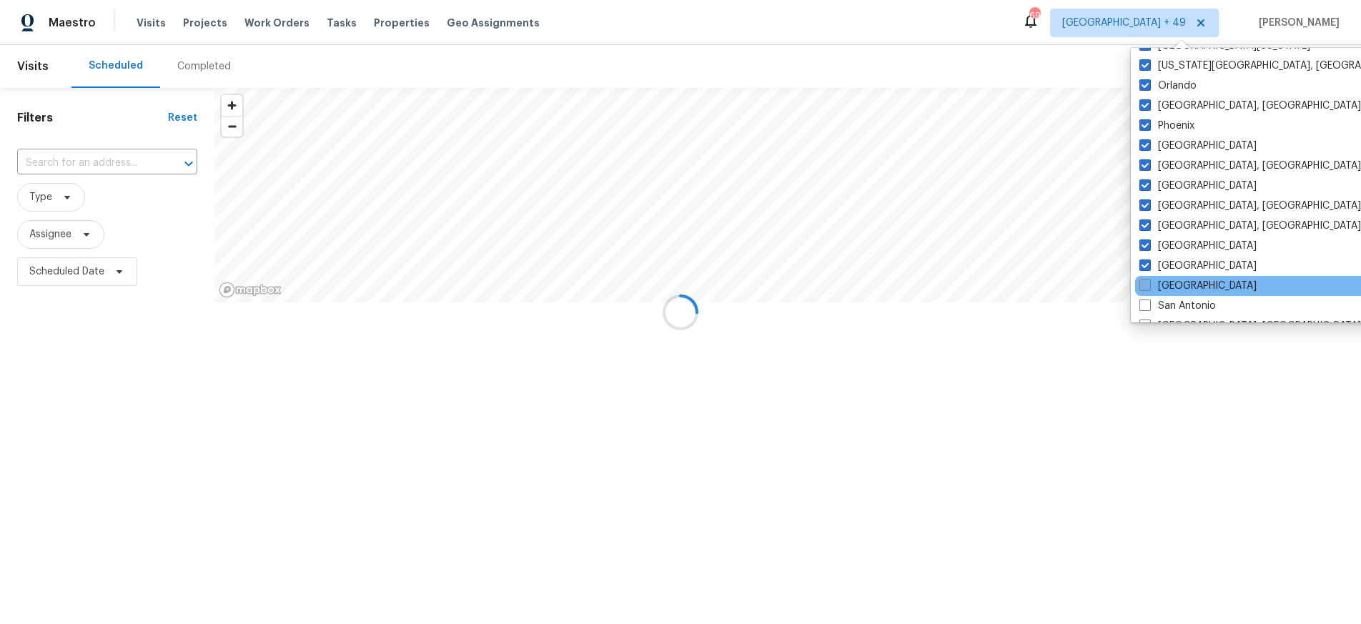
click at [1143, 284] on span at bounding box center [1144, 284] width 11 height 11
click at [1143, 284] on input "Salt Lake City" at bounding box center [1143, 283] width 9 height 9
checkbox input "true"
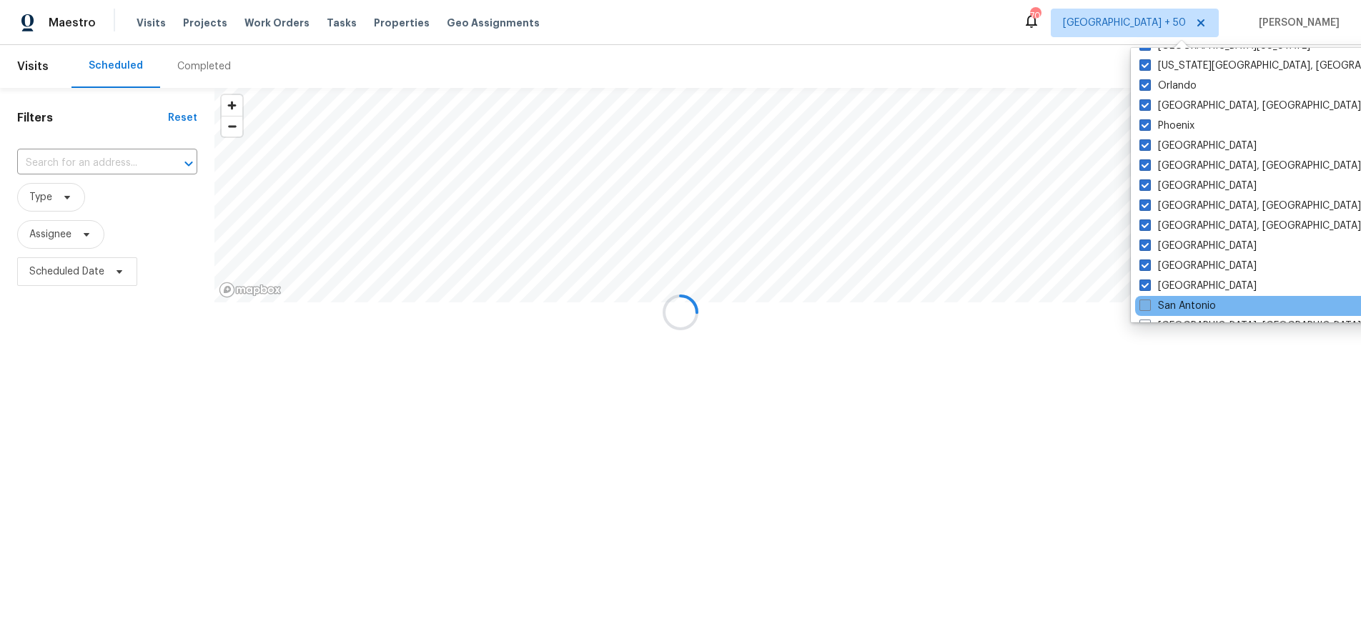
click at [1144, 302] on span at bounding box center [1144, 305] width 11 height 11
click at [1144, 302] on input "San Antonio" at bounding box center [1143, 303] width 9 height 9
checkbox input "true"
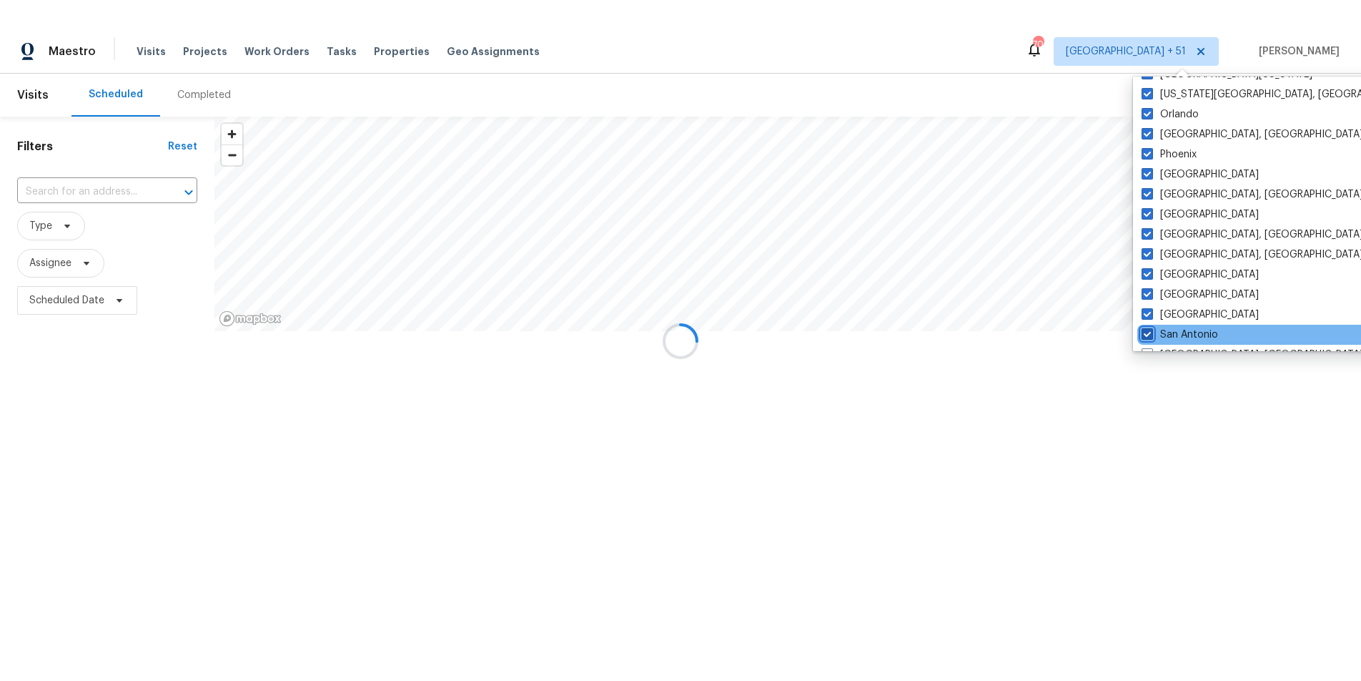
scroll to position [958, 0]
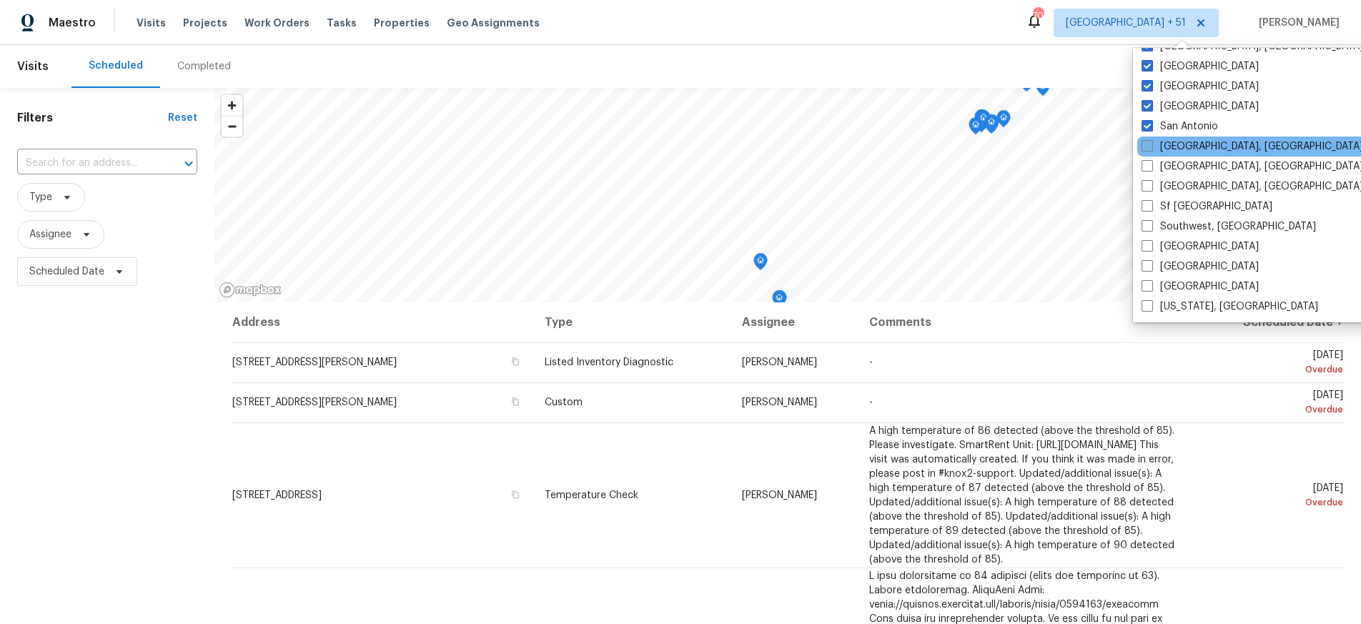
click at [1148, 149] on span at bounding box center [1147, 145] width 11 height 11
click at [1148, 149] on input "San Diego, CA" at bounding box center [1146, 143] width 9 height 9
checkbox input "true"
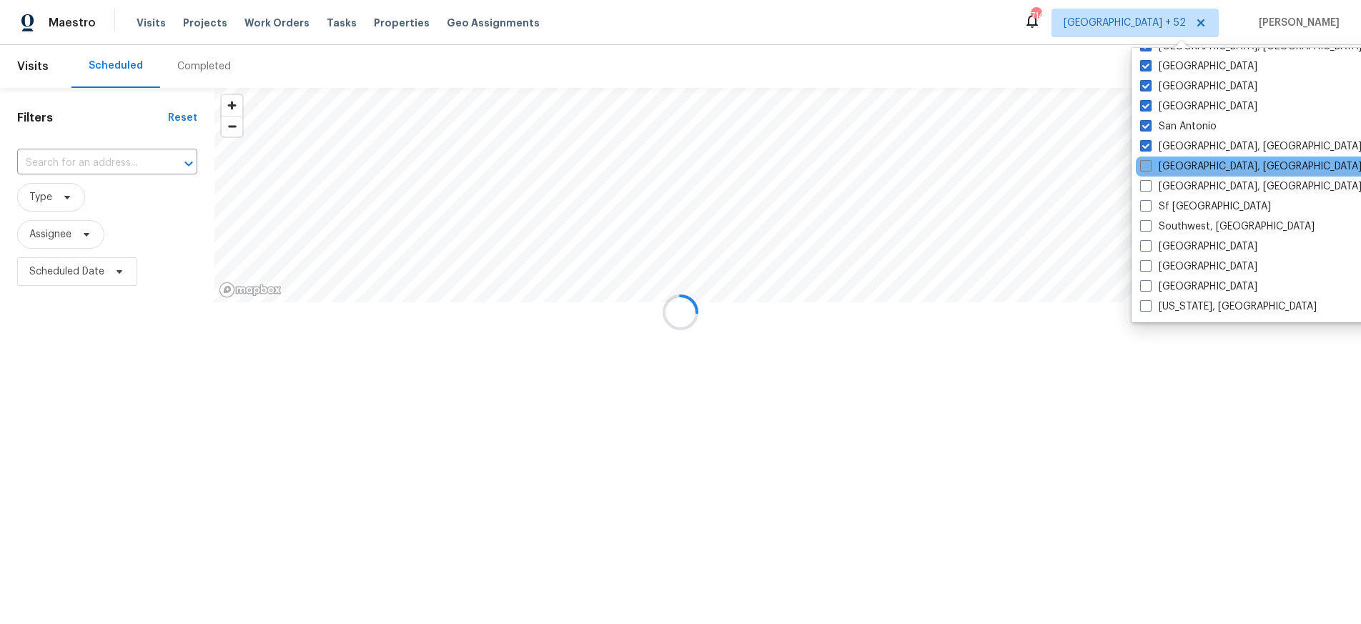
click at [1149, 169] on span at bounding box center [1145, 165] width 11 height 11
click at [1149, 169] on input "Savannah, GA" at bounding box center [1144, 163] width 9 height 9
checkbox input "true"
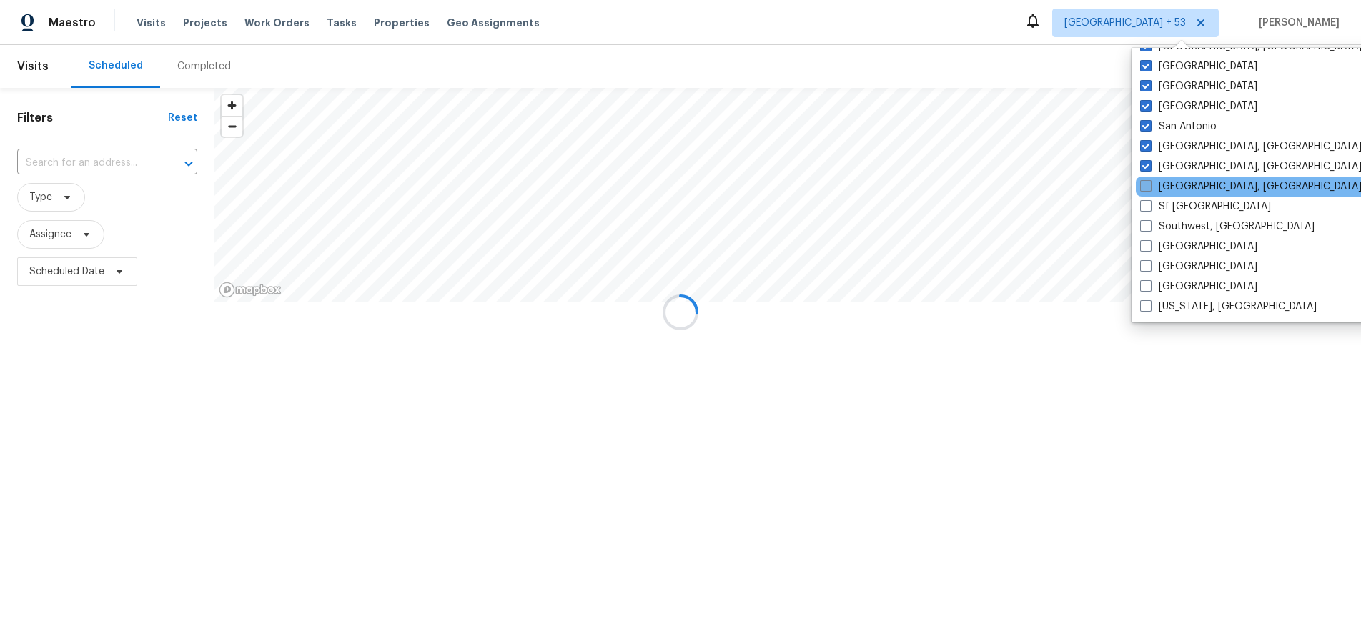
click at [1147, 181] on span at bounding box center [1145, 185] width 11 height 11
click at [1147, 181] on input "Seattle, WA" at bounding box center [1144, 183] width 9 height 9
checkbox input "true"
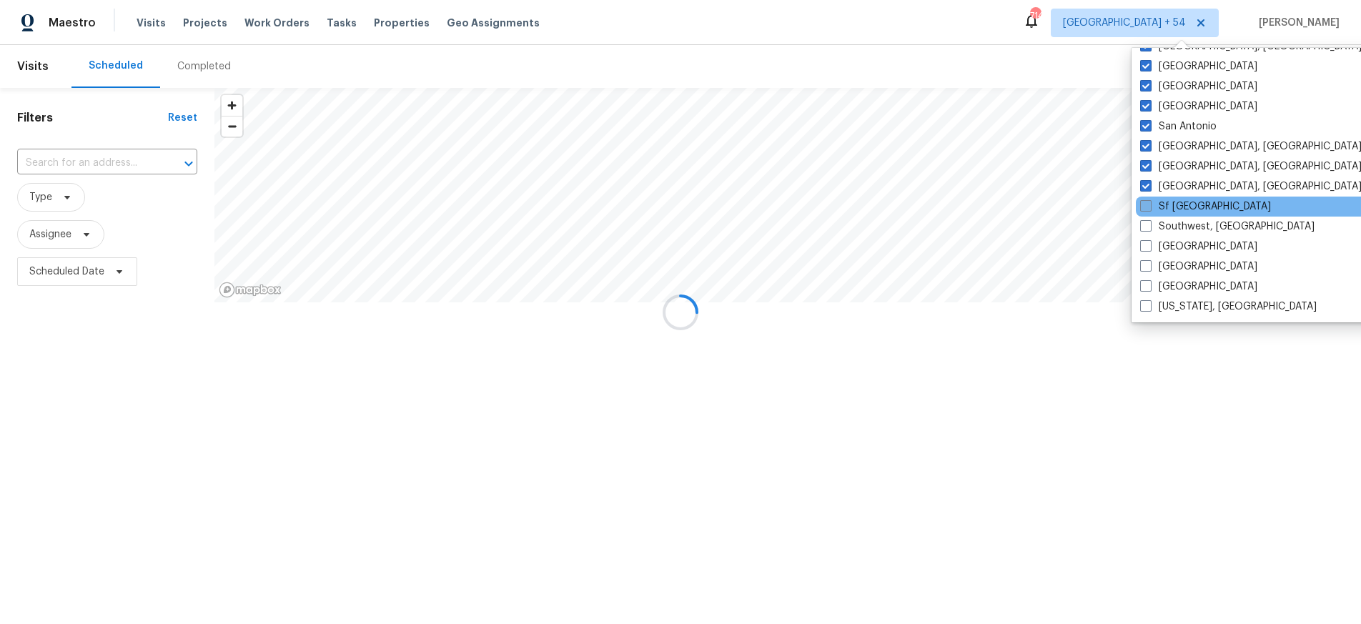
click at [1144, 204] on span at bounding box center [1145, 205] width 11 height 11
click at [1144, 204] on input "Sf Bay Area" at bounding box center [1144, 203] width 9 height 9
checkbox input "true"
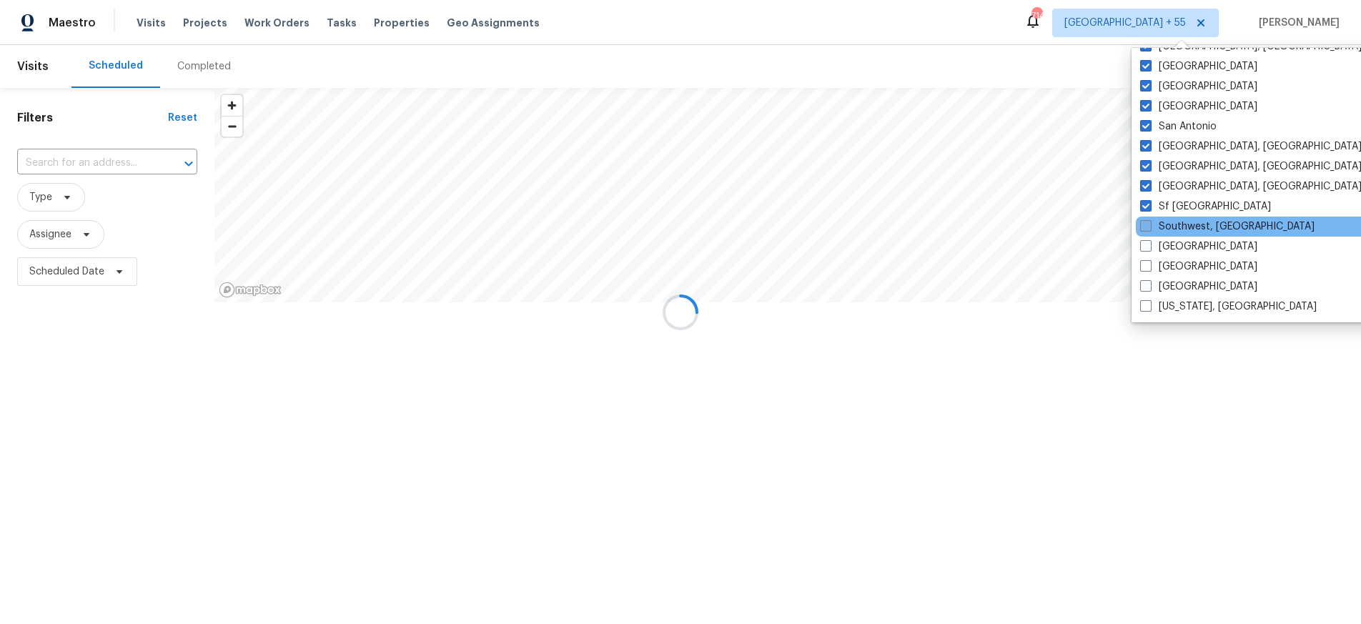
click at [1144, 221] on span at bounding box center [1145, 225] width 11 height 11
click at [1144, 221] on input "Southwest, FL" at bounding box center [1144, 223] width 9 height 9
checkbox input "true"
click at [1143, 245] on span at bounding box center [1145, 245] width 11 height 11
click at [1143, 245] on input "St Louis" at bounding box center [1144, 243] width 9 height 9
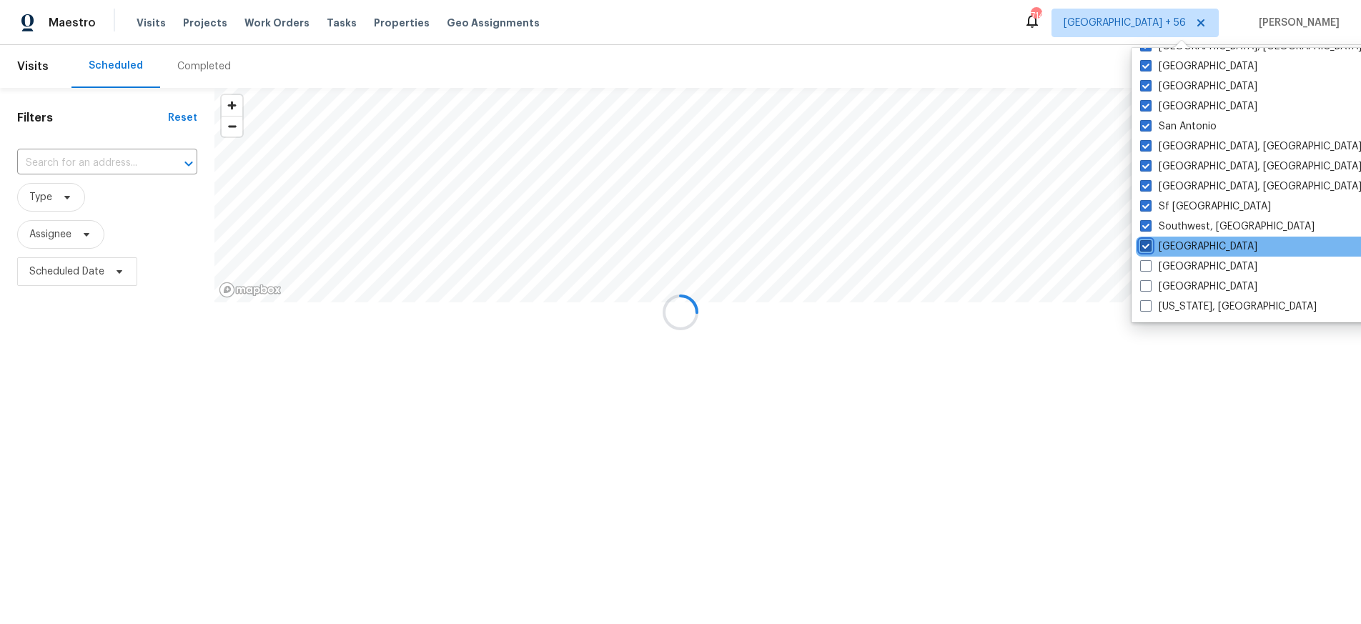
checkbox input "true"
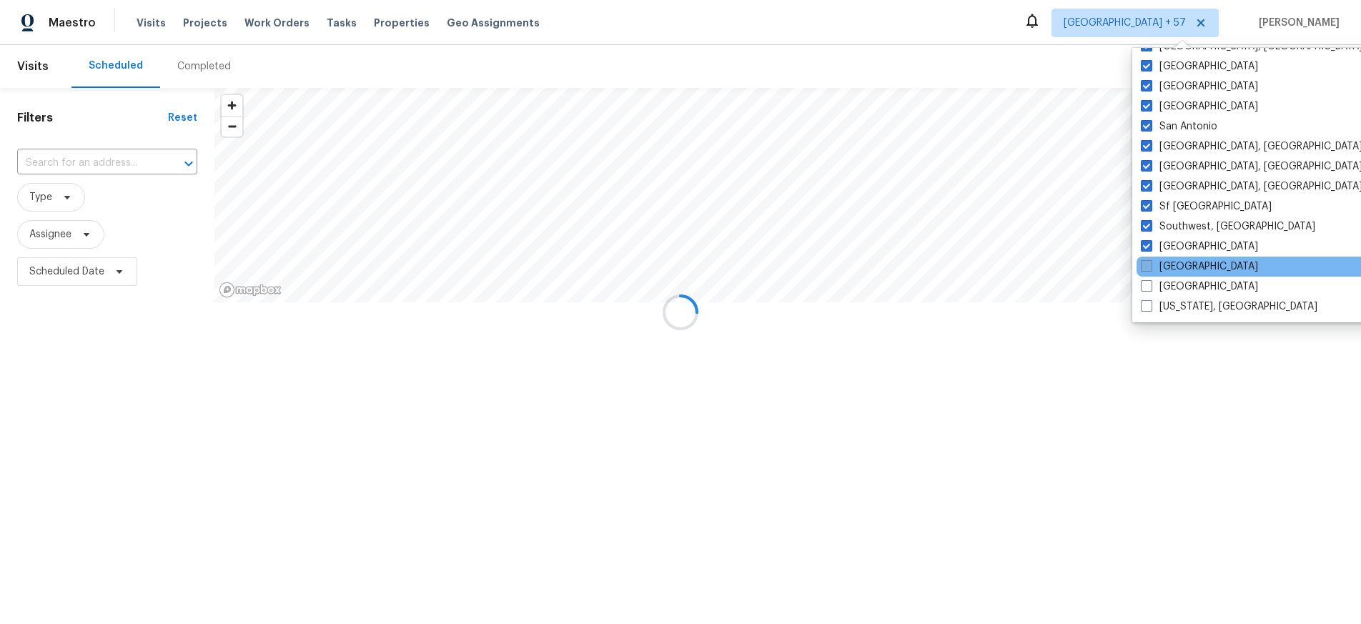
click at [1146, 271] on span at bounding box center [1146, 265] width 11 height 11
click at [1146, 269] on input "Tampa" at bounding box center [1145, 263] width 9 height 9
checkbox input "true"
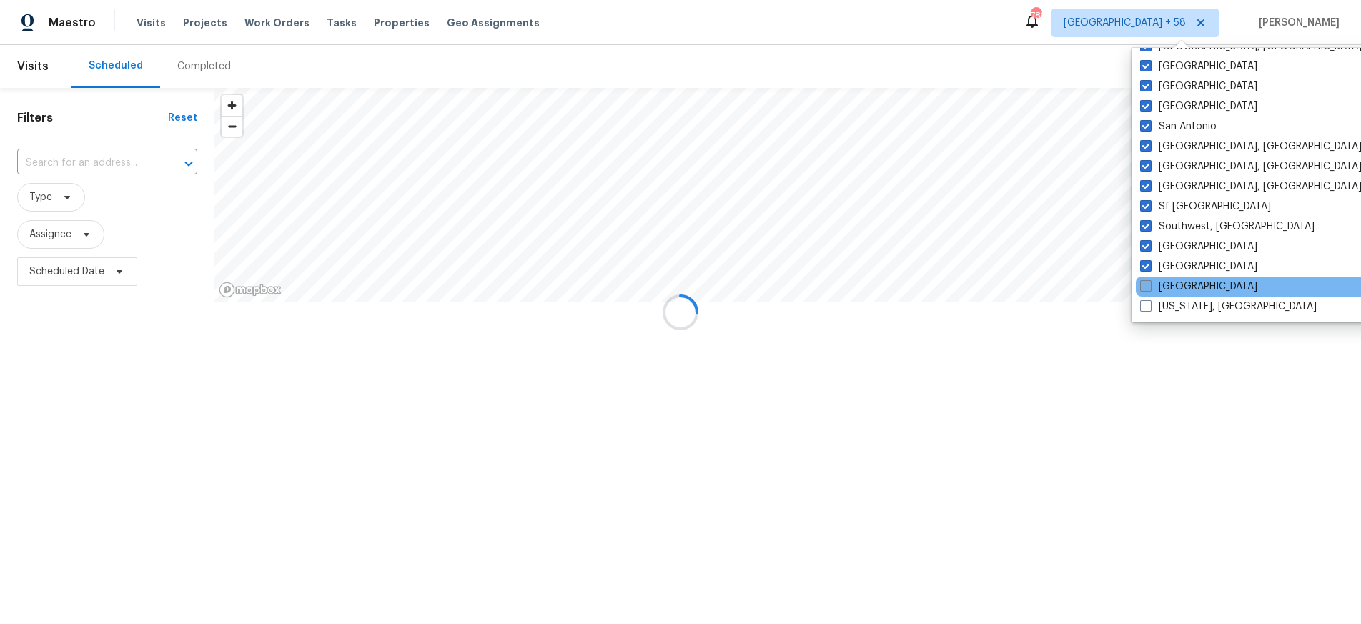
click at [1146, 289] on span at bounding box center [1145, 285] width 11 height 11
click at [1146, 289] on input "Tucson" at bounding box center [1144, 283] width 9 height 9
checkbox input "true"
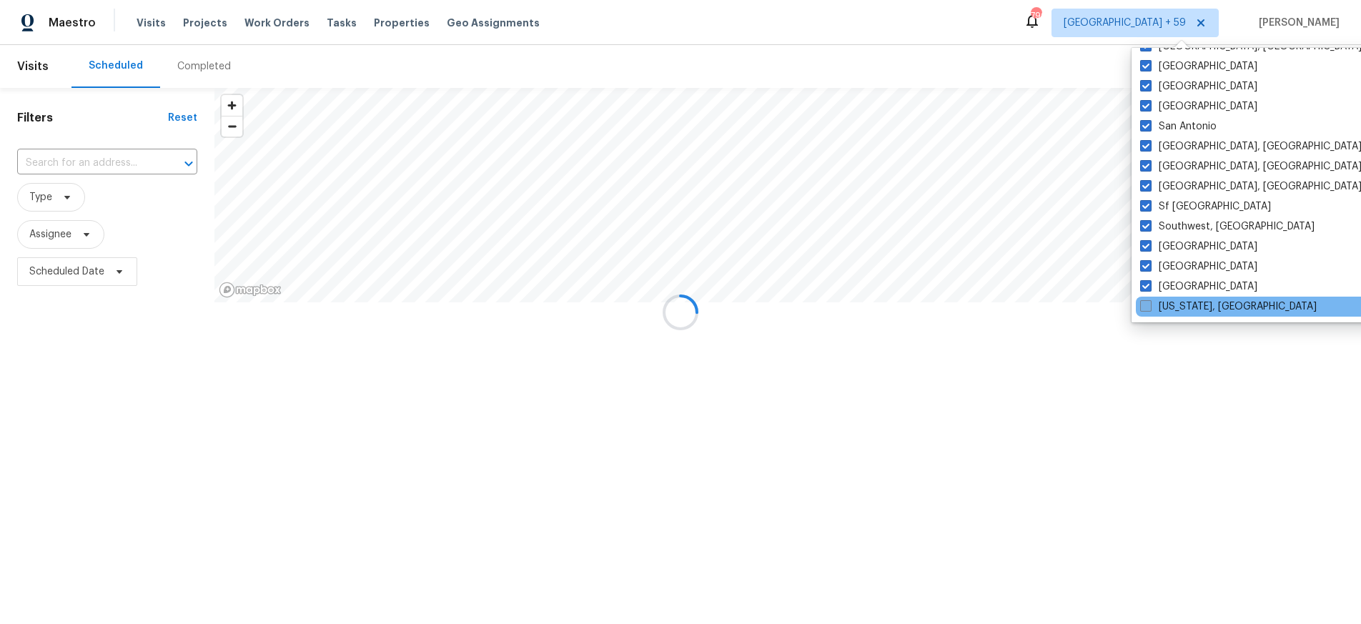
click at [1145, 302] on span at bounding box center [1145, 305] width 11 height 11
click at [1145, 302] on input "Washington, DC" at bounding box center [1144, 304] width 9 height 9
checkbox input "true"
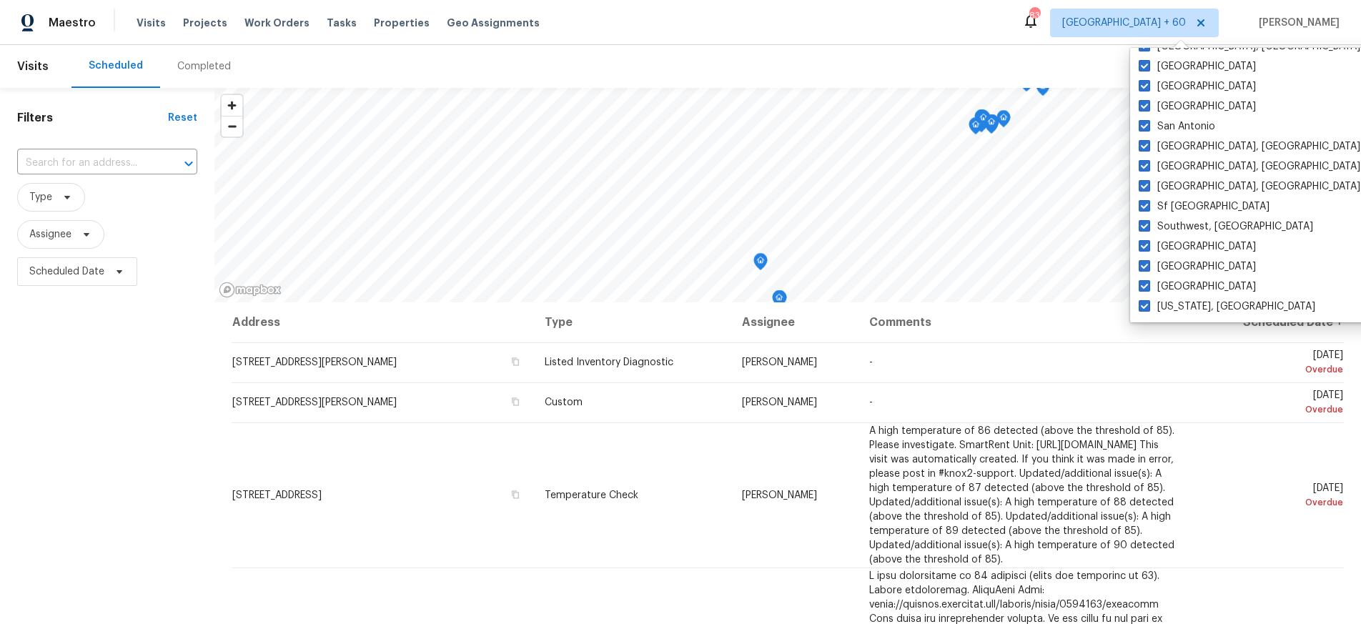
click at [1024, 26] on div "Maestro Visits Projects Work Orders Tasks Properties Geo Assignments 836 Atlant…" at bounding box center [680, 22] width 1361 height 45
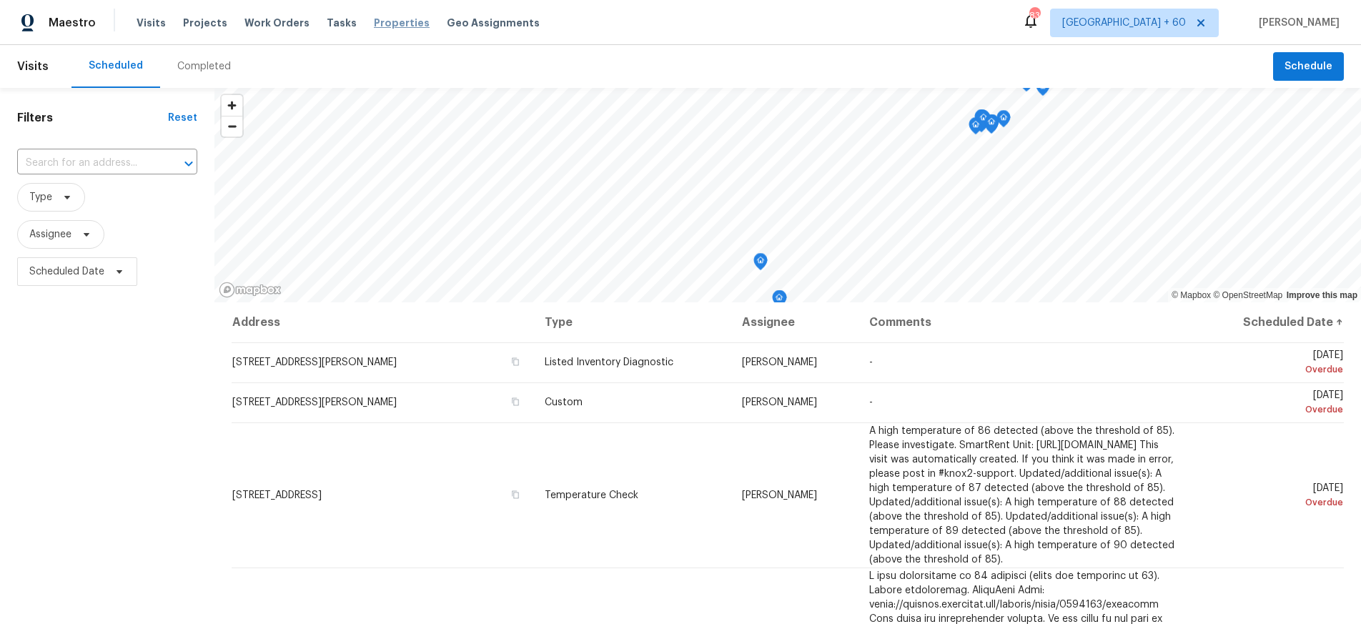
click at [403, 21] on span "Properties" at bounding box center [402, 23] width 56 height 14
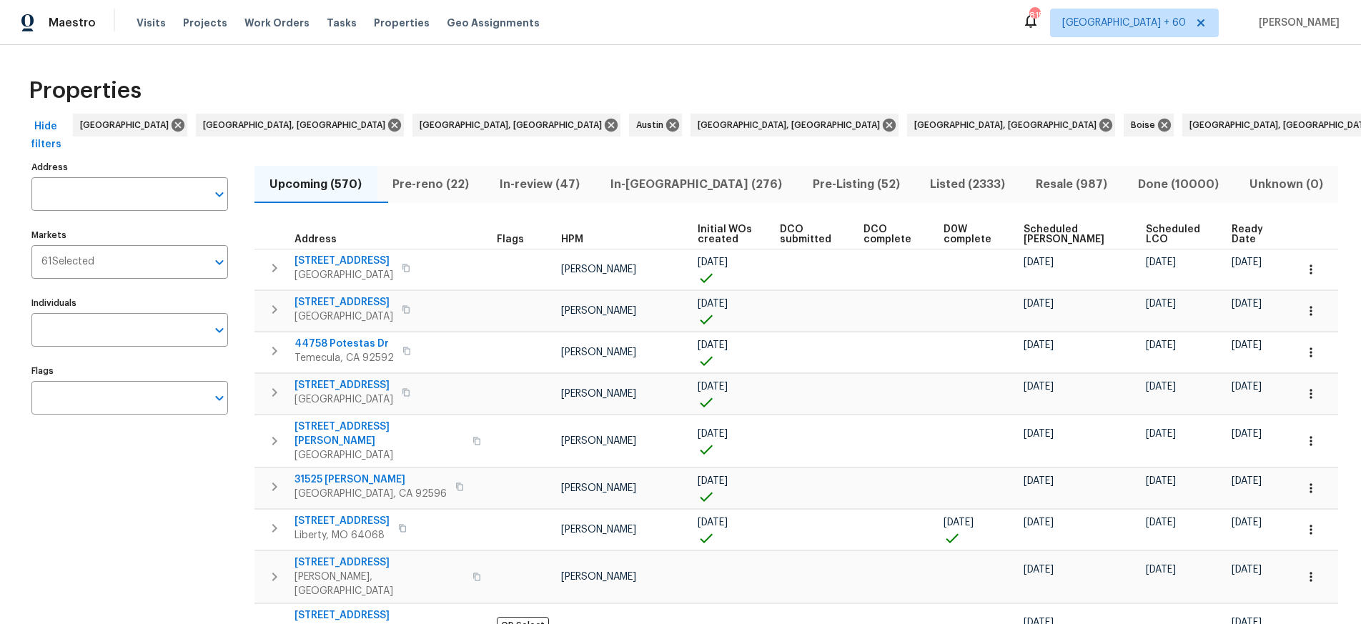
click at [679, 185] on span "In-reno (276)" at bounding box center [695, 184] width 185 height 20
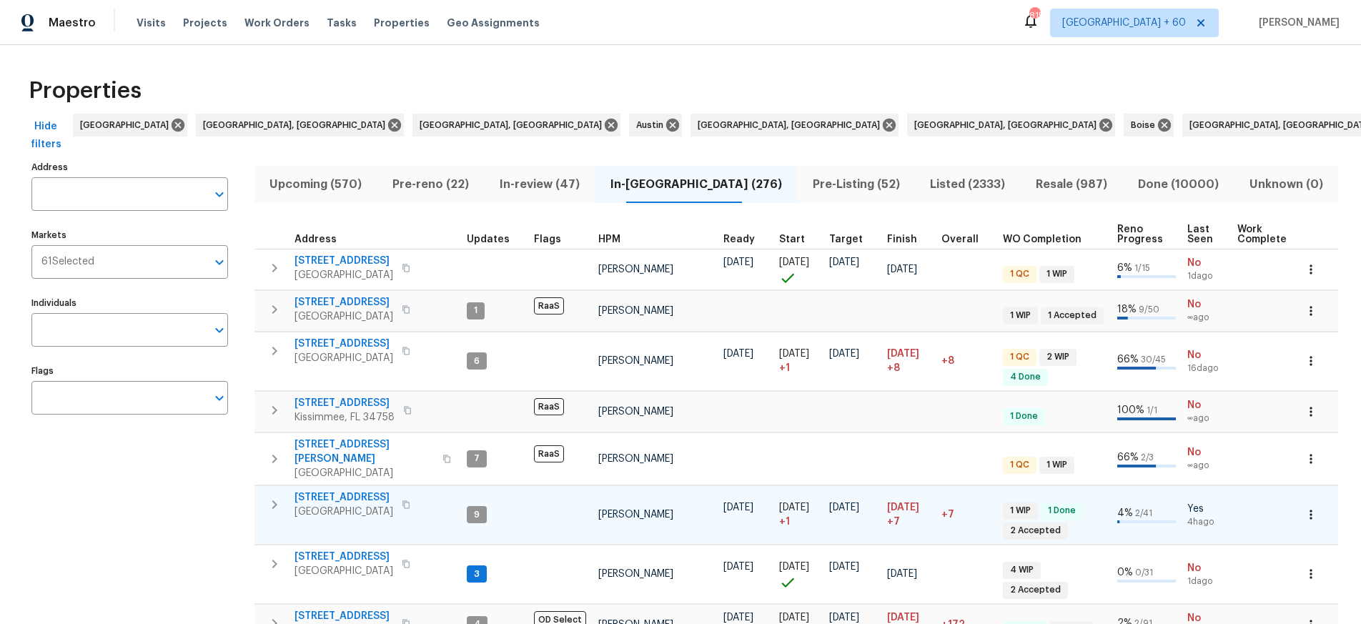
click at [345, 490] on span "2132 Ridgedale Dr" at bounding box center [344, 497] width 99 height 14
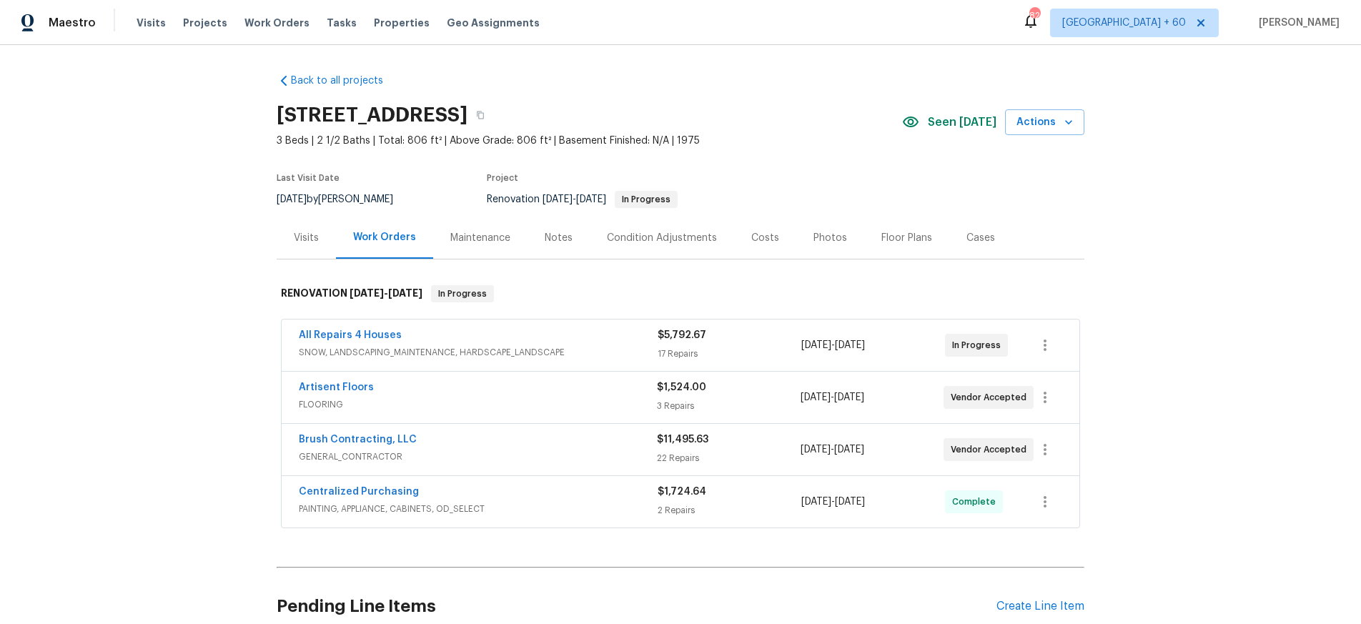
click at [562, 235] on div "Notes" at bounding box center [559, 238] width 28 height 14
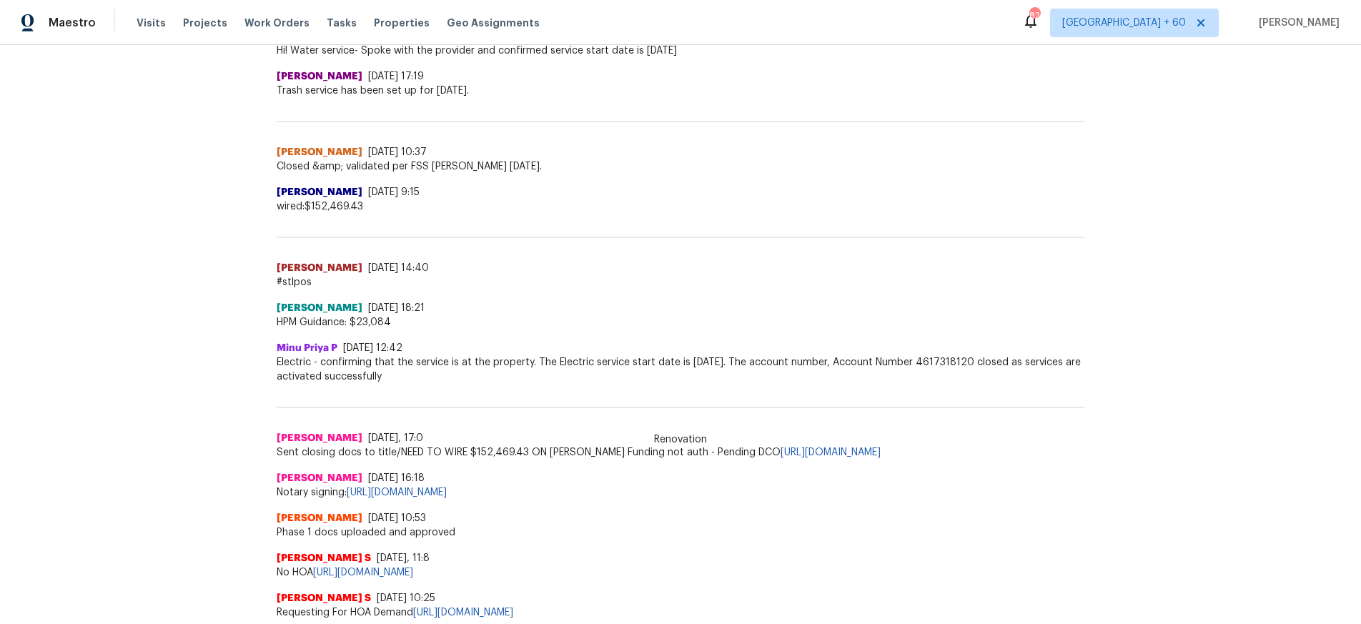
scroll to position [602, 0]
